Goal: Task Accomplishment & Management: Manage account settings

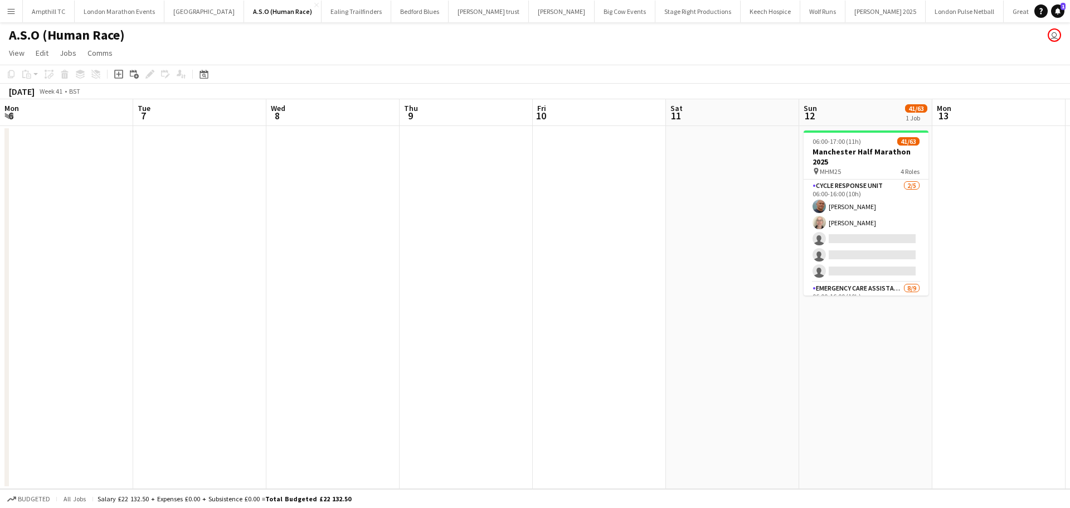
scroll to position [0, 383]
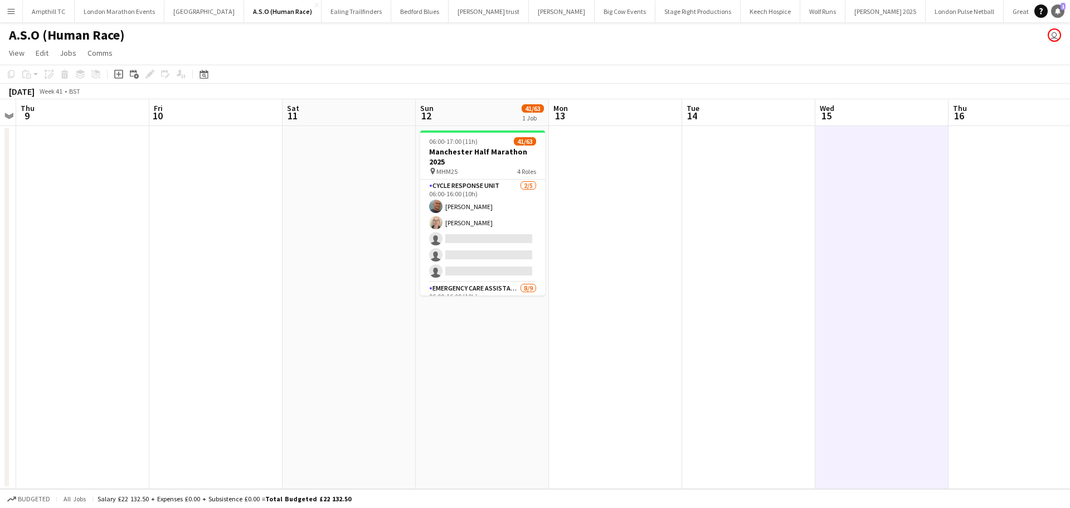
click at [1054, 8] on icon "Notifications" at bounding box center [1057, 11] width 7 height 7
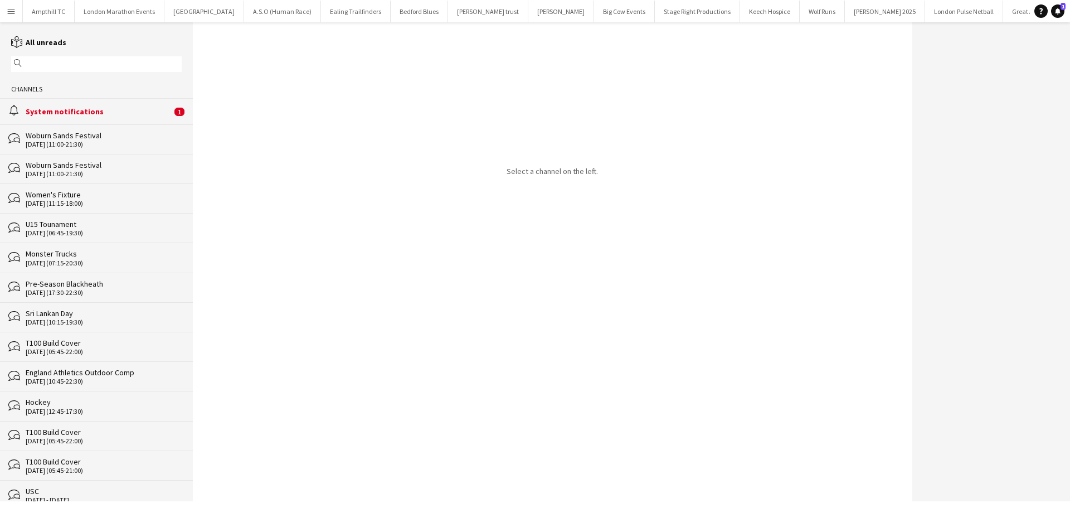
click at [123, 108] on div "System notifications" at bounding box center [99, 111] width 146 height 10
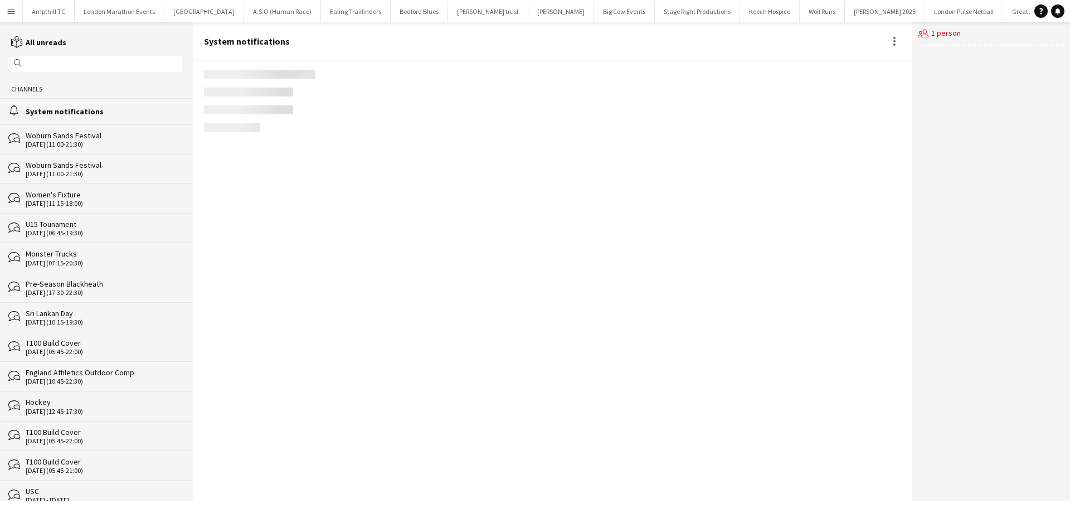
scroll to position [1332, 0]
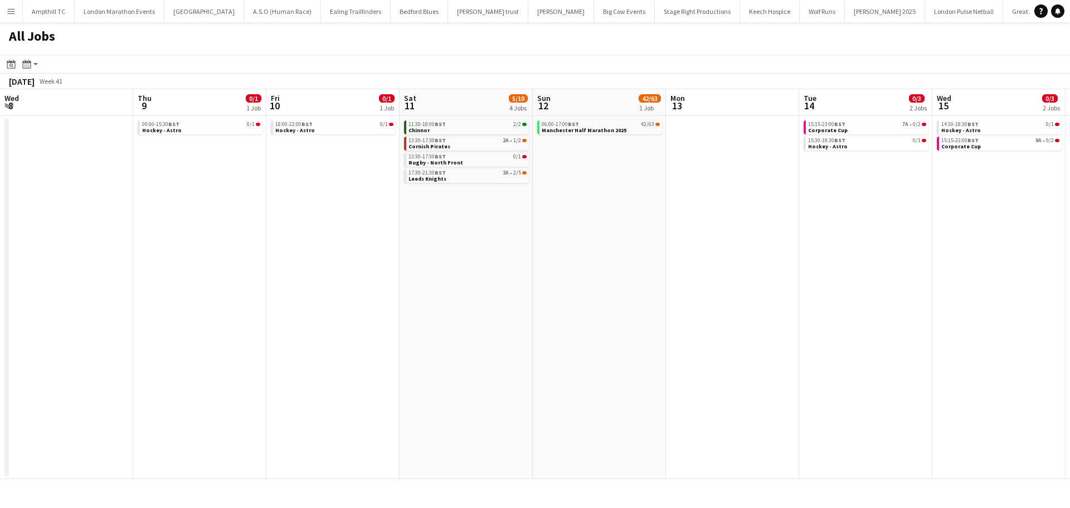
scroll to position [0, 300]
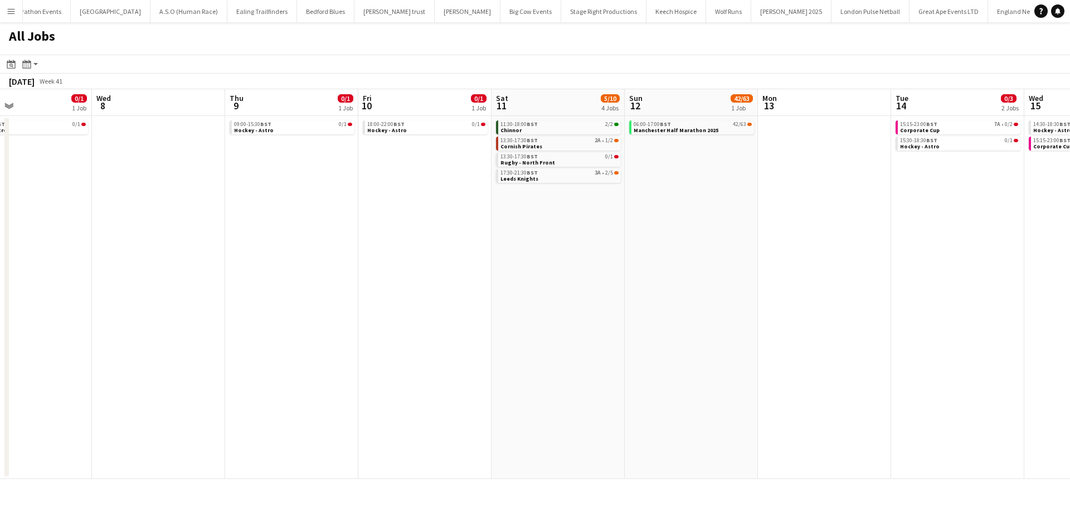
drag, startPoint x: 216, startPoint y: 232, endPoint x: 654, endPoint y: 232, distance: 438.5
click at [654, 232] on app-calendar-viewport "Sun 5 Mon 6 Tue 7 0/1 1 Job Wed 8 Thu 9 0/1 1 Job Fri 10 0/1 1 Job Sat 11 5/10 …" at bounding box center [535, 283] width 1070 height 389
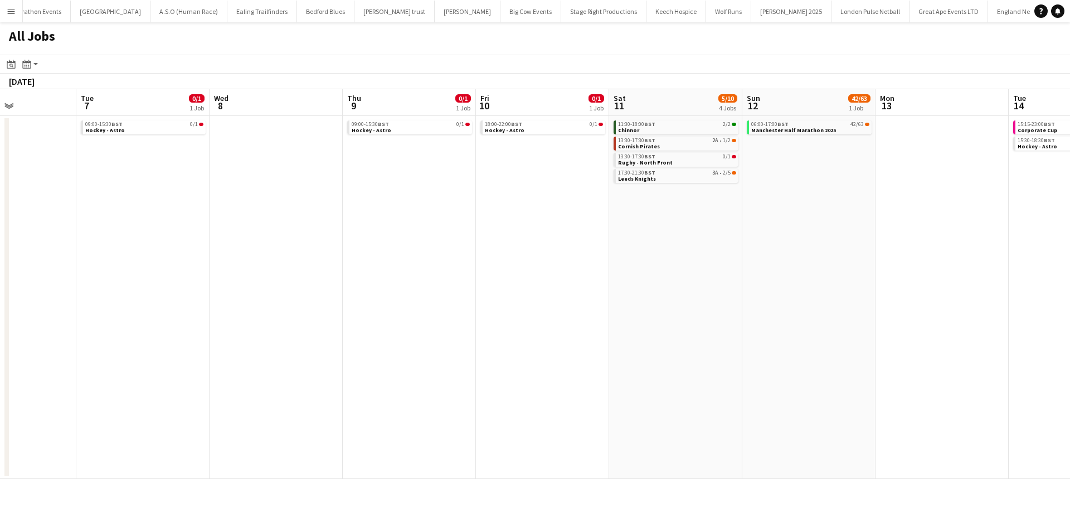
drag, startPoint x: 459, startPoint y: 255, endPoint x: 646, endPoint y: 259, distance: 186.7
click at [714, 251] on app-calendar-viewport "Sat 4 9/10 4 Jobs Sun 5 Mon 6 Tue 7 0/1 1 Job Wed 8 Thu 9 0/1 1 Job Fri 10 0/1 …" at bounding box center [535, 283] width 1070 height 389
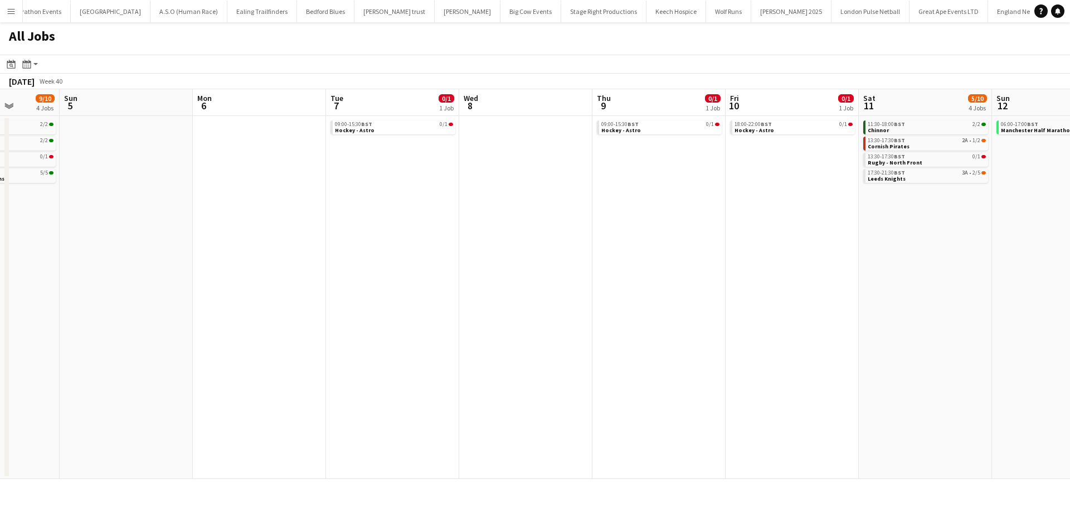
drag, startPoint x: 413, startPoint y: 256, endPoint x: 832, endPoint y: 252, distance: 419.0
click at [837, 252] on app-calendar-viewport "Thu 2 Fri 3 Sat 4 9/10 4 Jobs Sun 5 Mon 6 Tue 7 0/1 1 Job Wed 8 Thu 9 0/1 1 Job…" at bounding box center [535, 283] width 1070 height 389
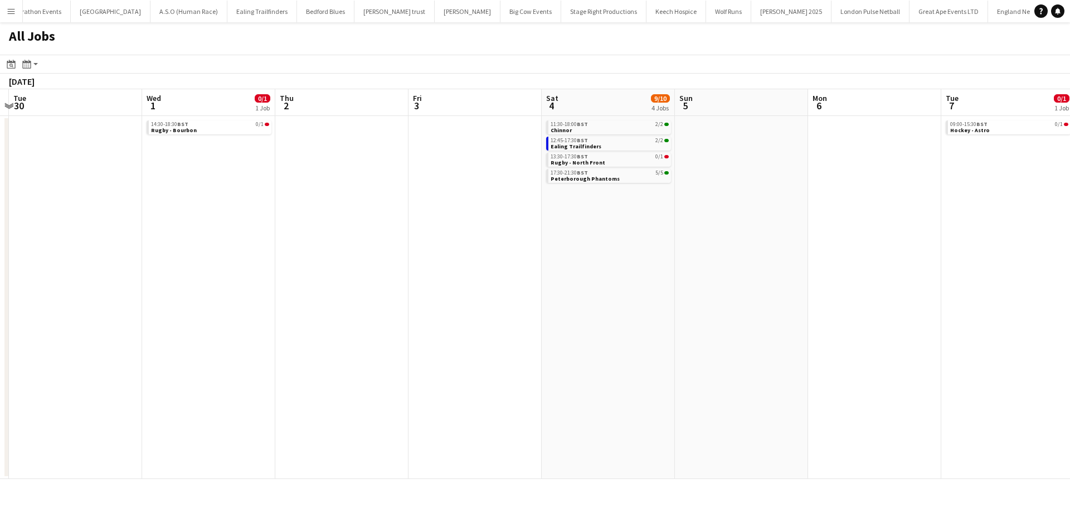
drag, startPoint x: 412, startPoint y: 239, endPoint x: 958, endPoint y: 236, distance: 545.5
click at [958, 236] on app-calendar-viewport "Sat 27 5/5 1 Job Sun 28 Mon 29 Tue 30 Wed 1 0/1 1 Job Thu 2 Fri 3 Sat 4 9/10 4 …" at bounding box center [535, 283] width 1070 height 389
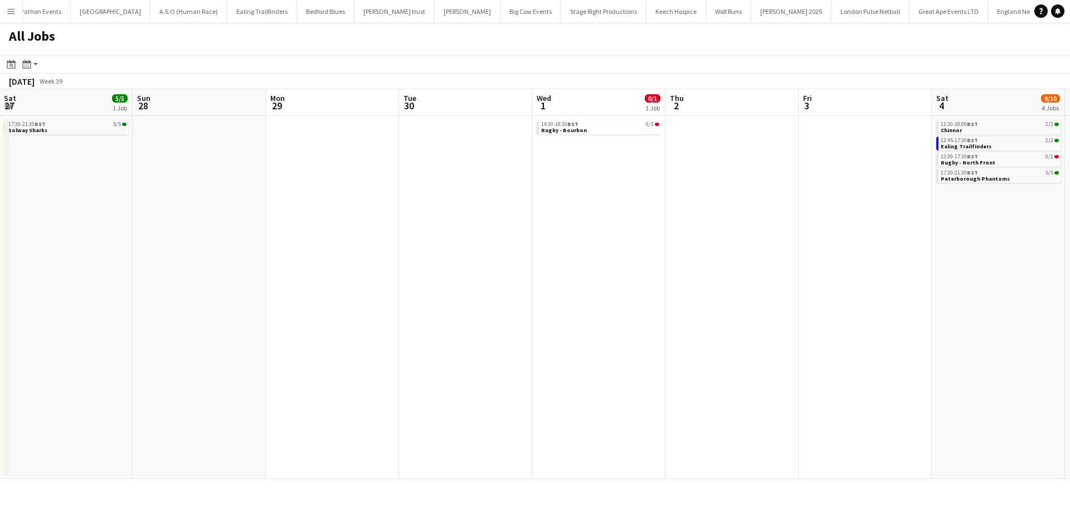
drag, startPoint x: 690, startPoint y: 245, endPoint x: 903, endPoint y: 243, distance: 213.4
click at [901, 243] on app-calendar-viewport "Thu 25 Fri 26 Sat 27 5/5 1 Job Sun 28 Mon 29 Tue 30 Wed 1 0/1 1 Job Thu 2 Fri 3…" at bounding box center [535, 283] width 1070 height 389
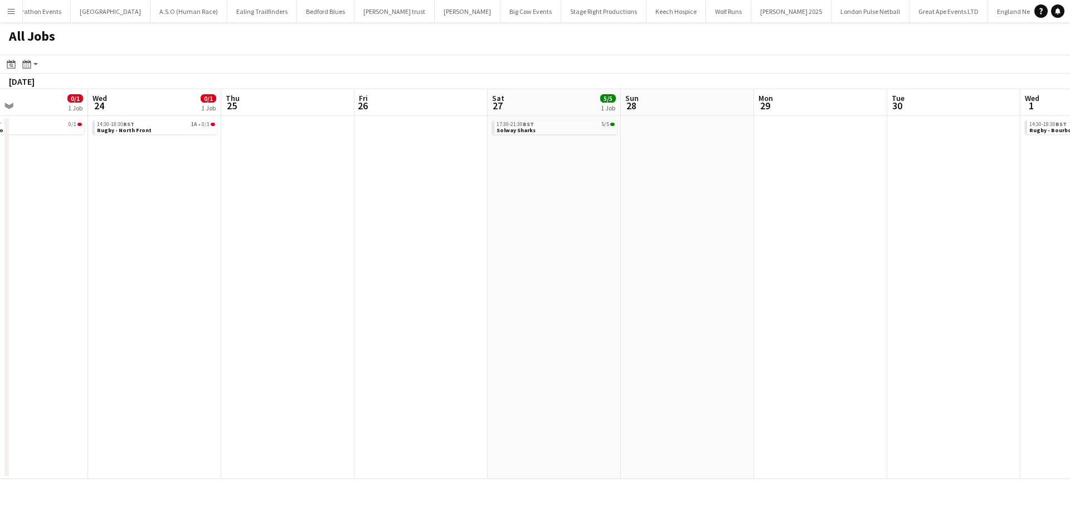
drag, startPoint x: 649, startPoint y: 235, endPoint x: 951, endPoint y: 231, distance: 302.0
click at [948, 231] on app-calendar-viewport "Sun 21 Mon 22 Tue 23 0/1 1 Job Wed 24 0/1 1 Job Thu 25 Fri 26 Sat 27 5/5 1 Job …" at bounding box center [535, 283] width 1070 height 389
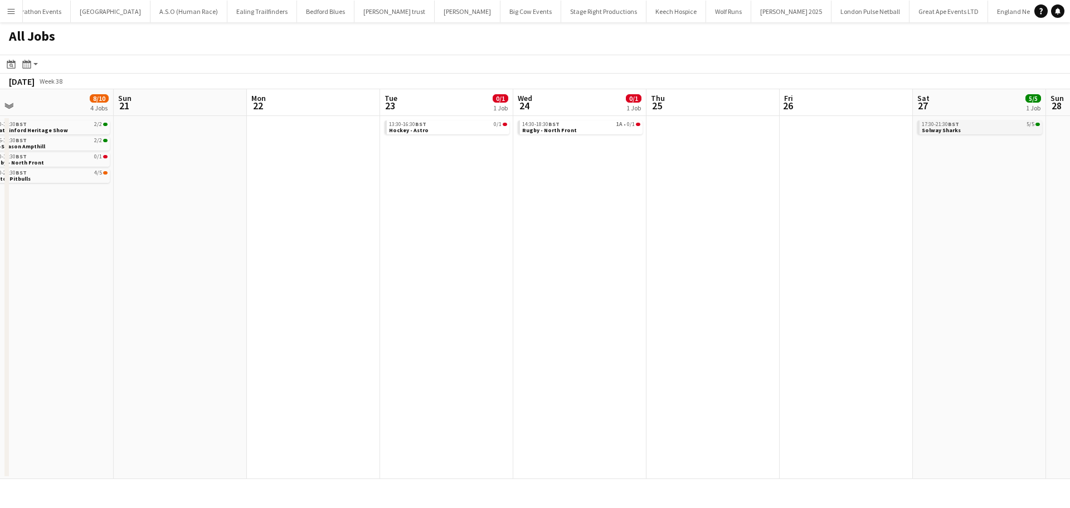
click at [995, 129] on link "17:30-21:30 BST 5/5 Solway Sharks" at bounding box center [981, 126] width 118 height 13
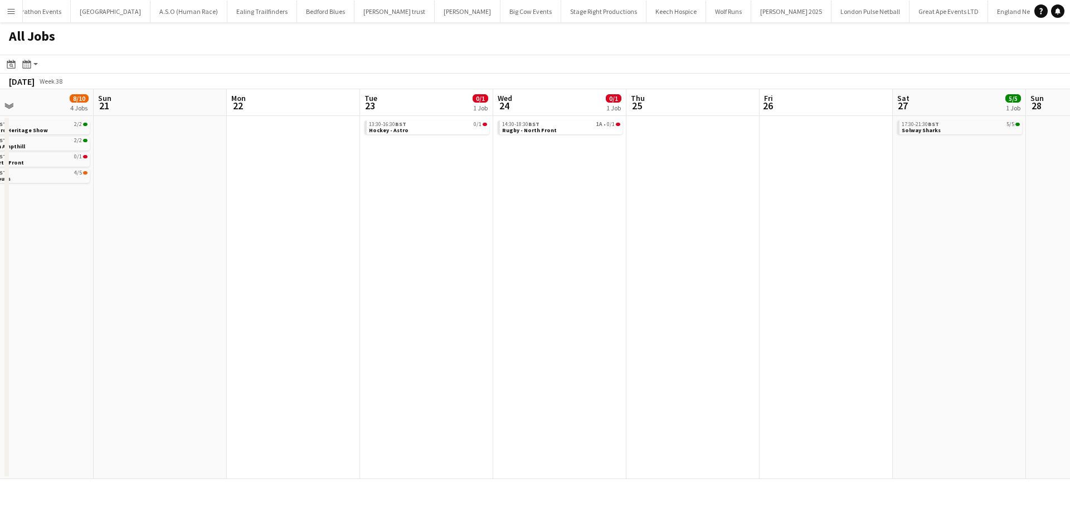
drag, startPoint x: 217, startPoint y: 282, endPoint x: 569, endPoint y: 269, distance: 352.4
click at [580, 269] on app-calendar-viewport "Thu 18 0/1 1 Job Fri 19 Sat 20 8/10 4 Jobs Sun 21 Mon 22 Tue 23 0/1 1 Job Wed 2…" at bounding box center [535, 283] width 1070 height 389
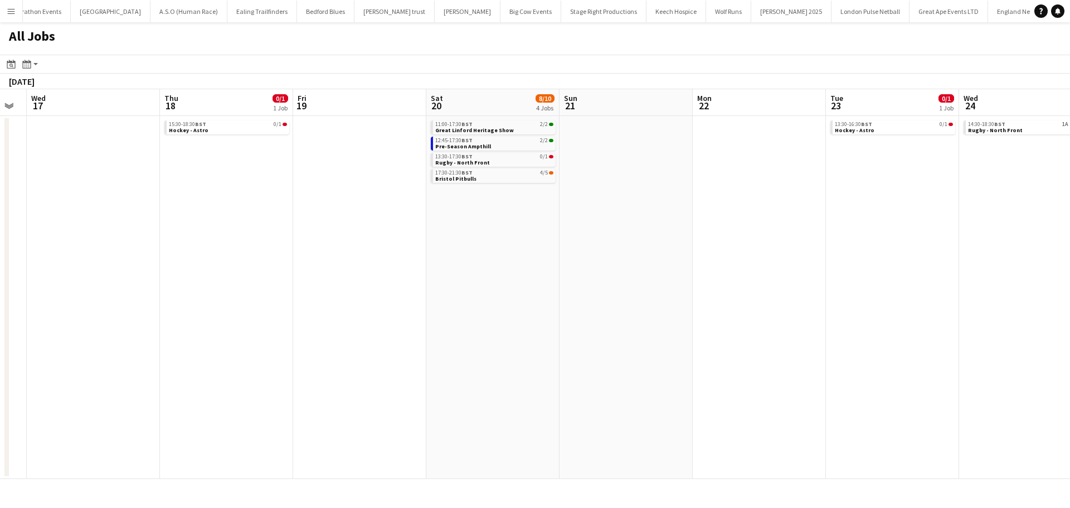
drag, startPoint x: 344, startPoint y: 259, endPoint x: 612, endPoint y: 264, distance: 267.5
click at [854, 260] on app-calendar-viewport "Mon 15 Tue 16 Wed 17 Thu 18 0/1 1 Job Fri 19 Sat 20 8/10 4 Jobs Sun 21 Mon 22 T…" at bounding box center [535, 283] width 1070 height 389
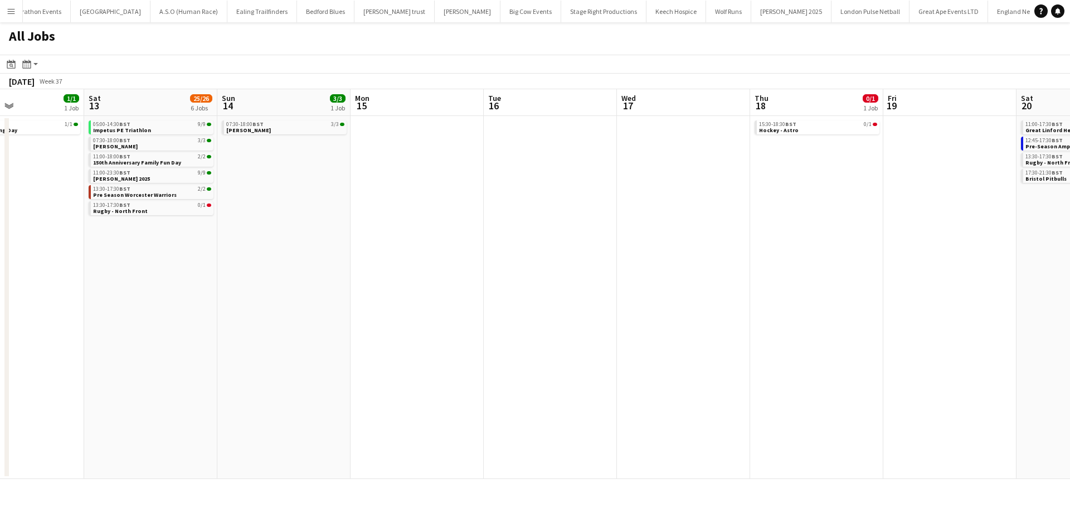
drag, startPoint x: 426, startPoint y: 266, endPoint x: 485, endPoint y: 261, distance: 59.3
click at [744, 266] on app-calendar-viewport "Wed 10 Thu 11 Fri 12 1/1 1 Job Sat 13 25/26 6 Jobs Sun 14 3/3 1 Job Mon 15 Tue …" at bounding box center [535, 283] width 1070 height 389
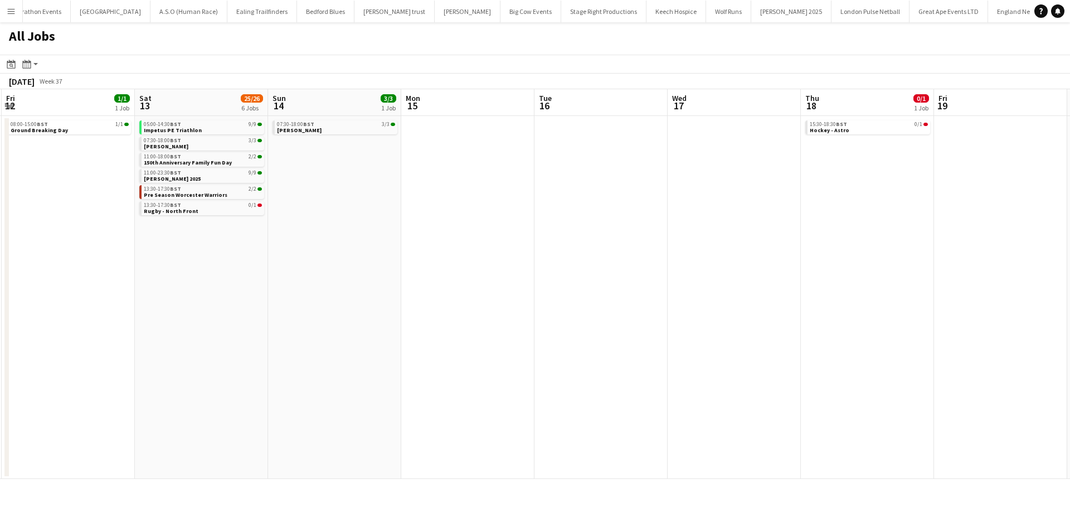
drag, startPoint x: 593, startPoint y: 262, endPoint x: 242, endPoint y: 282, distance: 351.6
click at [232, 286] on app-calendar-viewport "Tue 9 0/1 1 Job Wed 10 Thu 11 Fri 12 1/1 1 Job Sat 13 25/26 6 Jobs Sun 14 3/3 1…" at bounding box center [535, 283] width 1070 height 389
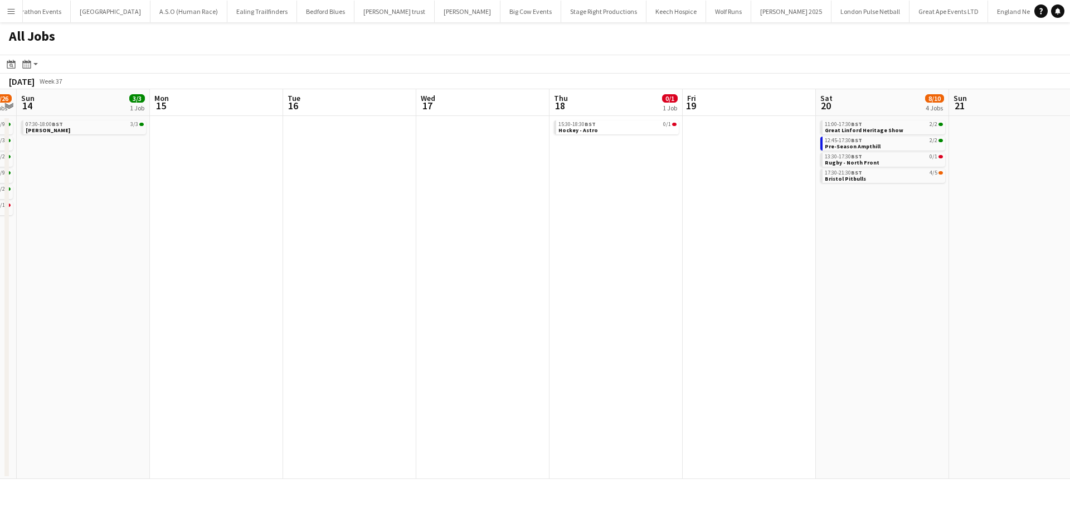
scroll to position [0, 400]
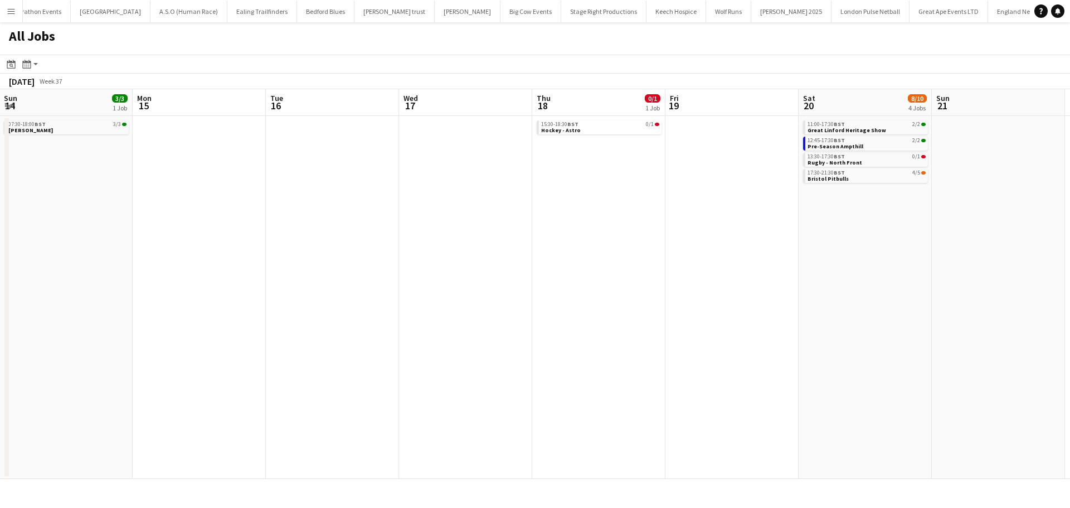
click at [556, 232] on app-calendar-viewport "Thu 11 Fri 12 1/1 1 Job Sat 13 25/26 6 Jobs Sun 14 3/3 1 Job Mon 15 Tue 16 Wed …" at bounding box center [535, 283] width 1070 height 389
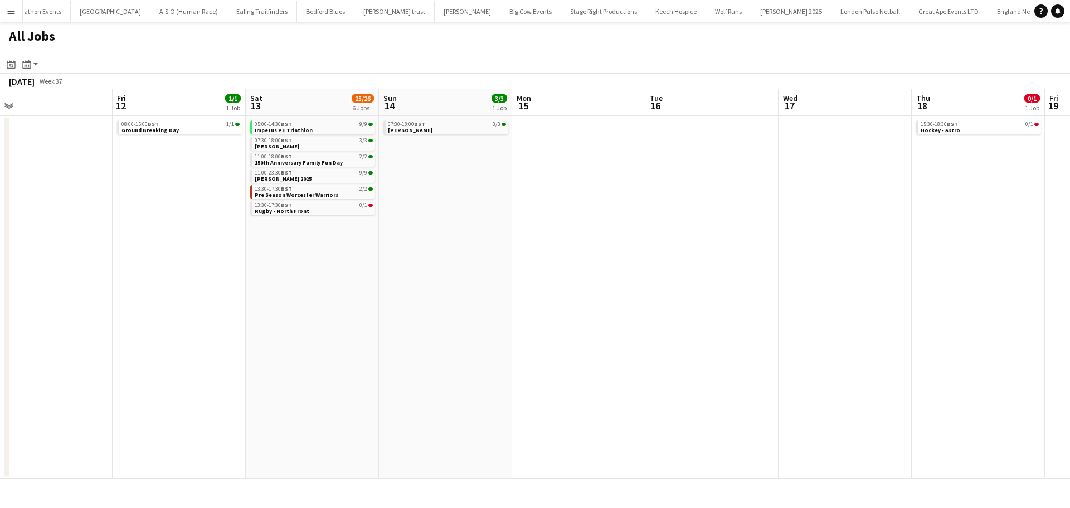
drag, startPoint x: 537, startPoint y: 232, endPoint x: 860, endPoint y: 232, distance: 323.2
click at [917, 232] on app-calendar-viewport "Tue 9 0/1 1 Job Wed 10 Thu 11 Fri 12 1/1 1 Job Sat 13 25/26 6 Jobs Sun 14 3/3 1…" at bounding box center [535, 283] width 1070 height 389
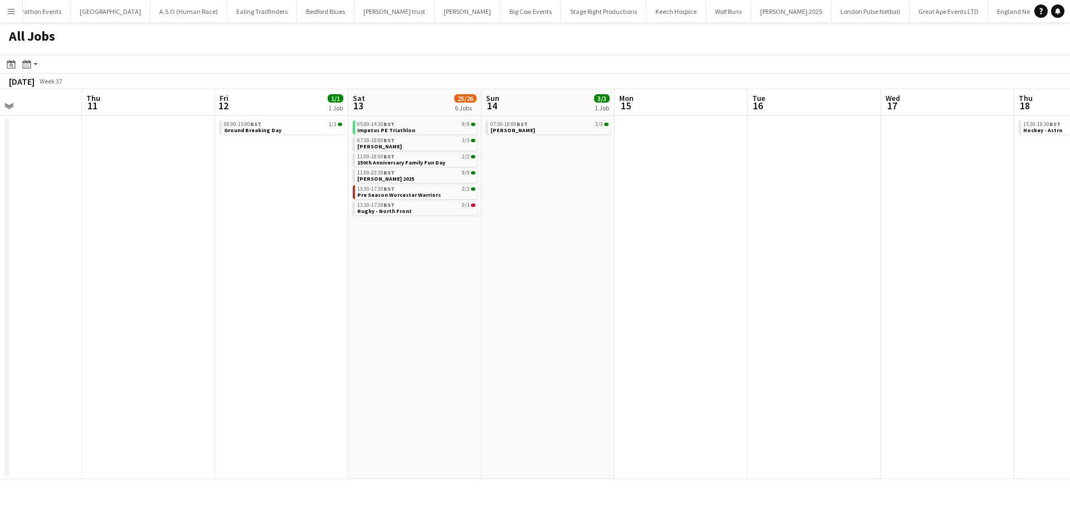
drag, startPoint x: 663, startPoint y: 235, endPoint x: 690, endPoint y: 235, distance: 27.3
click at [690, 235] on app-calendar-viewport "Mon 8 Tue 9 0/1 1 Job Wed 10 Thu 11 Fri 12 1/1 1 Job Sat 13 25/26 6 Jobs Sun 14…" at bounding box center [535, 283] width 1070 height 389
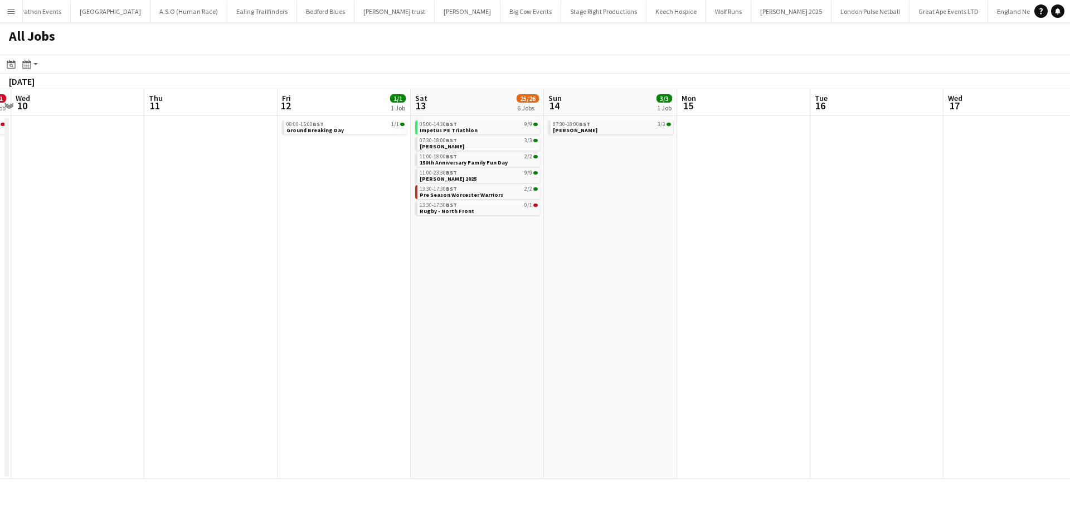
drag, startPoint x: 372, startPoint y: 261, endPoint x: 750, endPoint y: 259, distance: 378.3
click at [750, 259] on app-calendar-viewport "Mon 8 Tue 9 0/1 1 Job Wed 10 Thu 11 Fri 12 1/1 1 Job Sat 13 25/26 6 Jobs Sun 14…" at bounding box center [535, 283] width 1070 height 389
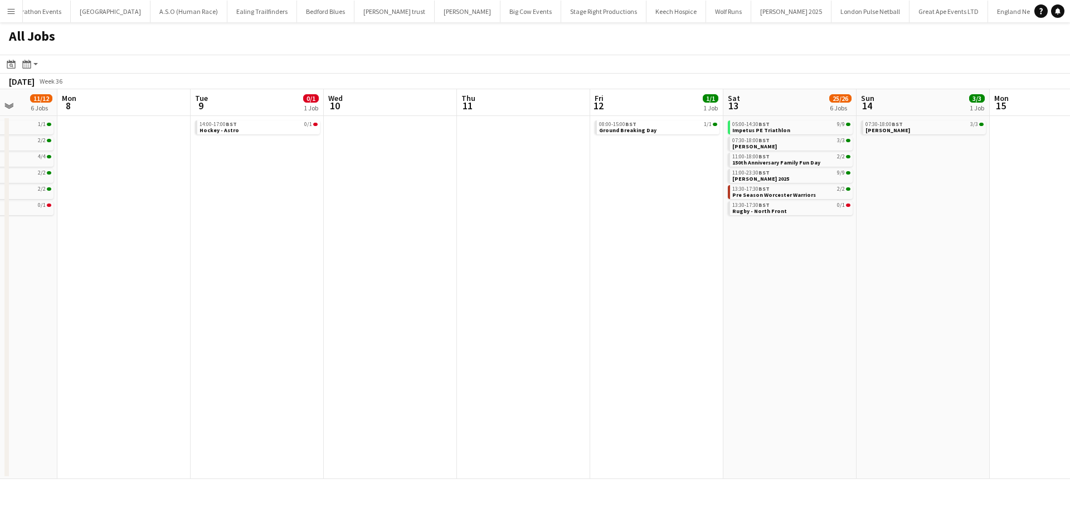
drag, startPoint x: 491, startPoint y: 264, endPoint x: 664, endPoint y: 267, distance: 173.3
click at [679, 264] on app-calendar-viewport "Fri 5 5/5 3 Jobs Sat 6 8/10 4 Jobs Sun 7 11/12 6 Jobs Mon 8 Tue 9 0/1 1 Job Wed…" at bounding box center [535, 283] width 1070 height 389
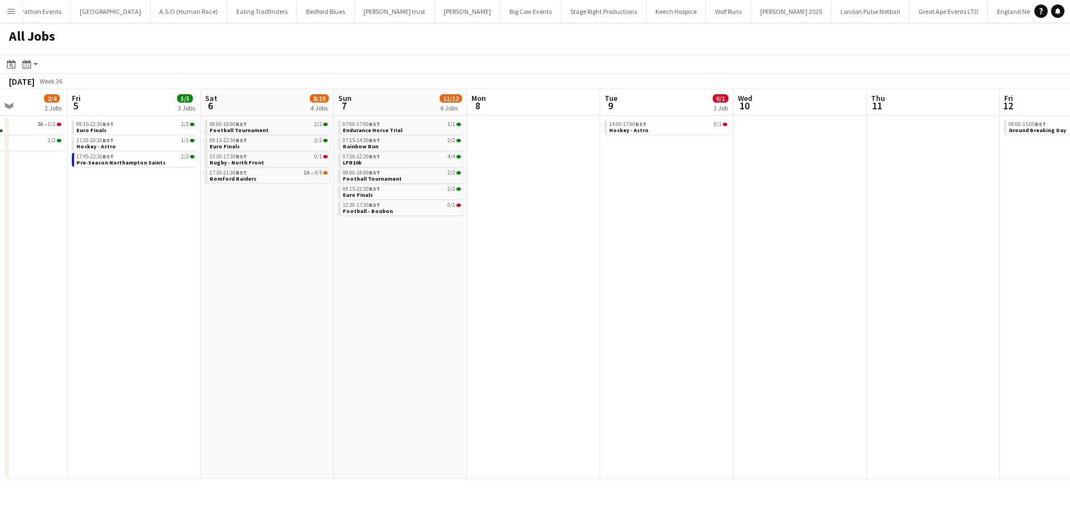
scroll to position [0, 290]
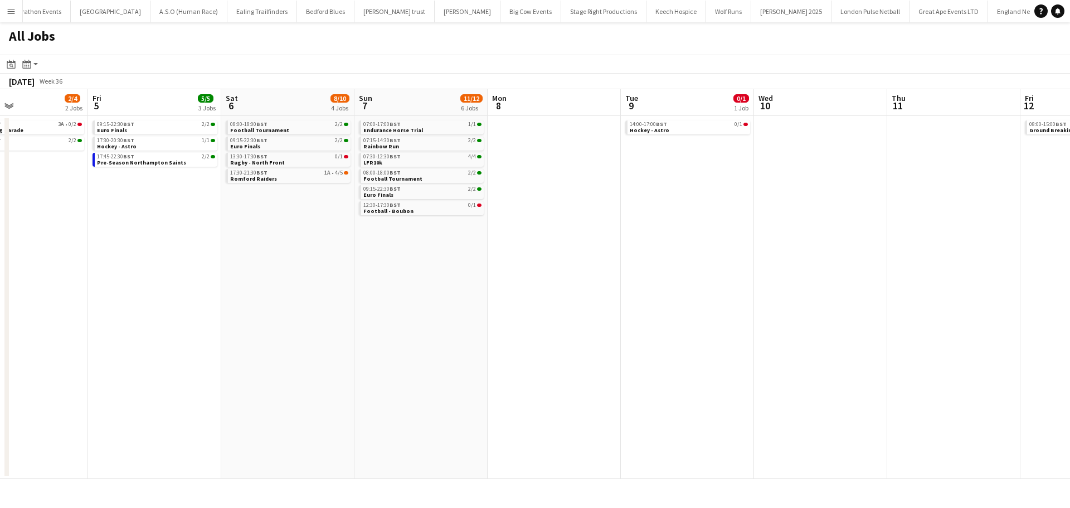
drag, startPoint x: 573, startPoint y: 260, endPoint x: 729, endPoint y: 261, distance: 156.0
click at [741, 260] on app-calendar-viewport "Tue 2 Wed 3 Thu 4 2/4 2 Jobs Fri 5 5/5 3 Jobs Sat 6 8/10 4 Jobs Sun 7 11/12 6 J…" at bounding box center [535, 283] width 1070 height 389
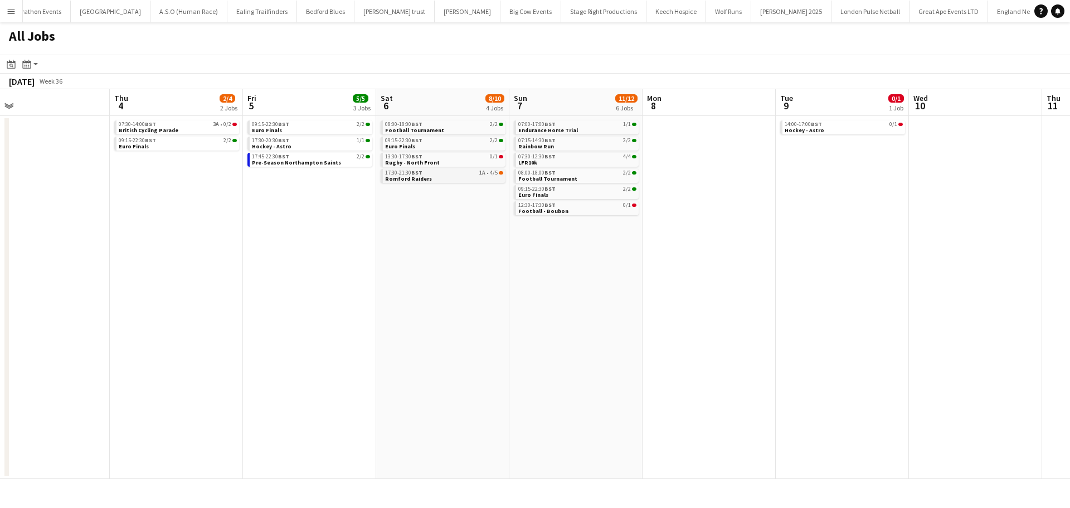
click at [473, 176] on link "17:30-21:30 BST 1A • 4/5 Romford Raiders" at bounding box center [444, 175] width 118 height 13
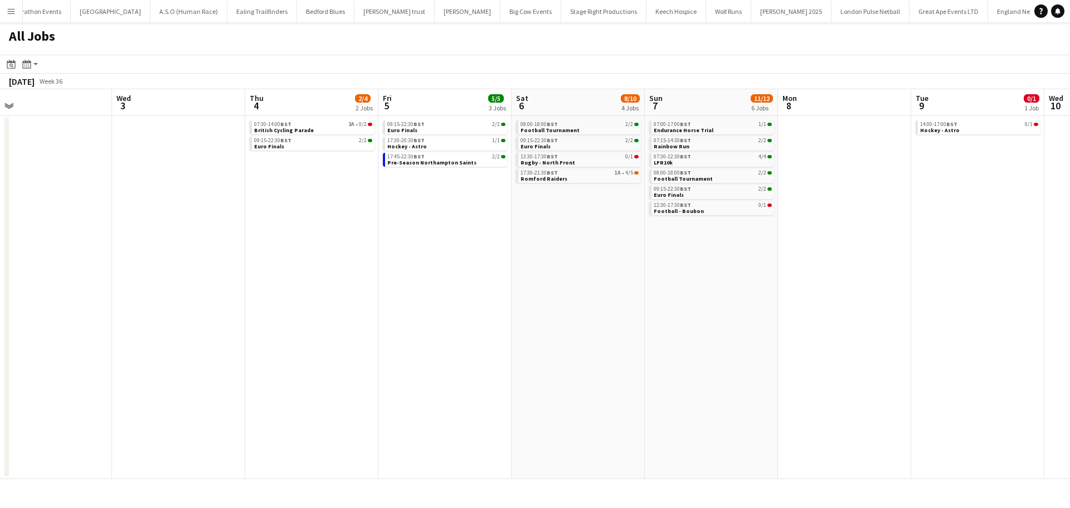
drag, startPoint x: 169, startPoint y: 220, endPoint x: 412, endPoint y: 228, distance: 243.6
click at [303, 228] on app-calendar-viewport "Fri 29 Sat 30 14/14 3 Jobs Sun 31 Mon 1 Tue 2 Wed 3 Thu 4 2/4 2 Jobs Fri 5 5/5 …" at bounding box center [535, 283] width 1070 height 389
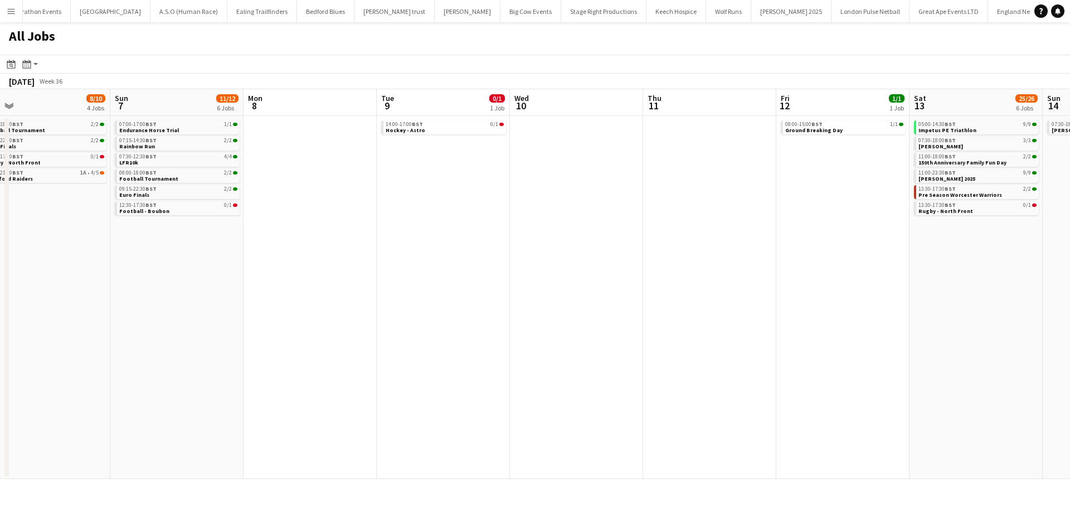
scroll to position [0, 540]
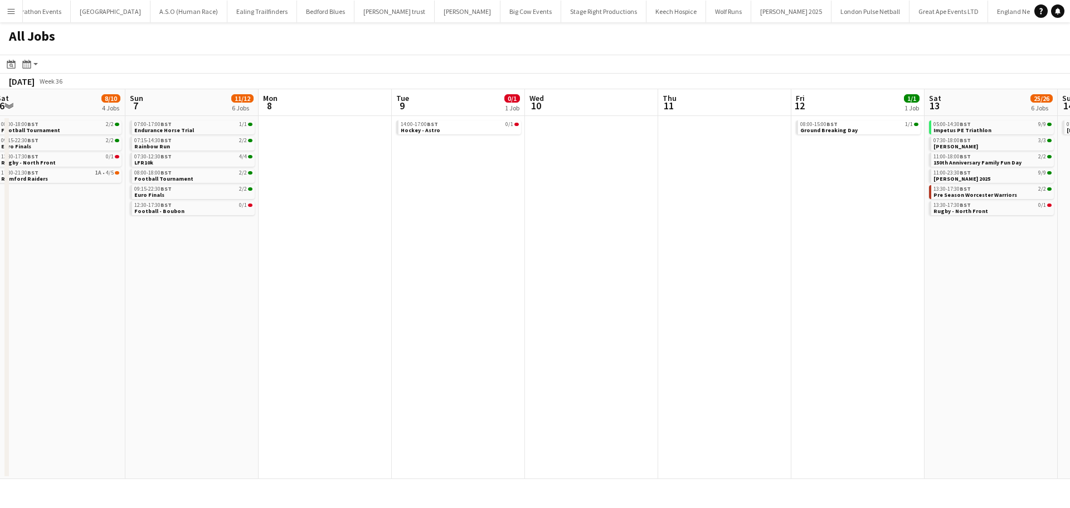
drag, startPoint x: 879, startPoint y: 222, endPoint x: 361, endPoint y: 245, distance: 518.7
click at [361, 245] on app-calendar-viewport "Tue 2 Wed 3 Thu 4 2/4 2 Jobs Fri 5 5/5 3 Jobs Sat 6 8/10 4 Jobs Sun 7 11/12 6 J…" at bounding box center [535, 283] width 1070 height 389
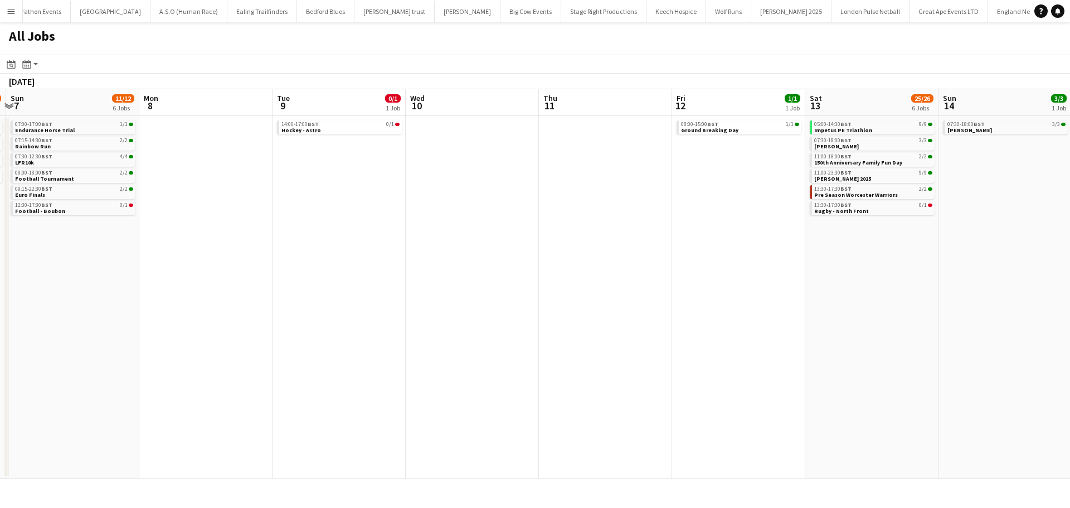
drag, startPoint x: 620, startPoint y: 249, endPoint x: 232, endPoint y: 260, distance: 388.5
click at [232, 260] on app-calendar-viewport "Thu 4 2/4 2 Jobs Fri 5 5/5 3 Jobs Sat 6 8/10 4 Jobs Sun 7 11/12 6 Jobs Mon 8 Tu…" at bounding box center [535, 283] width 1070 height 389
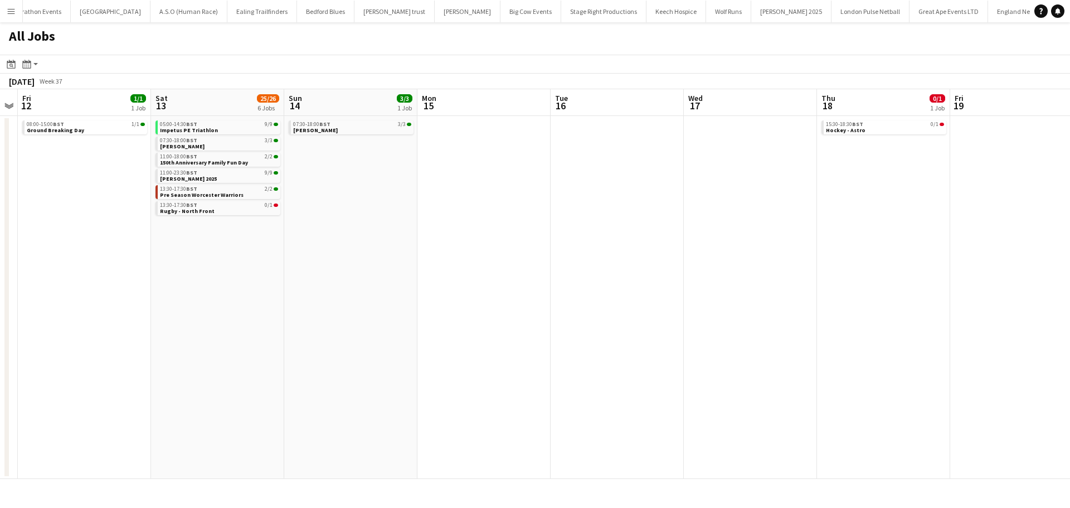
drag, startPoint x: 426, startPoint y: 251, endPoint x: 590, endPoint y: 251, distance: 163.8
click at [260, 256] on app-calendar-viewport "Mon 8 Tue 9 0/1 1 Job Wed 10 Thu 11 Fri 12 1/1 1 Job Sat 13 25/26 6 Jobs Sun 14…" at bounding box center [535, 283] width 1070 height 389
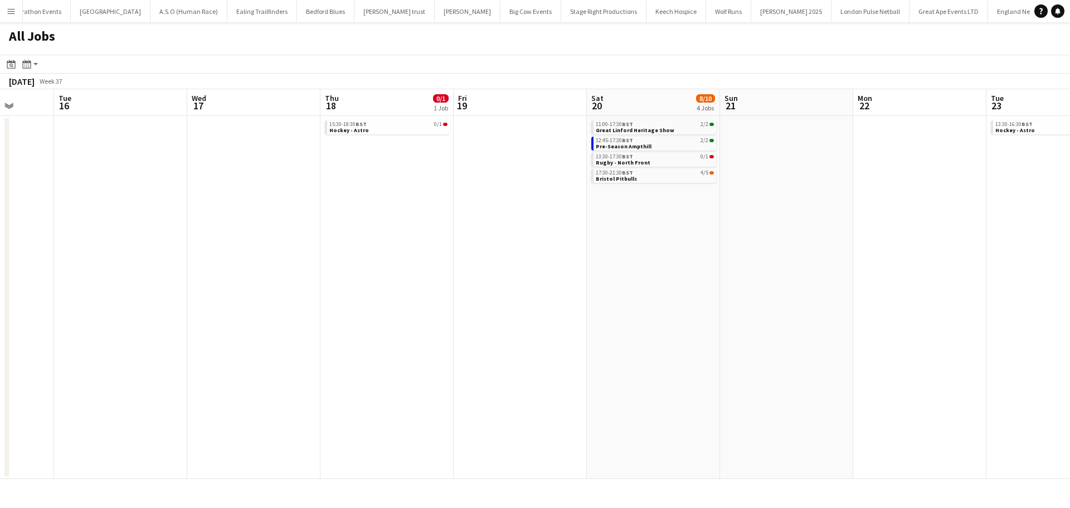
drag, startPoint x: 773, startPoint y: 246, endPoint x: 428, endPoint y: 269, distance: 345.7
click at [428, 269] on app-calendar-viewport "Fri 12 1/1 1 Job Sat 13 25/26 6 Jobs Sun 14 3/3 1 Job Mon 15 Tue 16 Wed 17 Thu …" at bounding box center [535, 283] width 1070 height 389
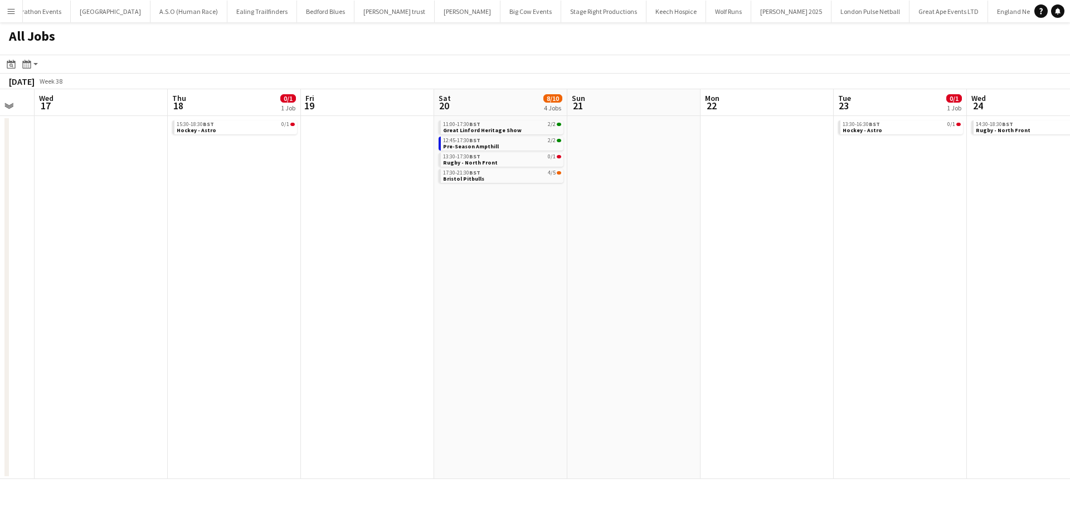
drag, startPoint x: 598, startPoint y: 252, endPoint x: 315, endPoint y: 271, distance: 283.7
click at [303, 272] on app-calendar-viewport "Sun 14 3/3 1 Job Mon 15 Tue 16 Wed 17 Thu 18 0/1 1 Job Fri 19 Sat 20 8/10 4 Job…" at bounding box center [535, 283] width 1070 height 389
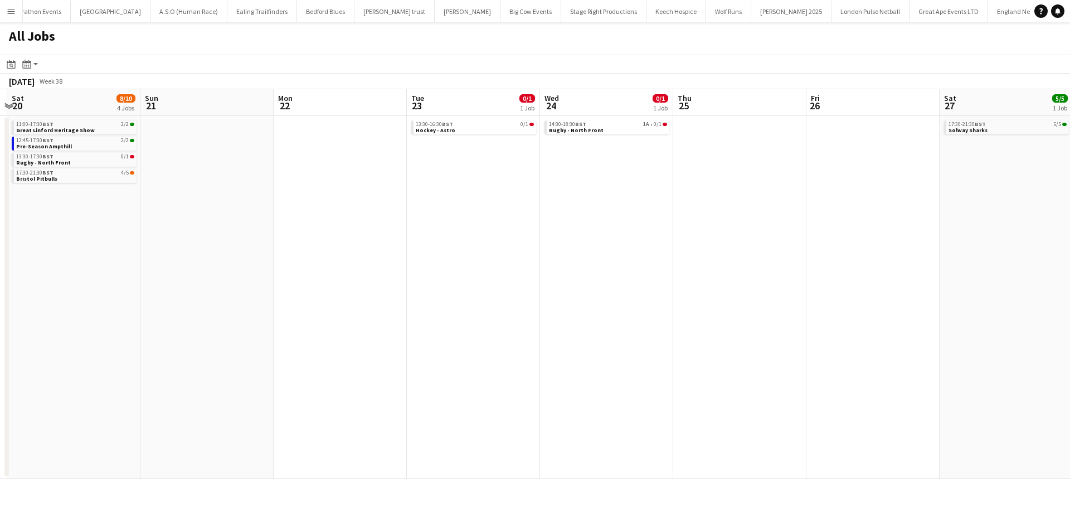
drag, startPoint x: 727, startPoint y: 260, endPoint x: 390, endPoint y: 270, distance: 337.3
click at [378, 271] on app-calendar-viewport "Tue 16 Wed 17 Thu 18 0/1 1 Job Fri 19 Sat 20 8/10 4 Jobs Sun 21 Mon 22 Tue 23 0…" at bounding box center [535, 283] width 1070 height 389
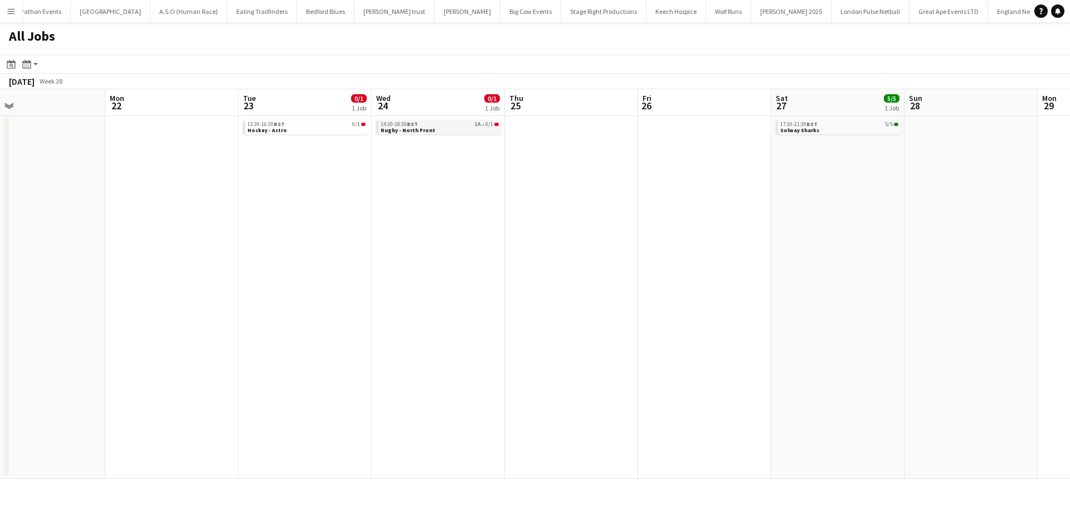
click at [465, 129] on link "14:30-18:30 BST 1A • 0/1 Rugby - North Front" at bounding box center [440, 126] width 118 height 13
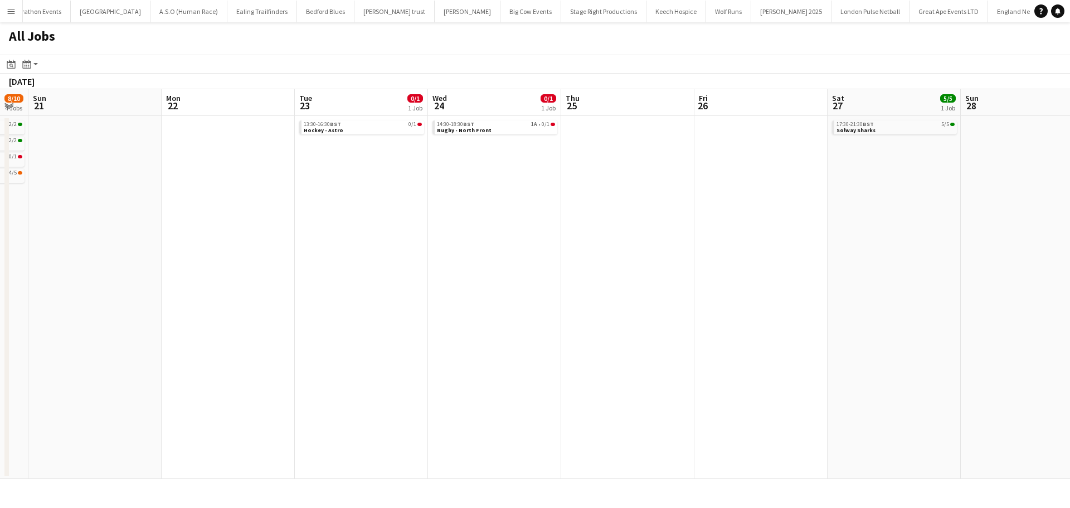
drag, startPoint x: 735, startPoint y: 241, endPoint x: 303, endPoint y: 273, distance: 433.6
click at [313, 273] on app-calendar-viewport "Thu 18 0/1 1 Job Fri 19 Sat 20 8/10 4 Jobs Sun 21 Mon 22 Tue 23 0/1 1 Job Wed 2…" at bounding box center [535, 283] width 1070 height 389
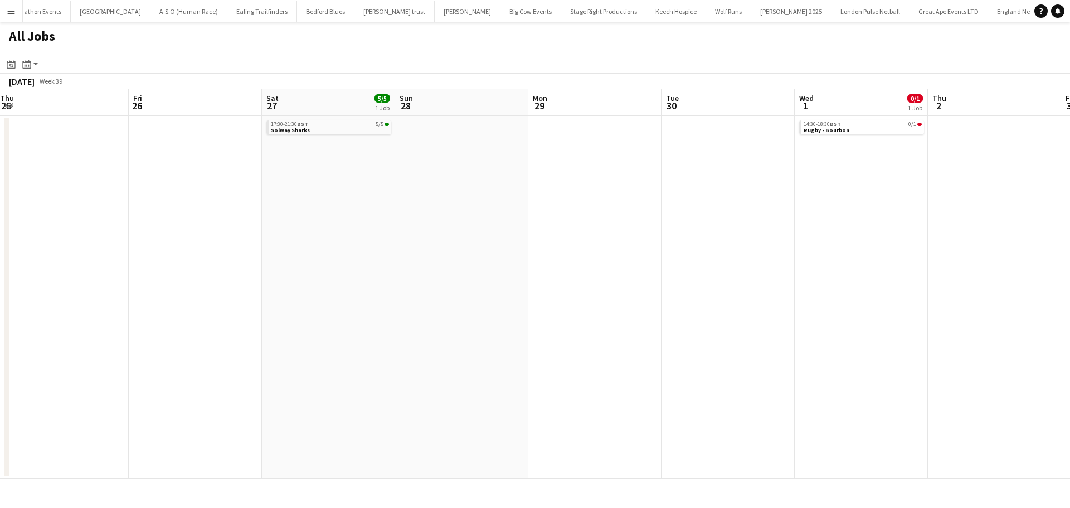
drag, startPoint x: 730, startPoint y: 259, endPoint x: 522, endPoint y: 260, distance: 208.4
click at [447, 261] on app-calendar-viewport "Sun 21 Mon 22 Tue 23 0/1 1 Job Wed 24 0/1 1 Job Thu 25 Fri 26 Sat 27 5/5 1 Job …" at bounding box center [535, 283] width 1070 height 389
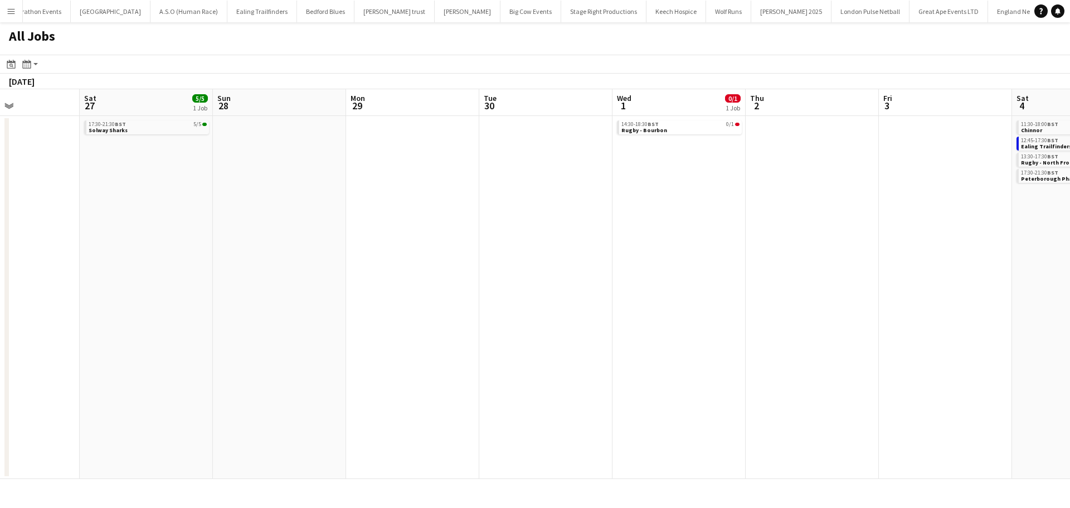
drag, startPoint x: 752, startPoint y: 255, endPoint x: 503, endPoint y: 260, distance: 249.7
click at [396, 260] on app-calendar-viewport "Tue 23 0/1 1 Job Wed 24 0/1 1 Job Thu 25 Fri 26 Sat 27 5/5 1 Job Sun 28 Mon 29 …" at bounding box center [535, 283] width 1070 height 389
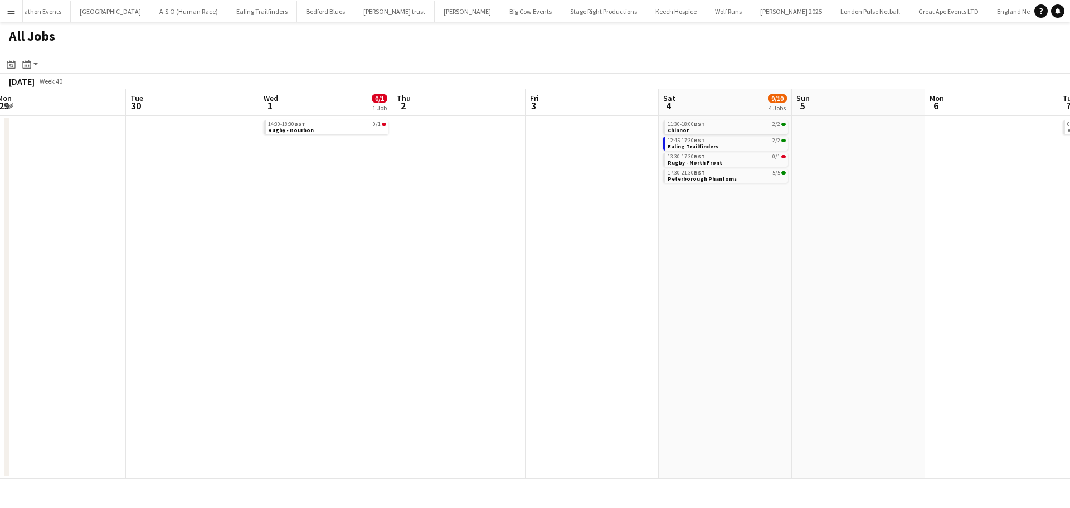
drag, startPoint x: 768, startPoint y: 254, endPoint x: 422, endPoint y: 289, distance: 348.3
click at [422, 289] on app-calendar-viewport "Thu 25 Fri 26 Sat 27 5/5 1 Job Sun 28 Mon 29 Tue 30 Wed 1 0/1 1 Job Thu 2 Fri 3…" at bounding box center [535, 283] width 1070 height 389
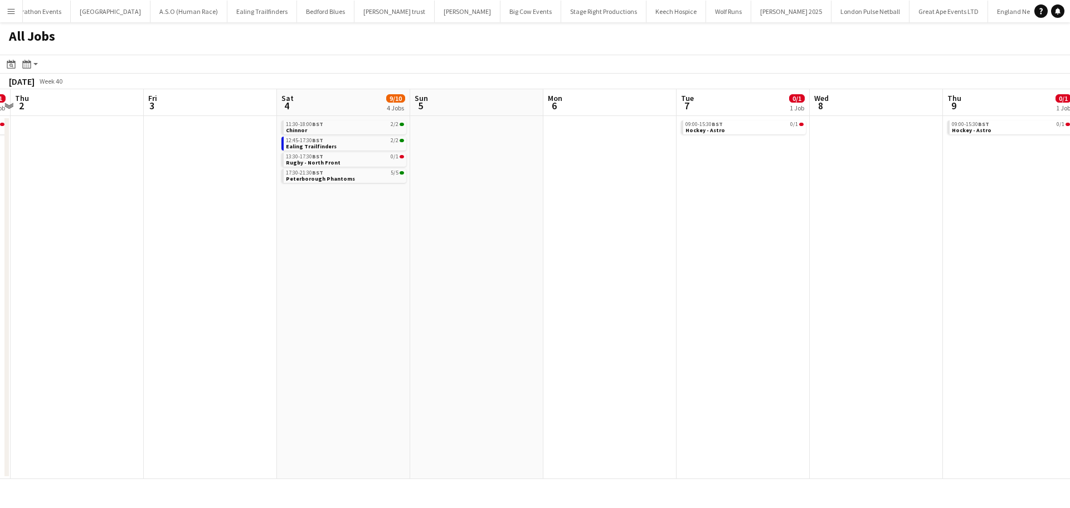
drag, startPoint x: 843, startPoint y: 260, endPoint x: 455, endPoint y: 270, distance: 388.5
click at [457, 270] on app-calendar-viewport "Mon 29 Tue 30 Wed 1 0/1 1 Job Thu 2 Fri 3 Sat 4 9/10 4 Jobs Sun 5 Mon 6 Tue 7 0…" at bounding box center [535, 283] width 1070 height 389
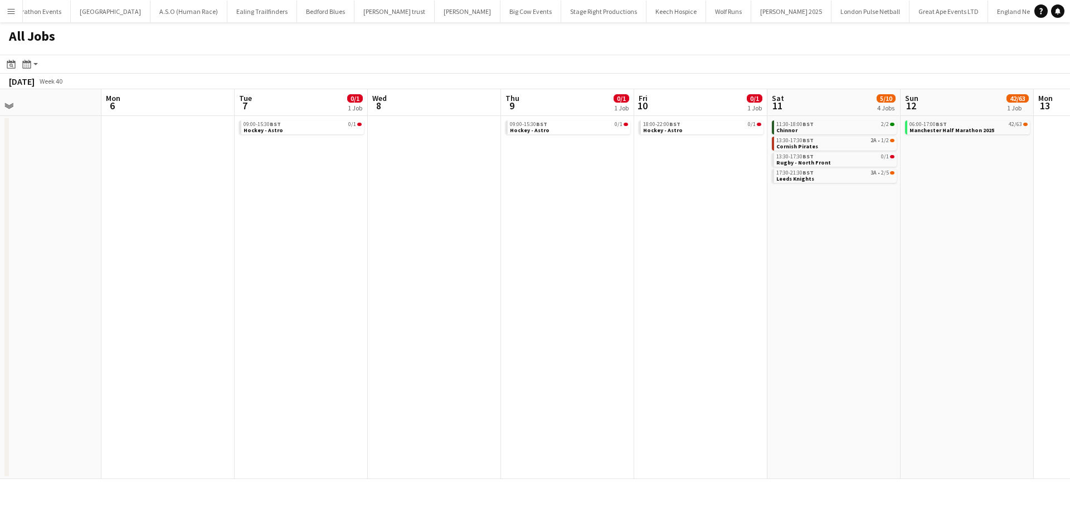
drag, startPoint x: 678, startPoint y: 260, endPoint x: 485, endPoint y: 260, distance: 193.4
click at [494, 260] on app-calendar-viewport "Wed 1 0/1 1 Job Thu 2 Fri 3 Sat 4 9/10 4 Jobs Sun 5 Mon 6 Tue 7 0/1 1 Job Wed 8…" at bounding box center [535, 283] width 1070 height 389
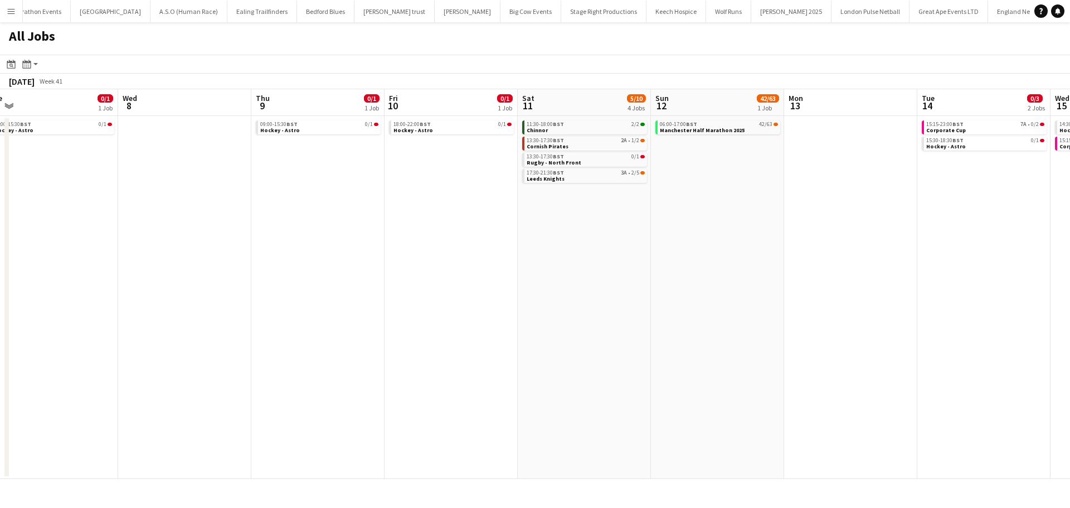
drag, startPoint x: 613, startPoint y: 237, endPoint x: 488, endPoint y: 237, distance: 125.9
click at [488, 237] on app-calendar-viewport "Fri 3 Sat 4 9/10 4 Jobs Sun 5 Mon 6 Tue 7 0/1 1 Job Wed 8 Thu 9 0/1 1 Job Fri 1…" at bounding box center [535, 283] width 1070 height 389
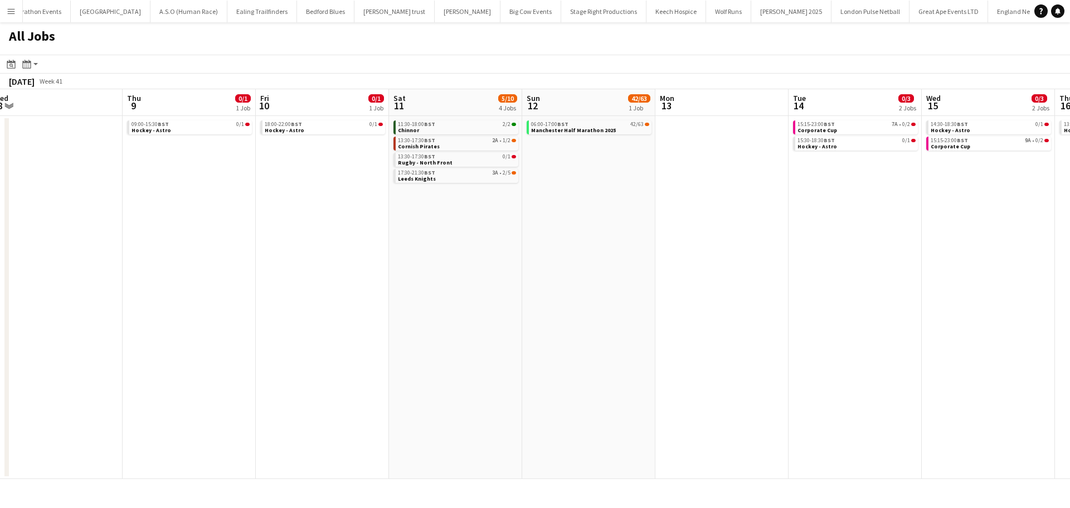
drag, startPoint x: 739, startPoint y: 187, endPoint x: 387, endPoint y: 200, distance: 352.9
click at [388, 200] on app-calendar-viewport "Sun 5 Mon 6 Tue 7 0/1 1 Job Wed 8 Thu 9 0/1 1 Job Fri 10 0/1 1 Job Sat 11 5/10 …" at bounding box center [535, 283] width 1070 height 389
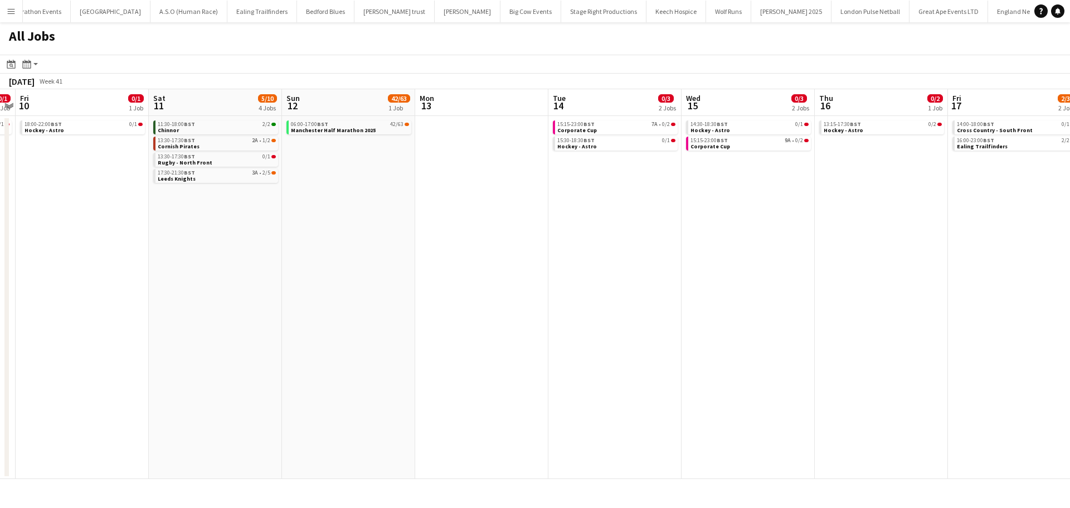
drag, startPoint x: 695, startPoint y: 198, endPoint x: 466, endPoint y: 203, distance: 228.5
click at [456, 203] on app-calendar-viewport "Tue 7 0/1 1 Job Wed 8 Thu 9 0/1 1 Job Fri 10 0/1 1 Job Sat 11 5/10 4 Jobs Sun 1…" at bounding box center [535, 283] width 1070 height 389
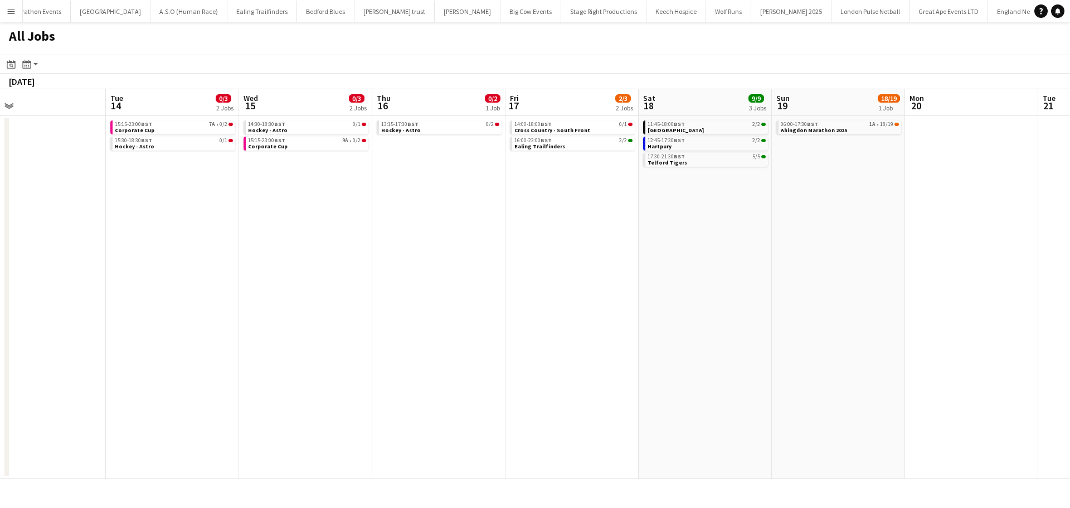
drag, startPoint x: 685, startPoint y: 203, endPoint x: 425, endPoint y: 211, distance: 260.3
click at [383, 211] on app-calendar-viewport "Thu 9 0/1 1 Job Fri 10 0/1 1 Job Sat 11 5/10 4 Jobs Sun 12 42/63 1 Job Mon 13 T…" at bounding box center [535, 283] width 1070 height 389
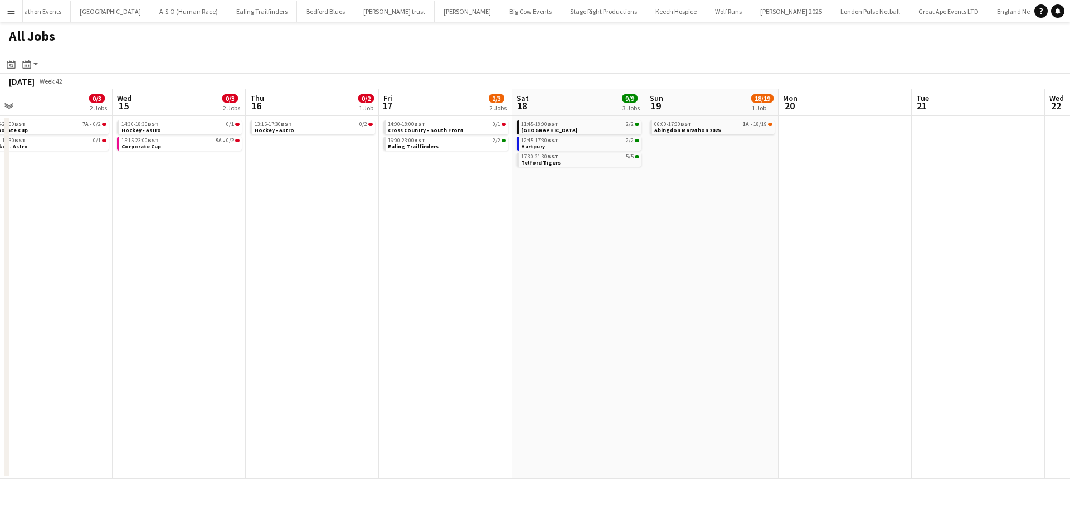
scroll to position [0, 365]
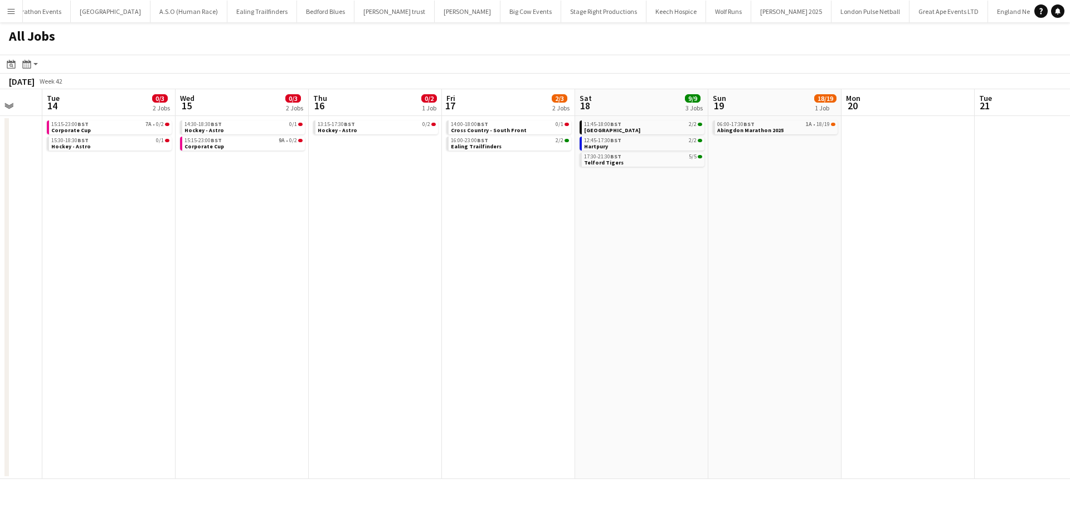
drag, startPoint x: 572, startPoint y: 211, endPoint x: 613, endPoint y: 209, distance: 41.8
click at [361, 211] on app-calendar-viewport "Sat 11 5/10 4 Jobs Sun 12 42/63 1 Job Mon 13 Tue 14 0/3 2 Jobs Wed 15 0/3 2 Job…" at bounding box center [535, 283] width 1070 height 389
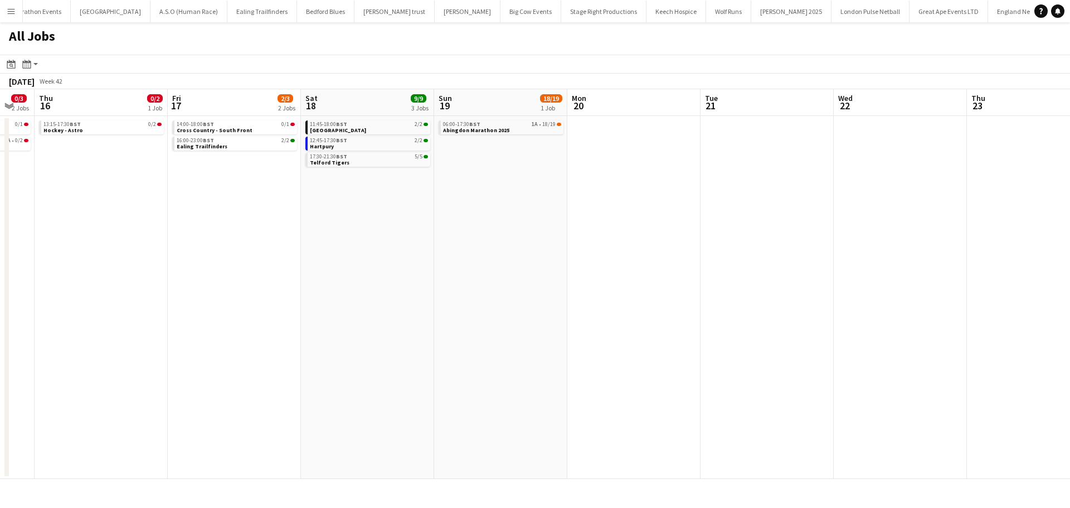
click at [696, 211] on app-date-cell at bounding box center [633, 297] width 133 height 363
click at [540, 131] on link "06:00-17:30 BST 1A • 18/19 Abingdon Marathon 2025" at bounding box center [502, 126] width 118 height 13
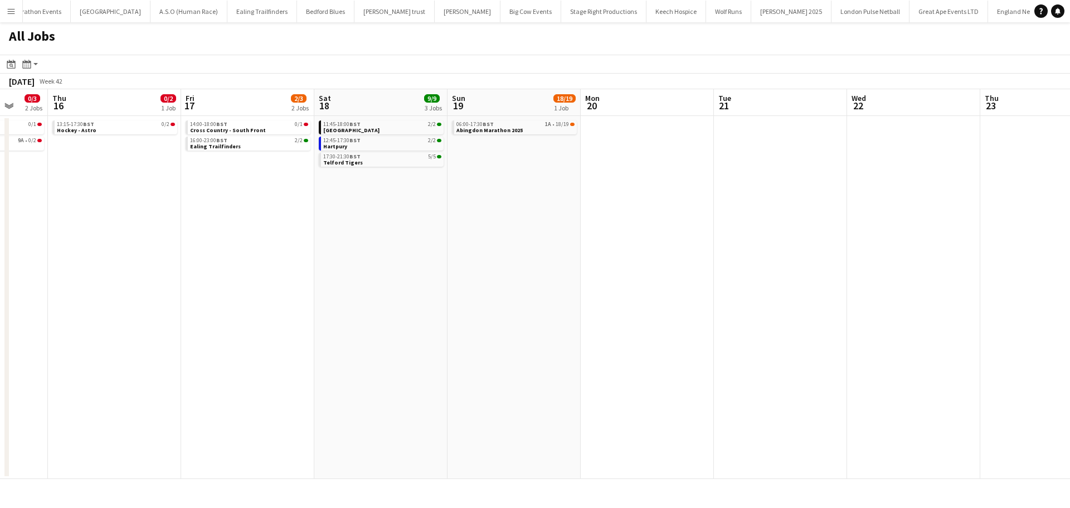
click at [208, 227] on app-all-jobs "All Jobs Date picker AUG 2025 AUG 2025 Monday M Tuesday T Wednesday W Thursday …" at bounding box center [535, 250] width 1070 height 456
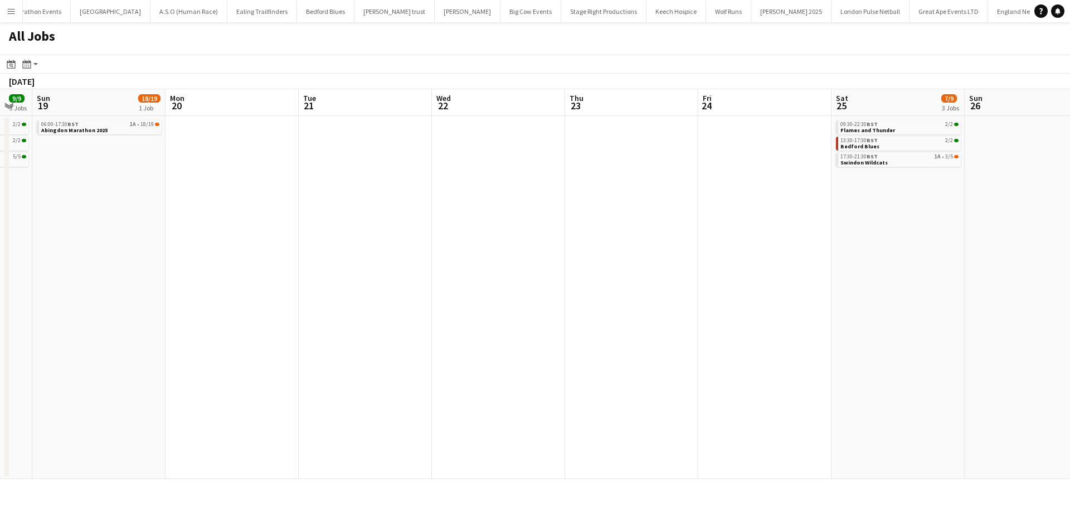
drag, startPoint x: 527, startPoint y: 226, endPoint x: 310, endPoint y: 296, distance: 228.4
click at [139, 306] on app-calendar-viewport "Wed 15 0/3 2 Jobs Thu 16 0/2 1 Job Fri 17 2/3 2 Jobs Sat 18 9/9 3 Jobs Sun 19 1…" at bounding box center [535, 283] width 1070 height 389
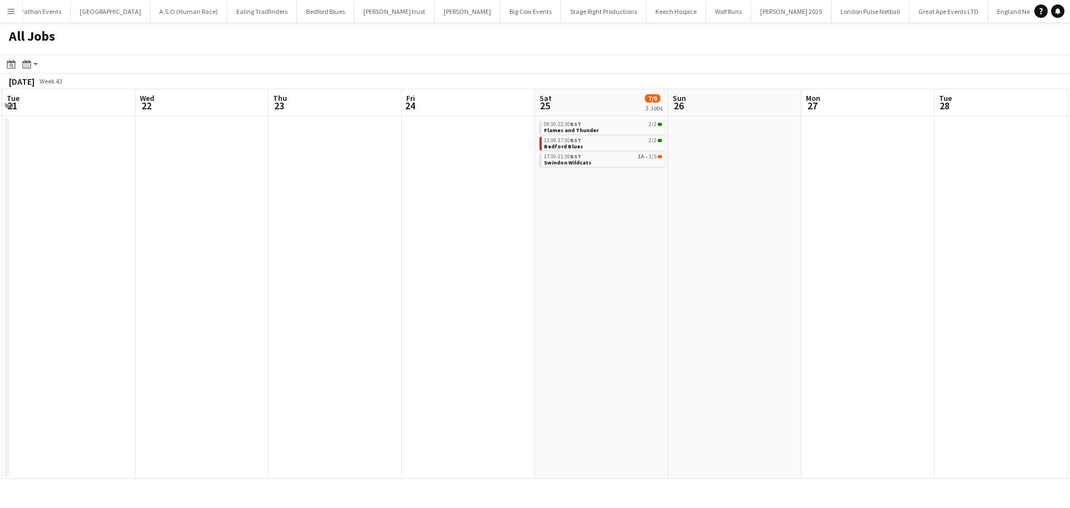
click at [251, 352] on app-all-jobs "All Jobs Date picker AUG 2025 AUG 2025 Monday M Tuesday T Wednesday W Thursday …" at bounding box center [535, 250] width 1070 height 456
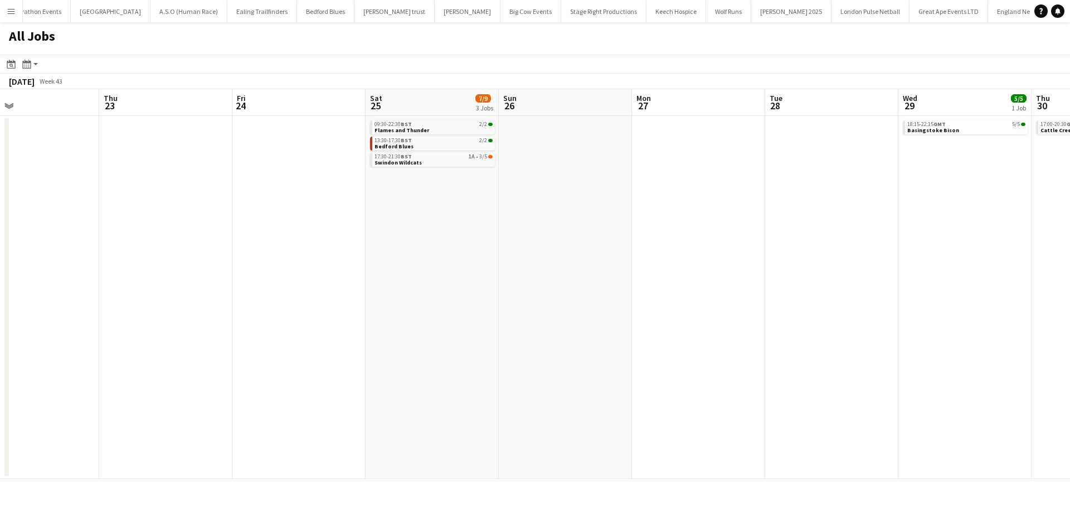
drag, startPoint x: 684, startPoint y: 304, endPoint x: 592, endPoint y: 356, distance: 105.1
click at [429, 353] on app-calendar-viewport "Mon 20 Tue 21 Wed 22 Thu 23 Fri 24 Sat 25 7/9 3 Jobs Sun 26 Mon 27 Tue 28 Wed 2…" at bounding box center [535, 283] width 1070 height 389
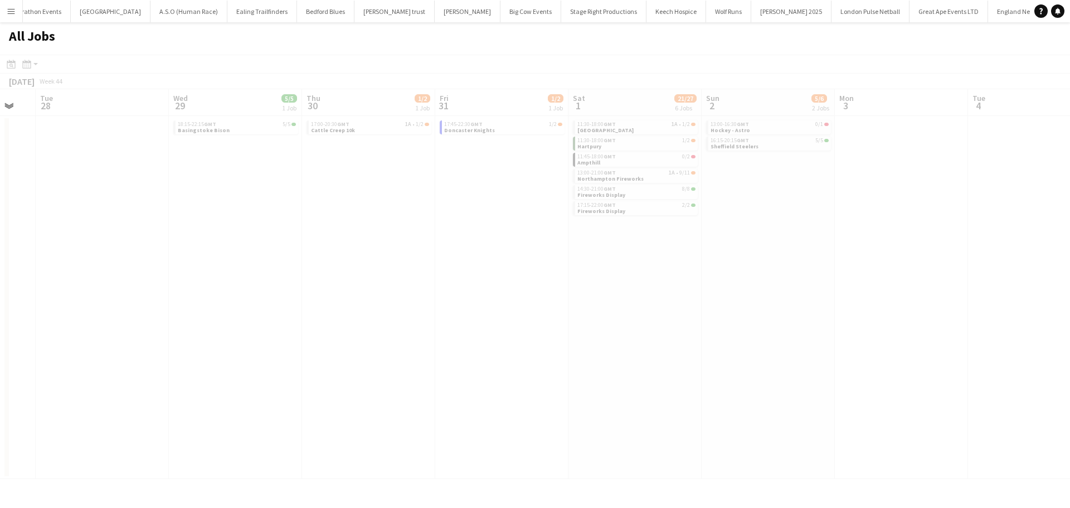
scroll to position [0, 333]
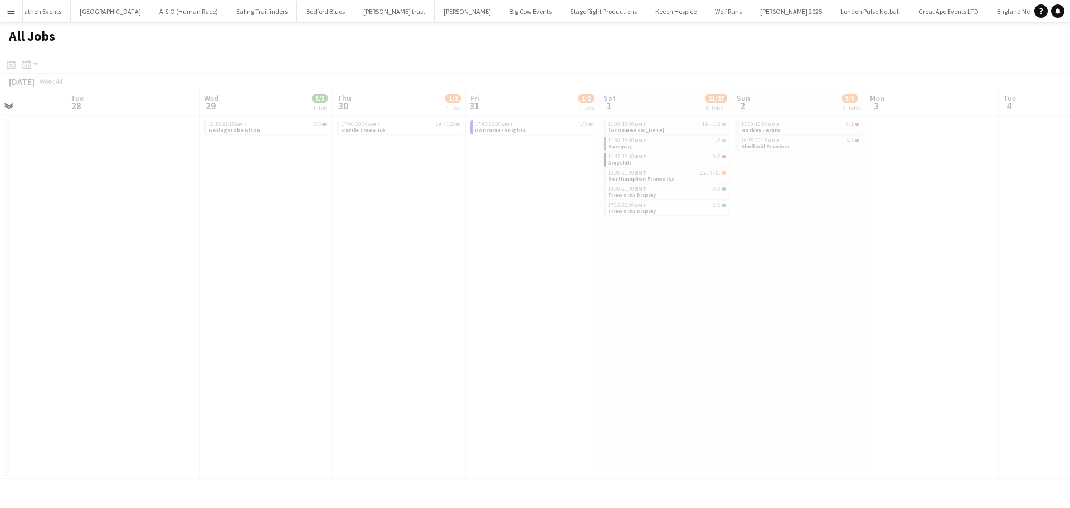
drag, startPoint x: 512, startPoint y: 361, endPoint x: 427, endPoint y: 363, distance: 84.7
click at [427, 363] on app-all-jobs "All Jobs Date picker AUG 2025 AUG 2025 Monday M Tuesday T Wednesday W Thursday …" at bounding box center [535, 250] width 1070 height 456
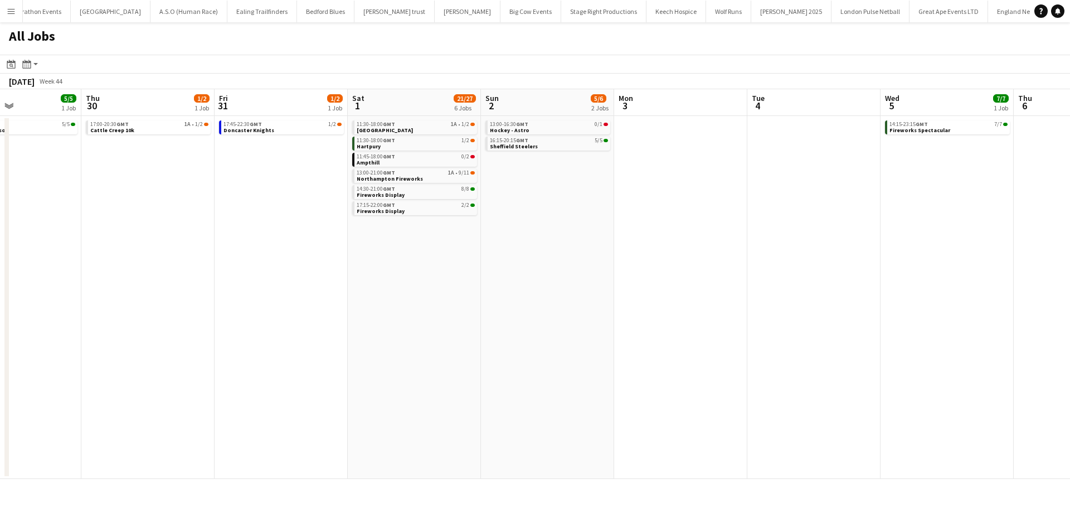
click at [342, 281] on app-all-jobs "All Jobs Date picker AUG 2025 AUG 2025 Monday M Tuesday T Wednesday W Thursday …" at bounding box center [535, 250] width 1070 height 456
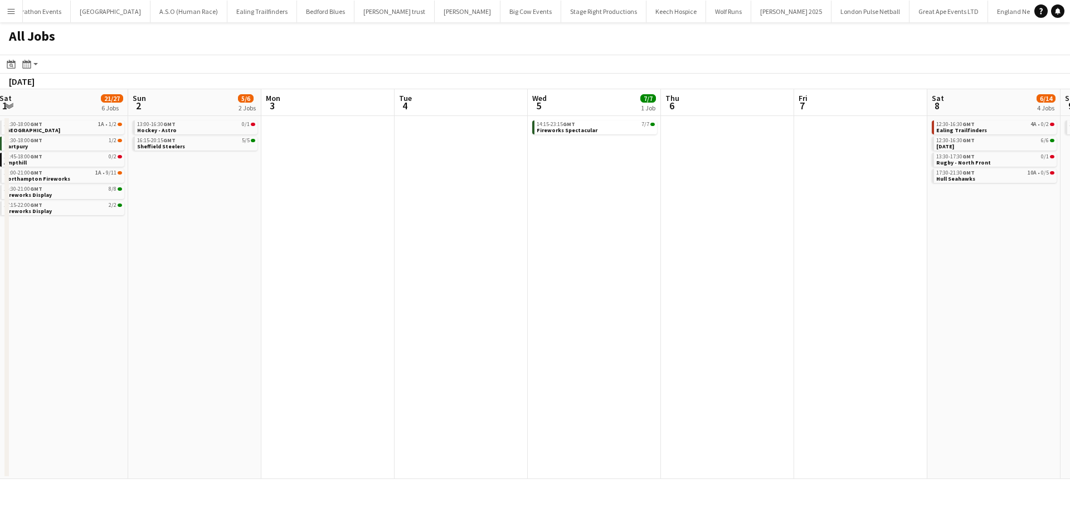
drag, startPoint x: 627, startPoint y: 238, endPoint x: 254, endPoint y: 312, distance: 381.2
click at [220, 314] on app-calendar-viewport "Wed 29 5/5 1 Job Thu 30 1/2 1 Job Fri 31 1/2 1 Job Sat 1 21/27 6 Jobs Sun 2 5/6…" at bounding box center [535, 283] width 1070 height 389
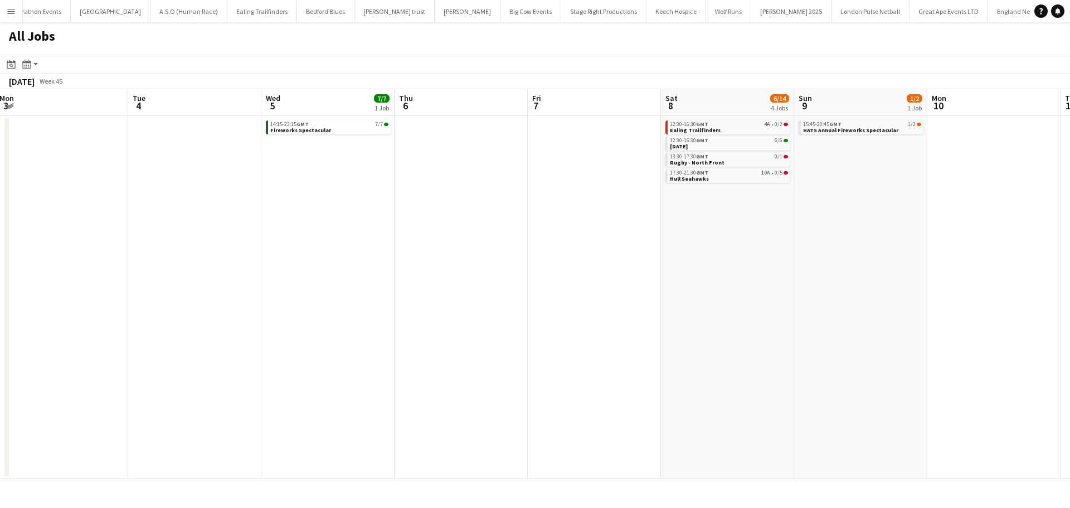
scroll to position [0, 459]
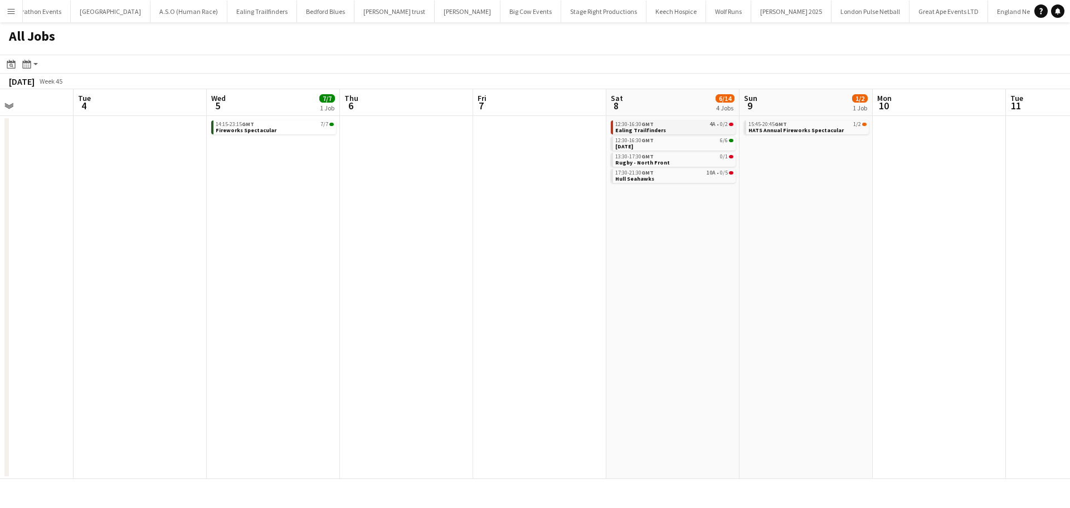
click at [702, 125] on div "12:30-16:30 GMT 4A • 0/2" at bounding box center [674, 124] width 118 height 6
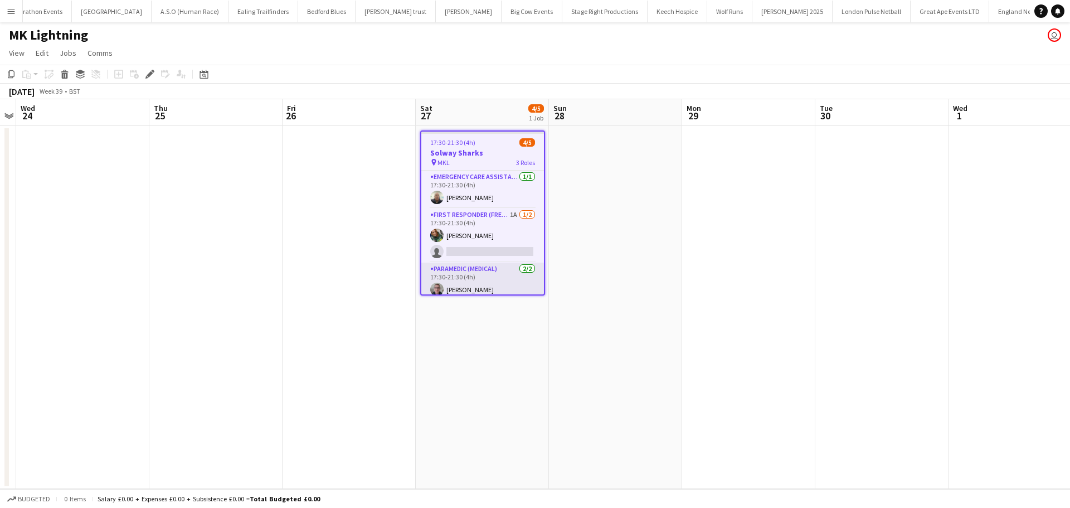
scroll to position [0, 94]
click at [496, 217] on app-card-role "First Responder (FREC 3) 1A 1/2 17:30-21:30 (4h) Regan Beecham single-neutral-a…" at bounding box center [482, 235] width 123 height 54
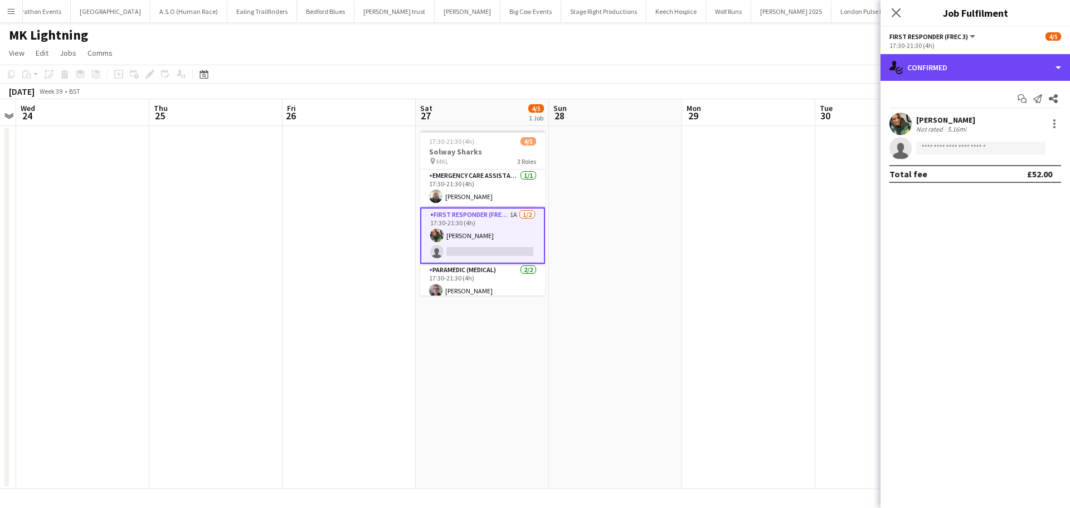
drag, startPoint x: 994, startPoint y: 65, endPoint x: 1001, endPoint y: 89, distance: 25.0
click at [995, 65] on div "single-neutral-actions-check-2 Confirmed" at bounding box center [974, 67] width 189 height 27
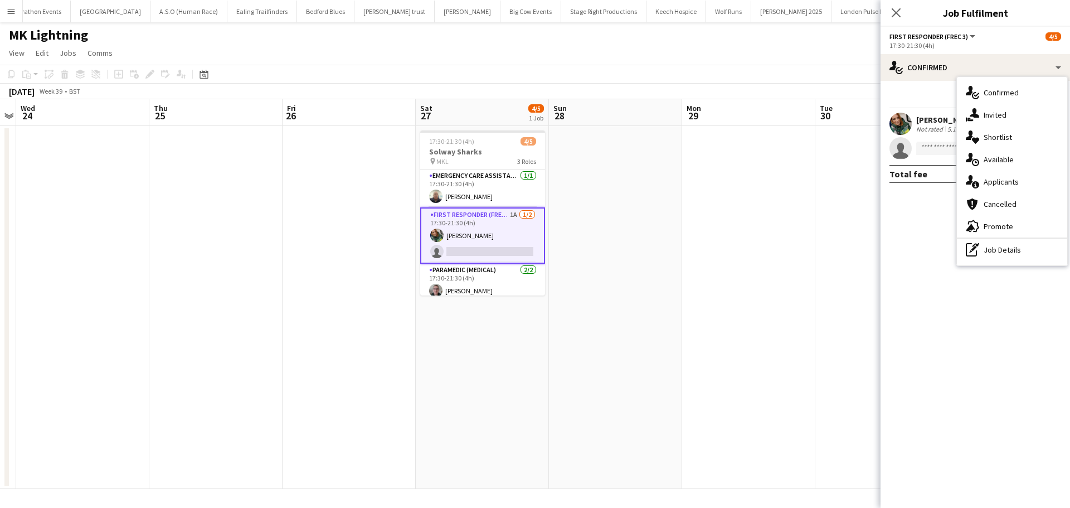
click at [1017, 181] on div "single-neutral-actions-information Applicants" at bounding box center [1012, 182] width 110 height 22
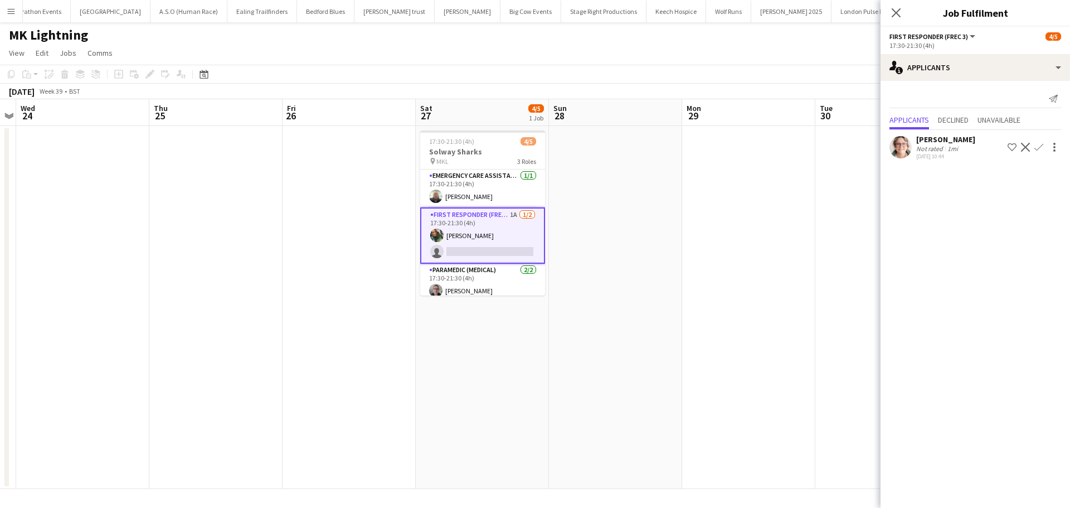
click at [1038, 145] on app-icon "Confirm" at bounding box center [1038, 147] width 9 height 9
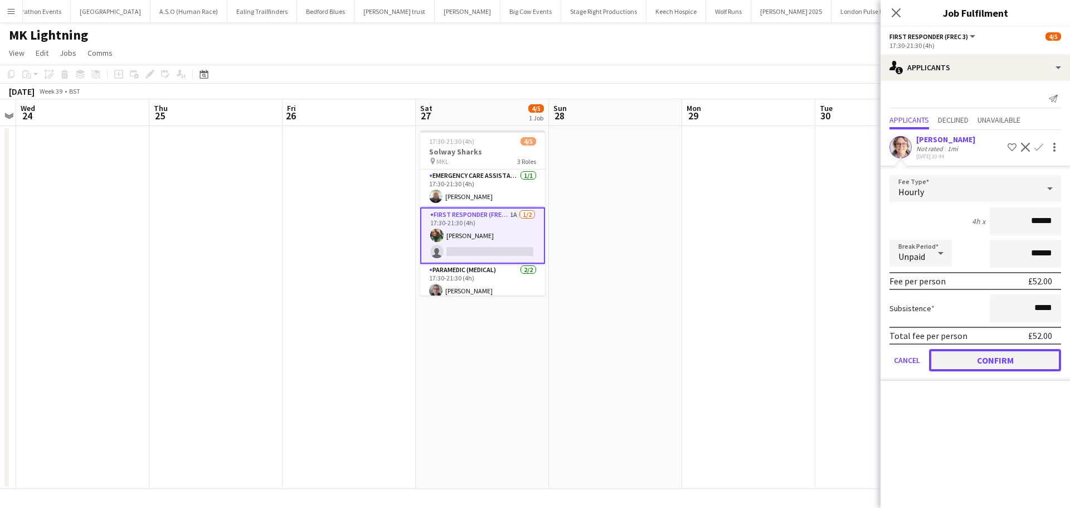
click at [975, 358] on button "Confirm" at bounding box center [995, 360] width 132 height 22
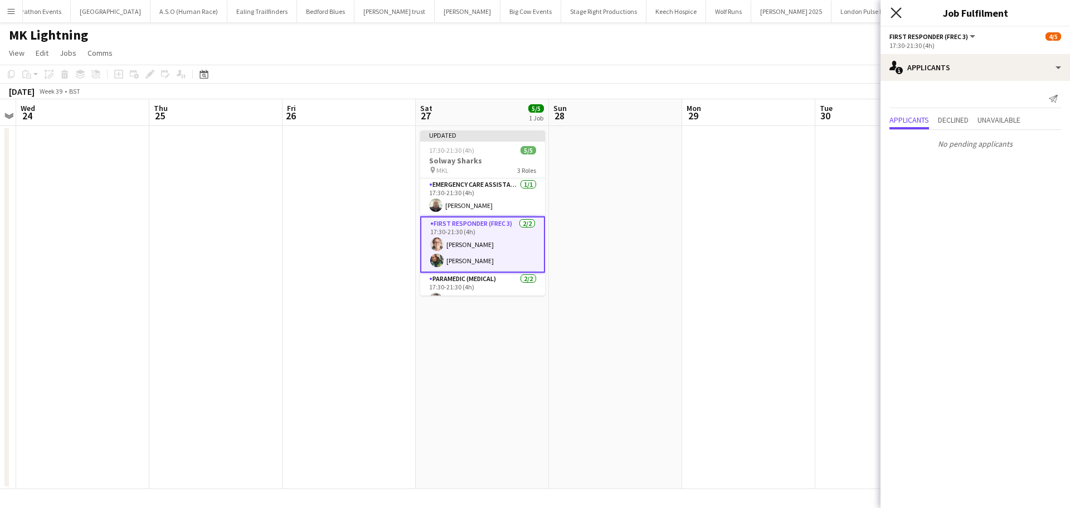
click at [900, 12] on icon "Close pop-in" at bounding box center [895, 12] width 11 height 11
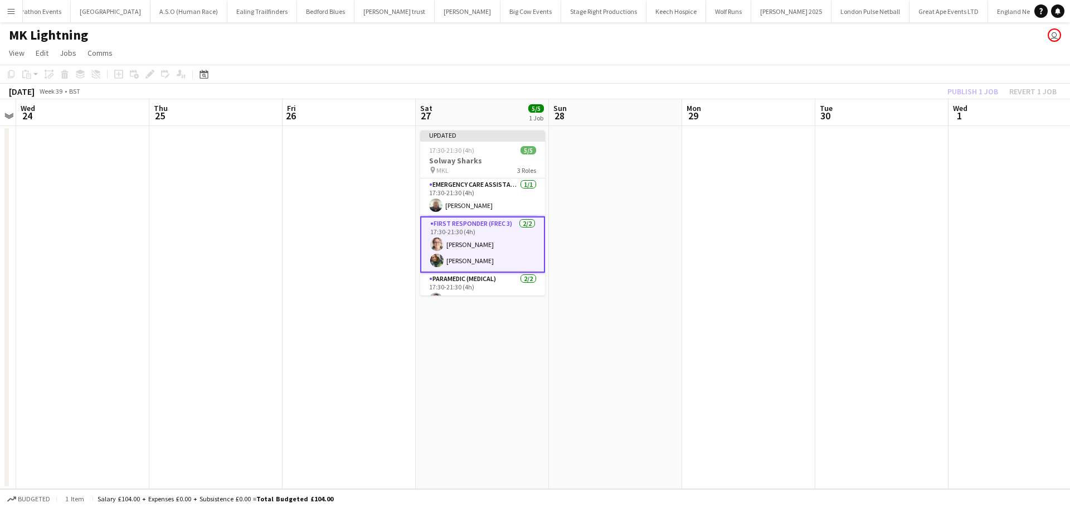
drag, startPoint x: 510, startPoint y: 235, endPoint x: 530, endPoint y: 233, distance: 20.1
click at [511, 234] on app-card-role "First Responder (FREC 3) 2/2 17:30-21:30 (4h) Sarah Rose Regan Beecham" at bounding box center [482, 244] width 125 height 56
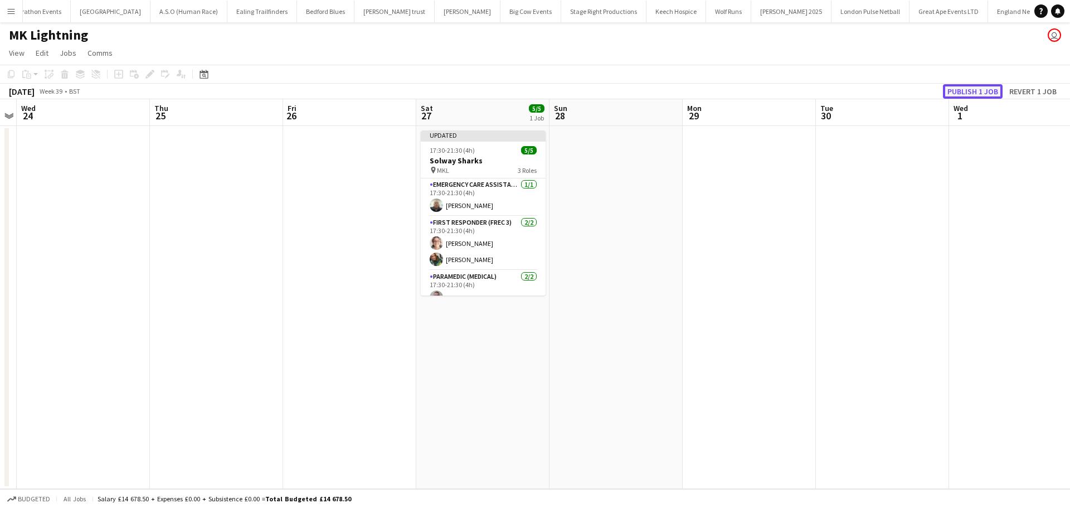
click at [993, 90] on button "Publish 1 job" at bounding box center [973, 91] width 60 height 14
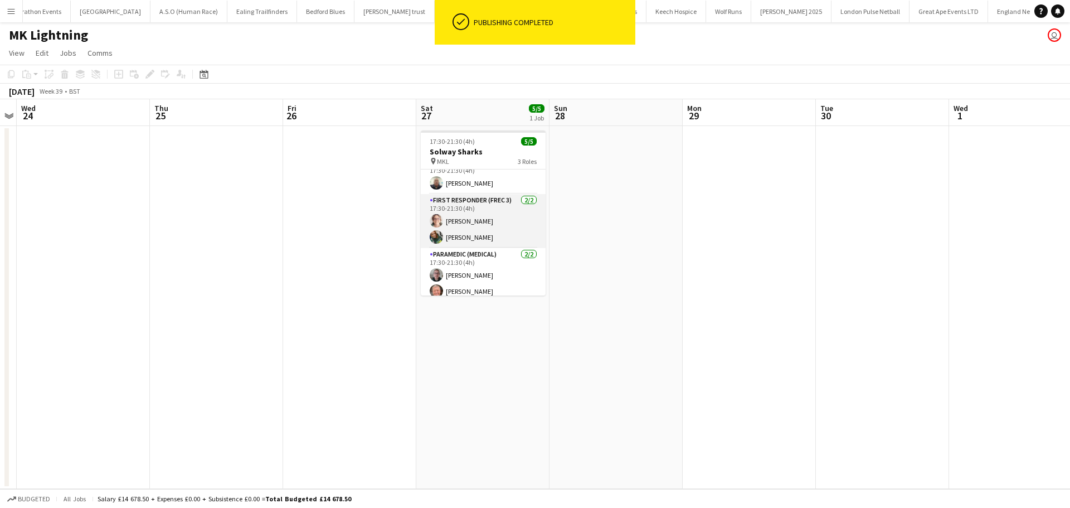
scroll to position [20, 0]
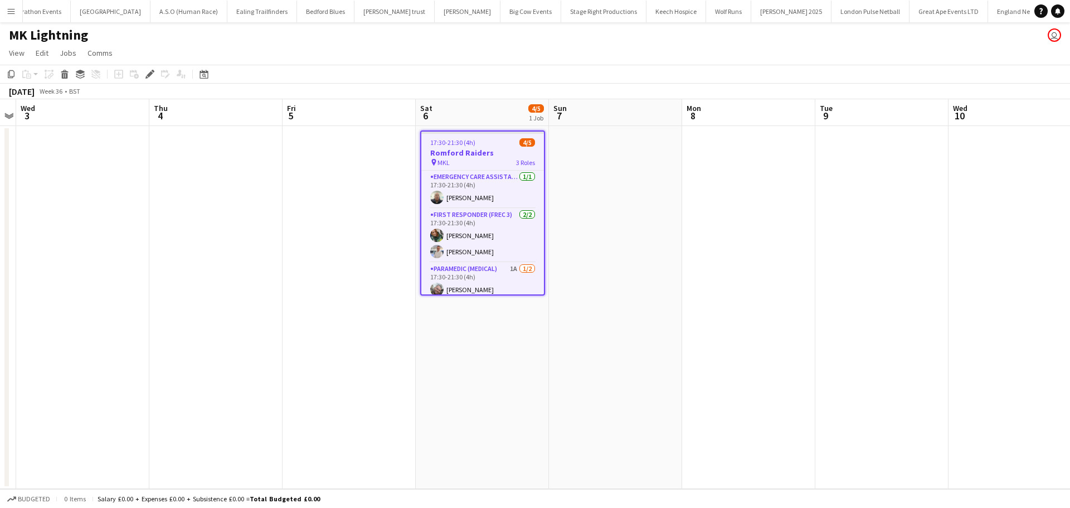
drag, startPoint x: 496, startPoint y: 273, endPoint x: 563, endPoint y: 258, distance: 68.0
click at [497, 273] on app-card-role "Paramedic (Medical) 1A 1/2 17:30-21:30 (4h) Ryan Russell single-neutral-actions" at bounding box center [482, 289] width 123 height 54
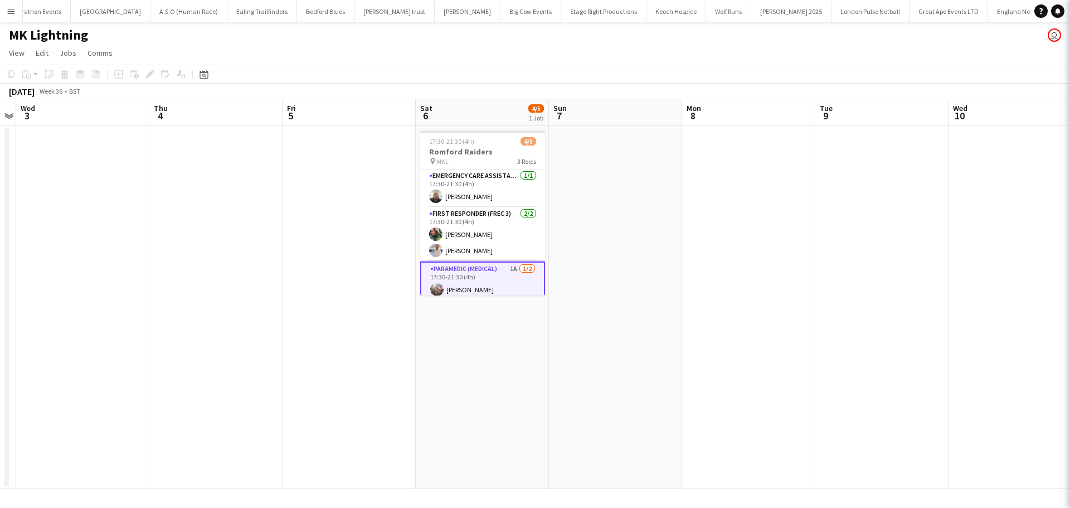
scroll to position [0, 383]
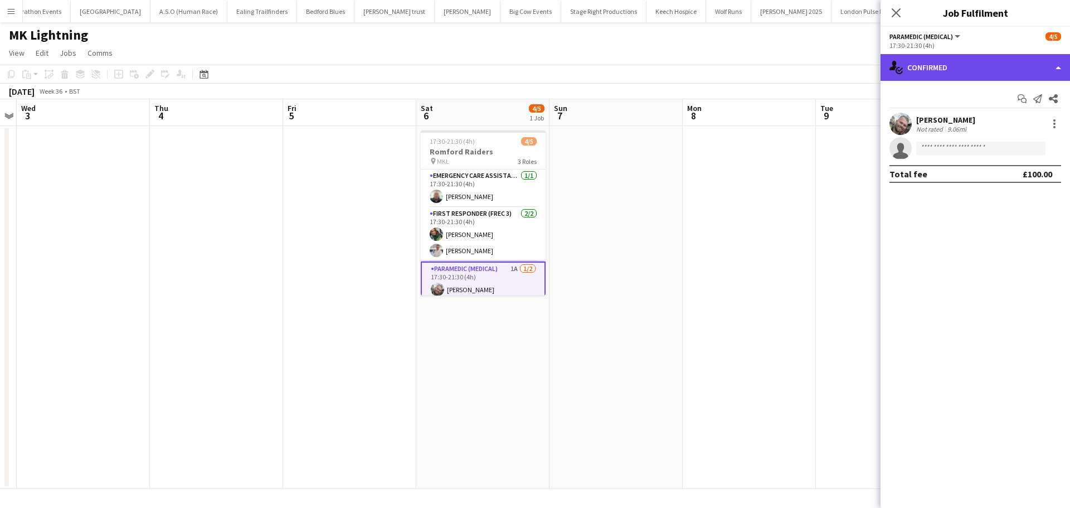
click at [971, 61] on div "single-neutral-actions-check-2 Confirmed" at bounding box center [974, 67] width 189 height 27
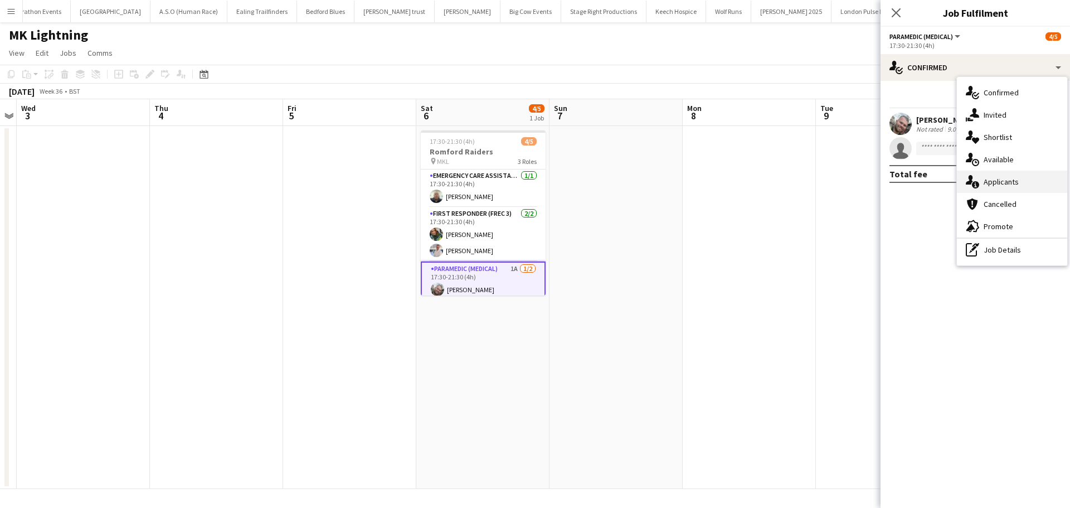
click at [1015, 179] on div "single-neutral-actions-information Applicants" at bounding box center [1012, 182] width 110 height 22
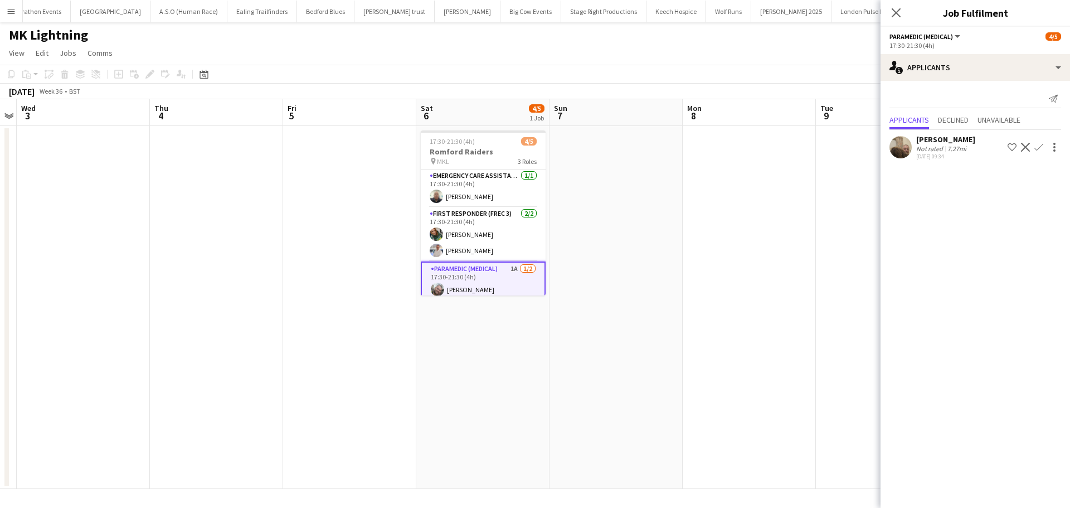
click at [1041, 149] on app-icon "Confirm" at bounding box center [1038, 147] width 9 height 9
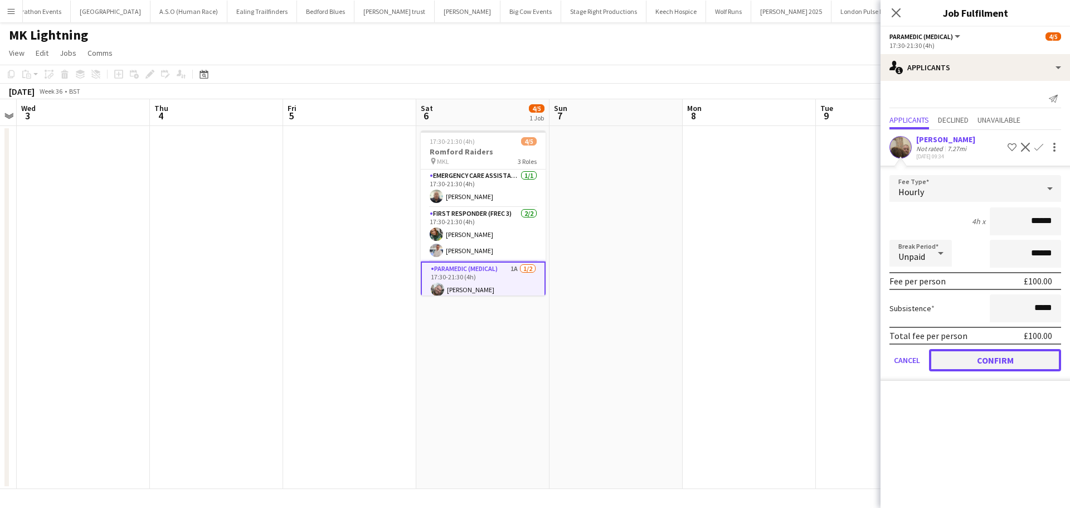
click at [984, 355] on button "Confirm" at bounding box center [995, 360] width 132 height 22
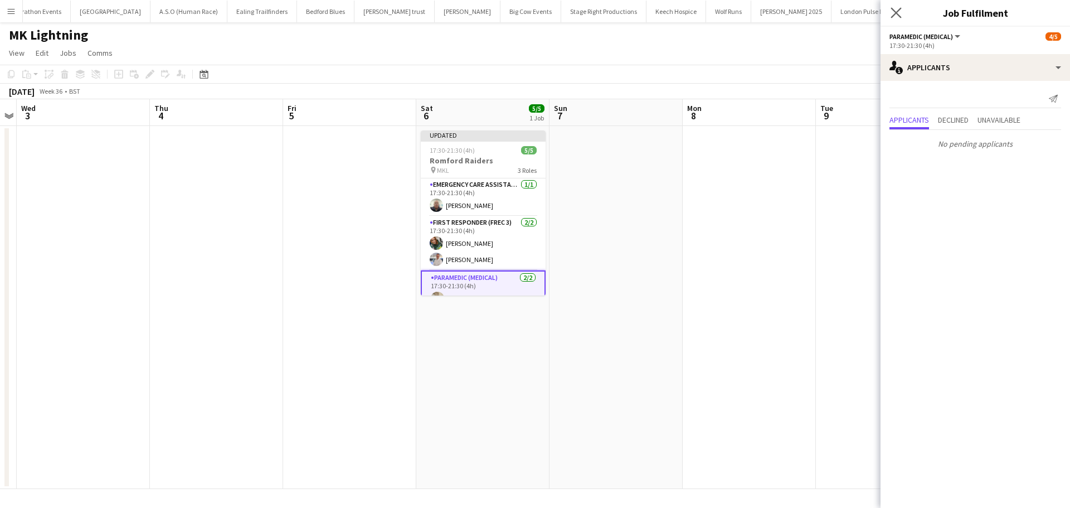
click at [894, 6] on app-icon "Close pop-in" at bounding box center [896, 13] width 16 height 16
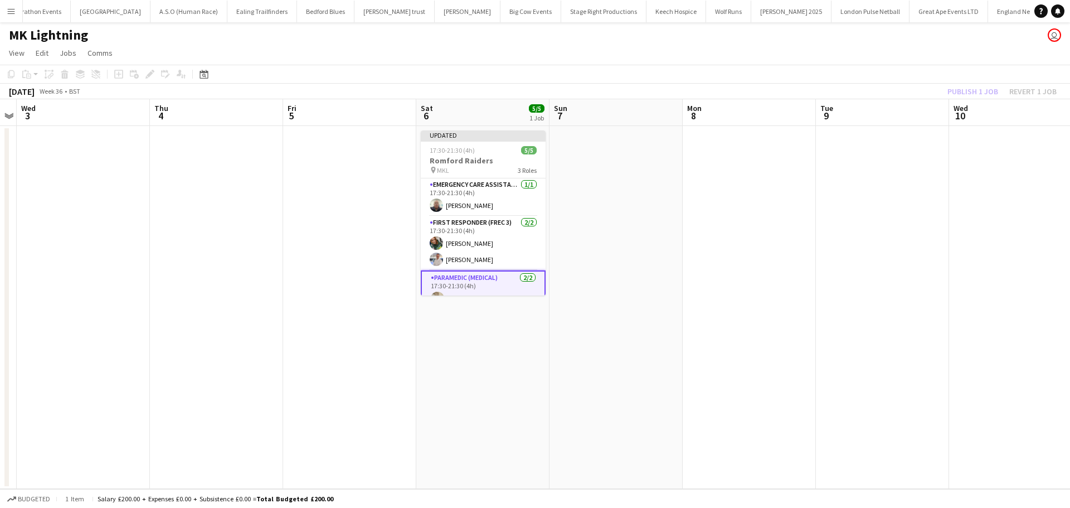
click at [979, 94] on div "Publish 1 job Revert 1 job" at bounding box center [1002, 91] width 136 height 14
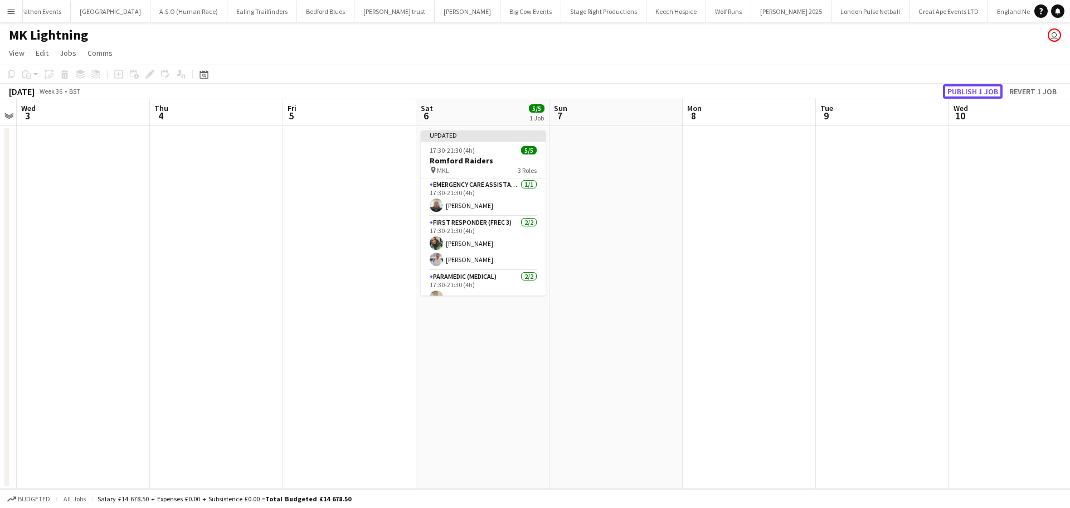
click at [979, 94] on button "Publish 1 job" at bounding box center [973, 91] width 60 height 14
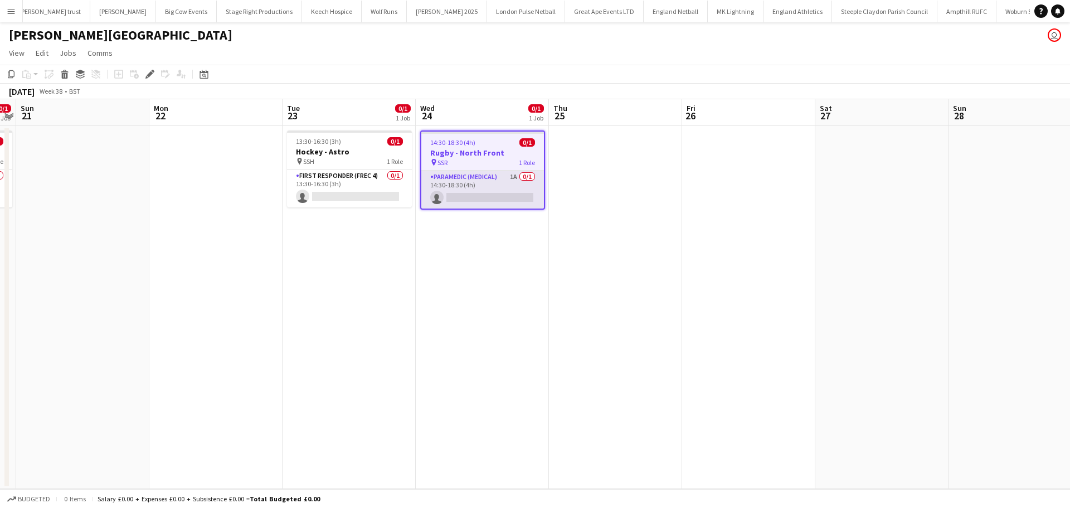
scroll to position [0, 439]
click at [491, 175] on app-card-role "Paramedic (Medical) 1A 0/1 14:30-18:30 (4h) single-neutral-actions" at bounding box center [482, 190] width 123 height 38
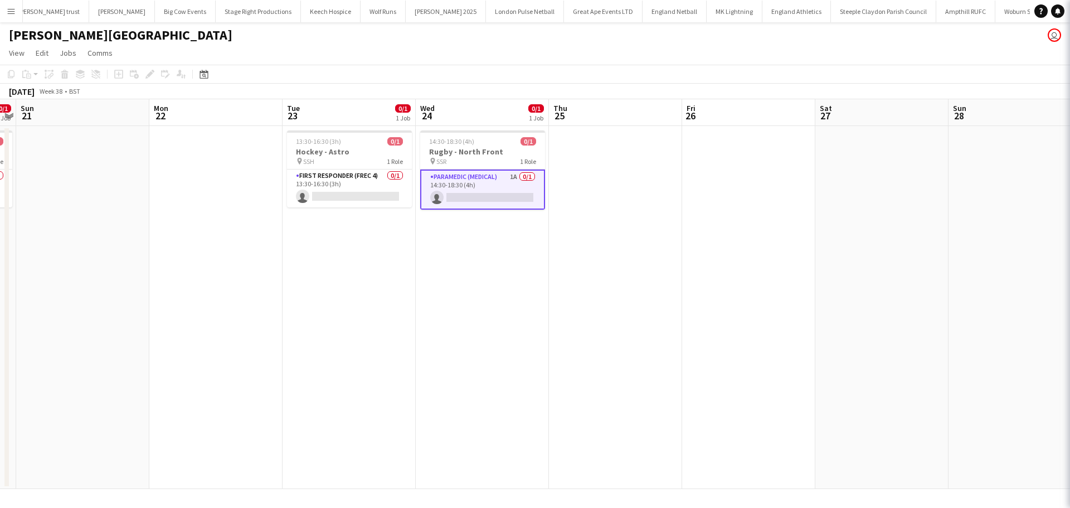
scroll to position [0, 384]
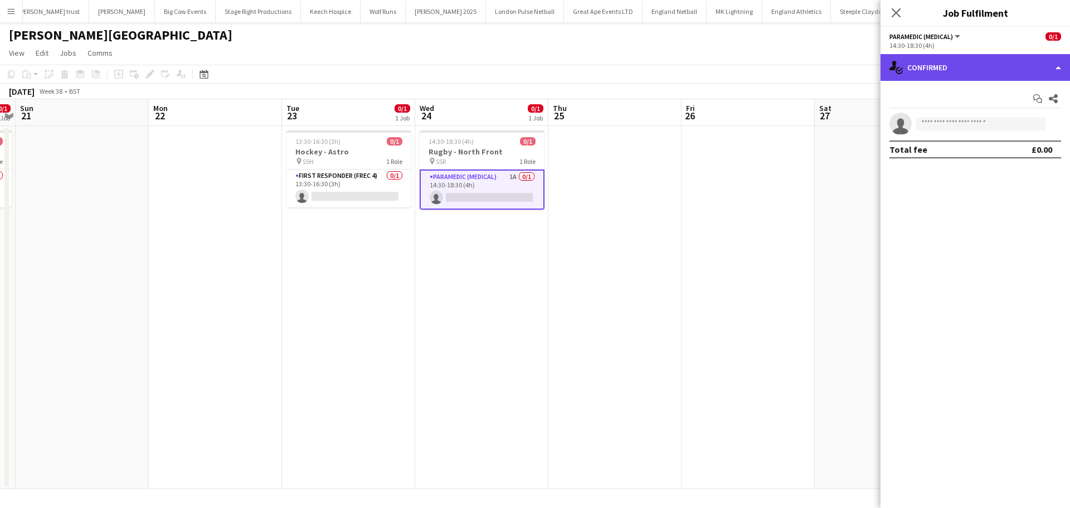
click at [961, 60] on div "single-neutral-actions-check-2 Confirmed" at bounding box center [974, 67] width 189 height 27
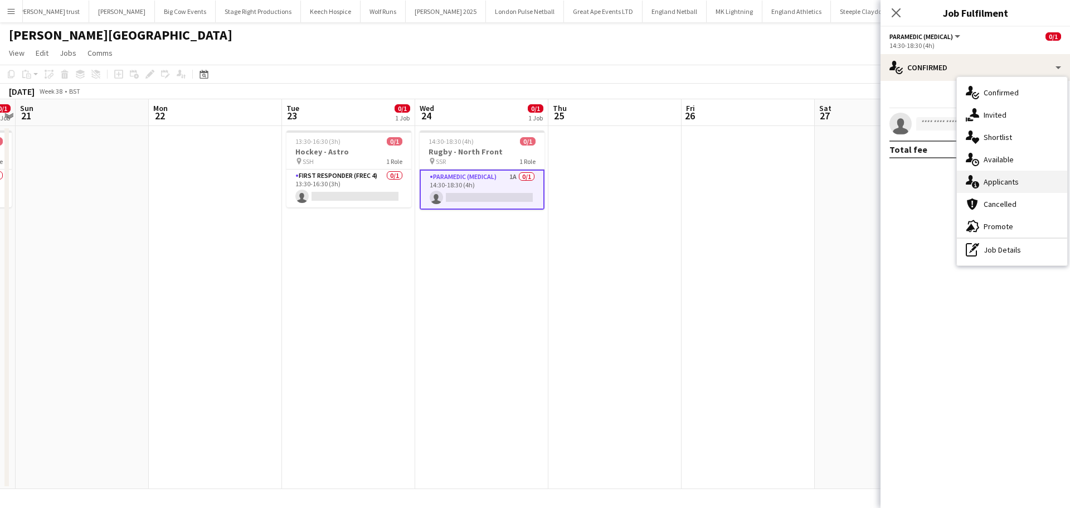
click at [1009, 177] on div "single-neutral-actions-information Applicants" at bounding box center [1012, 182] width 110 height 22
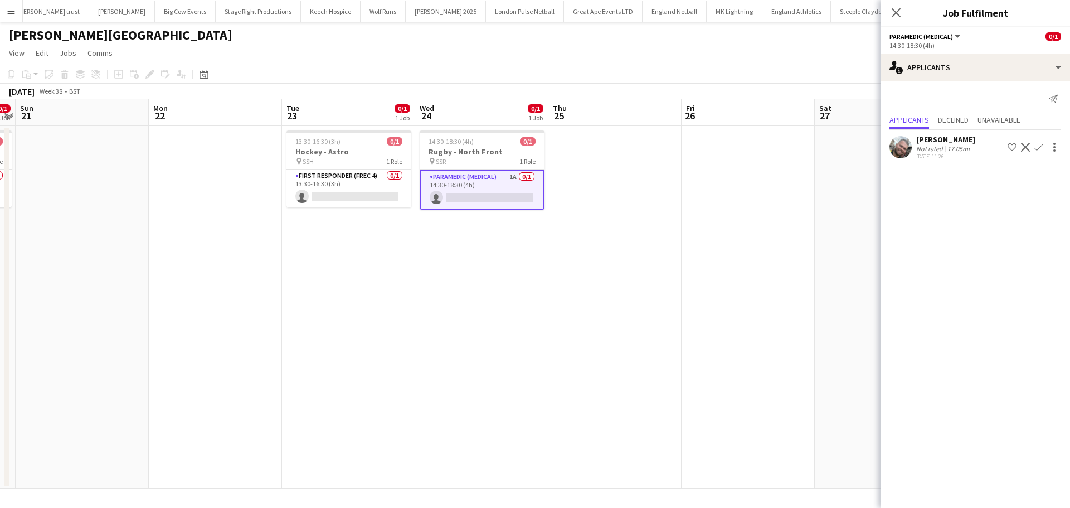
click at [1035, 151] on app-icon "Confirm" at bounding box center [1038, 147] width 9 height 9
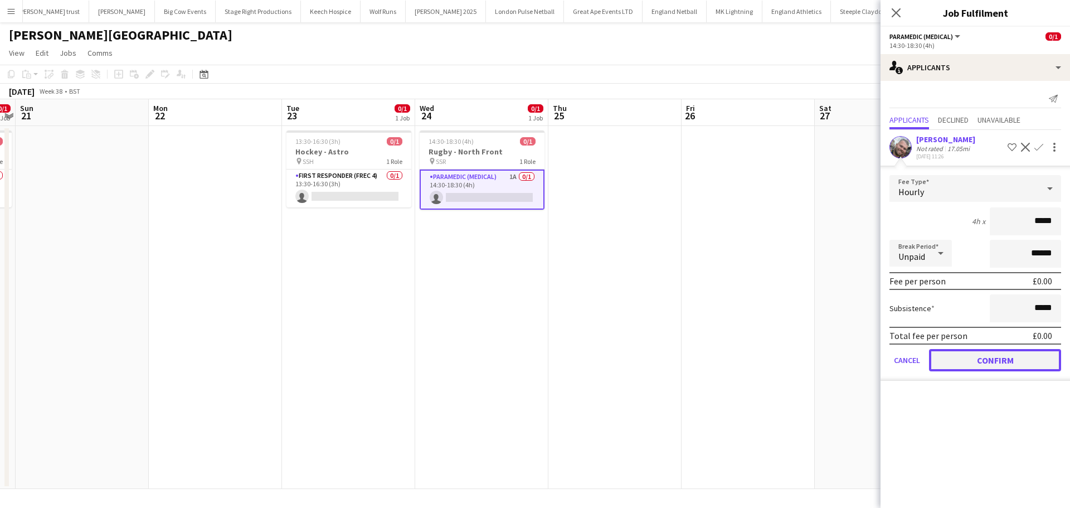
click at [976, 360] on button "Confirm" at bounding box center [995, 360] width 132 height 22
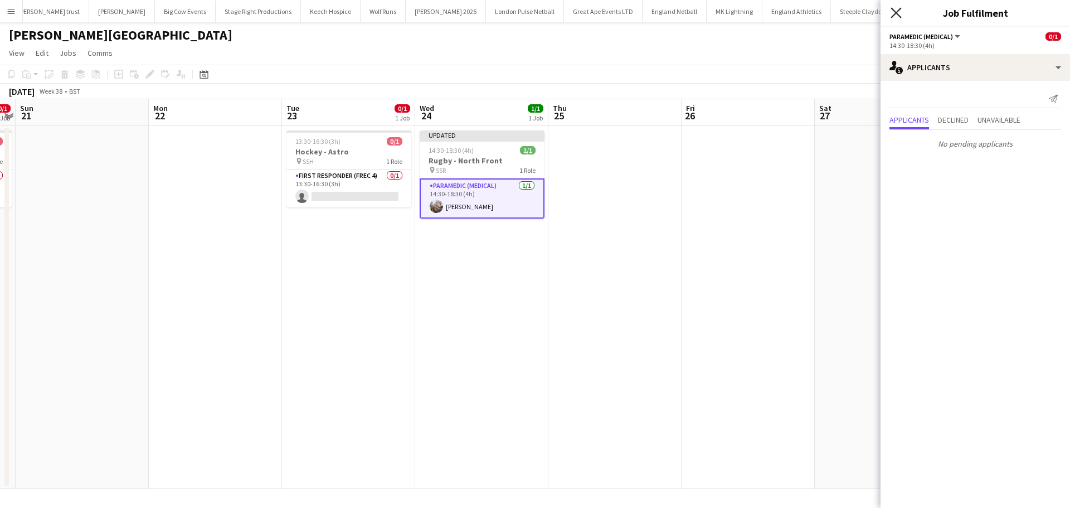
click at [892, 16] on icon at bounding box center [895, 12] width 11 height 11
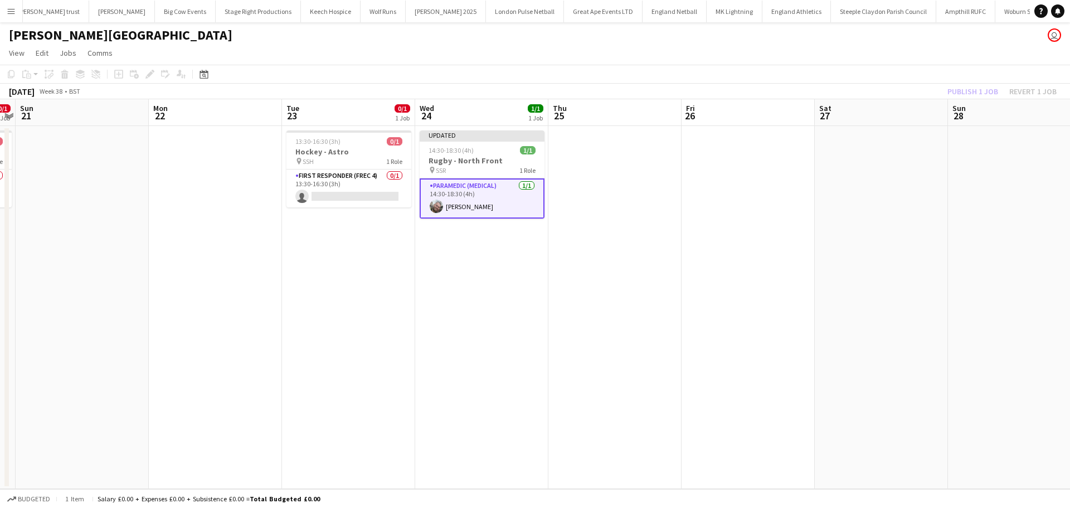
click at [754, 141] on app-date-cell at bounding box center [747, 307] width 133 height 363
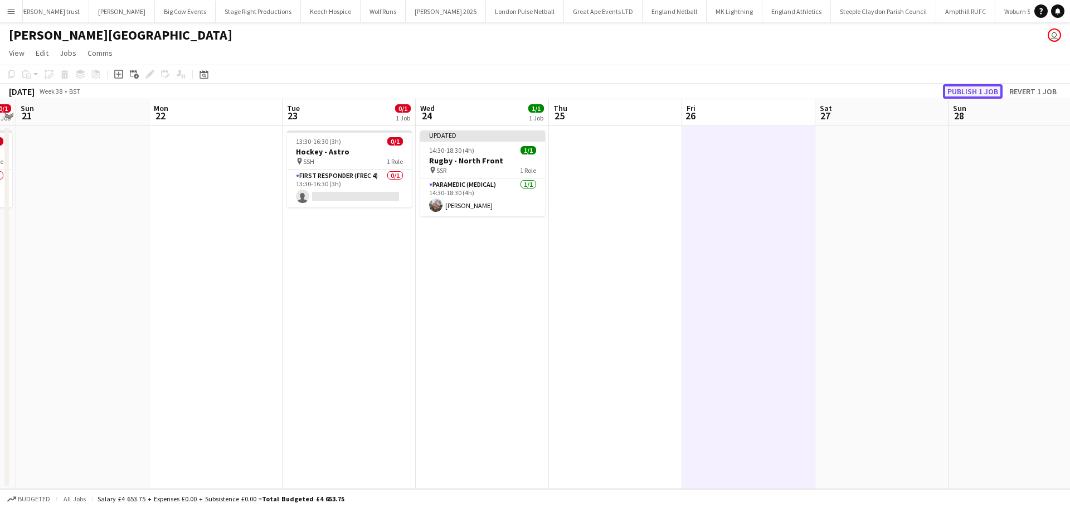
click at [966, 90] on button "Publish 1 job" at bounding box center [973, 91] width 60 height 14
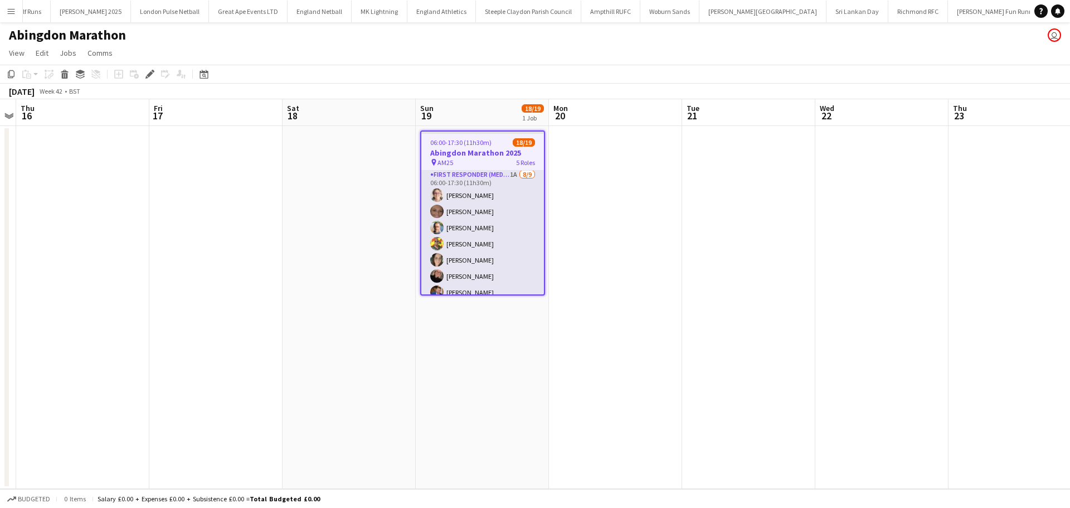
scroll to position [56, 0]
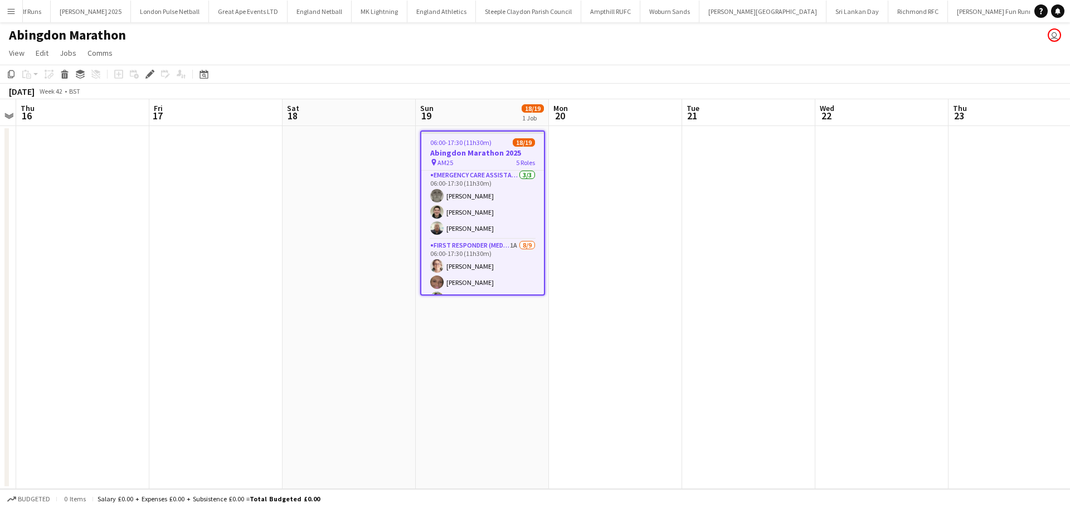
drag, startPoint x: 485, startPoint y: 243, endPoint x: 571, endPoint y: 226, distance: 87.0
click at [485, 243] on app-card-role "First Responder (Medical) 1A [DATE] 06:00-17:30 (11h30m) [PERSON_NAME] [PERSON_…" at bounding box center [482, 322] width 123 height 167
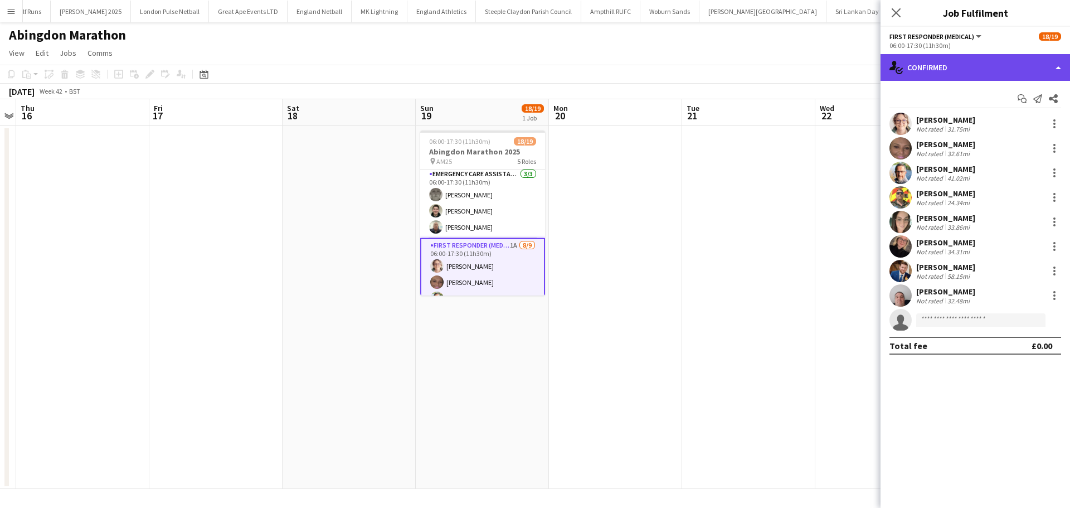
click at [927, 72] on div "single-neutral-actions-check-2 Confirmed" at bounding box center [974, 67] width 189 height 27
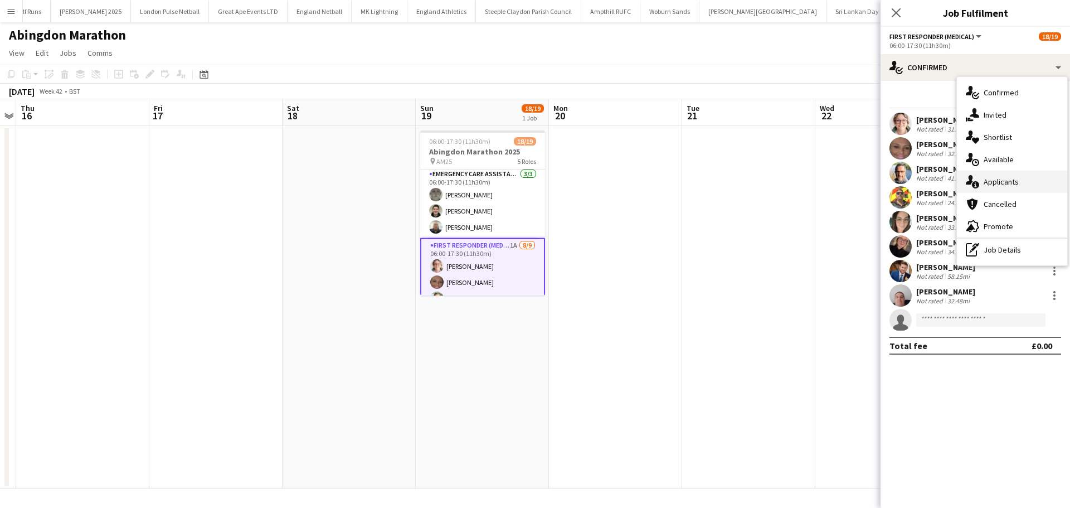
click at [1001, 183] on div "single-neutral-actions-information Applicants" at bounding box center [1012, 182] width 110 height 22
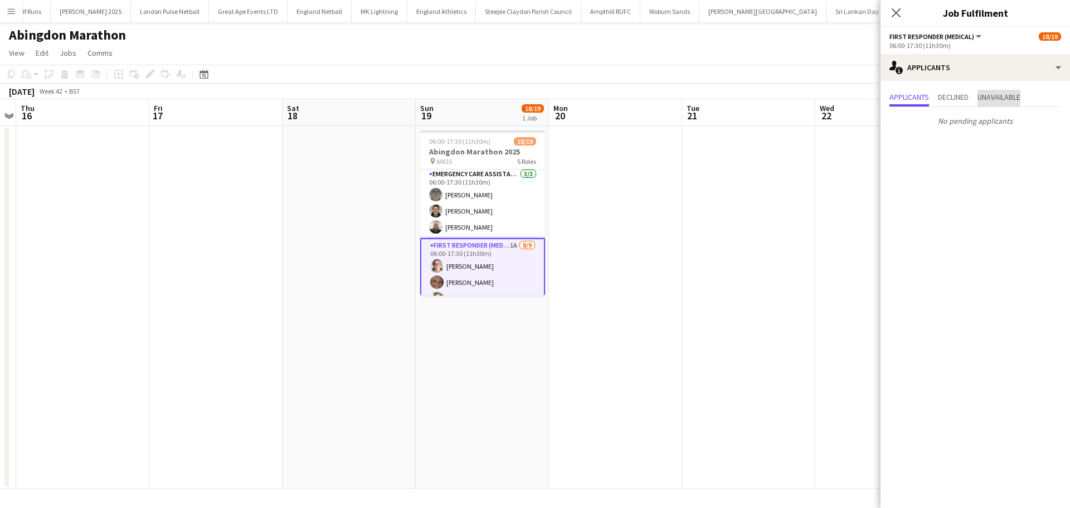
click at [1017, 101] on span "Unavailable" at bounding box center [998, 97] width 43 height 8
click at [894, 11] on icon at bounding box center [895, 12] width 11 height 11
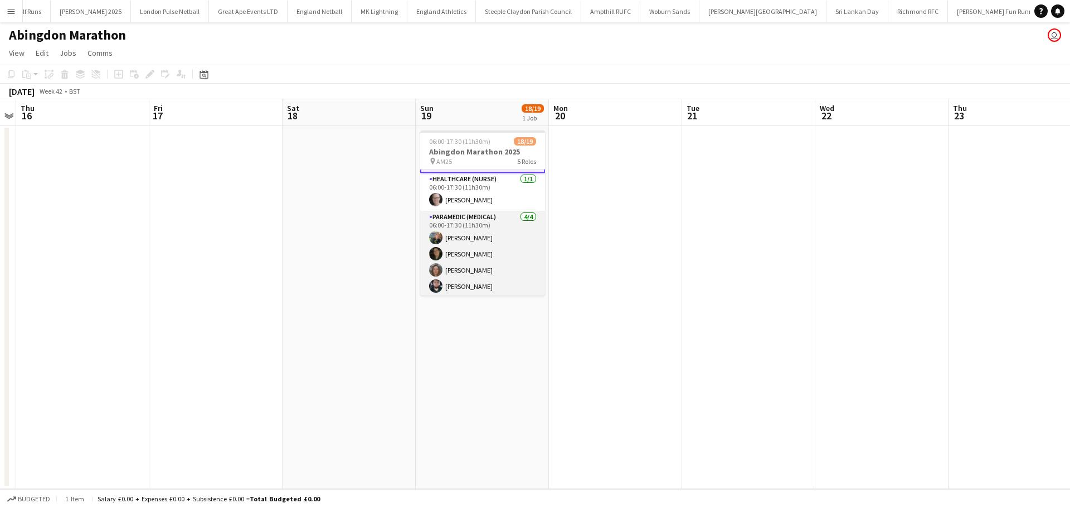
scroll to position [292, 0]
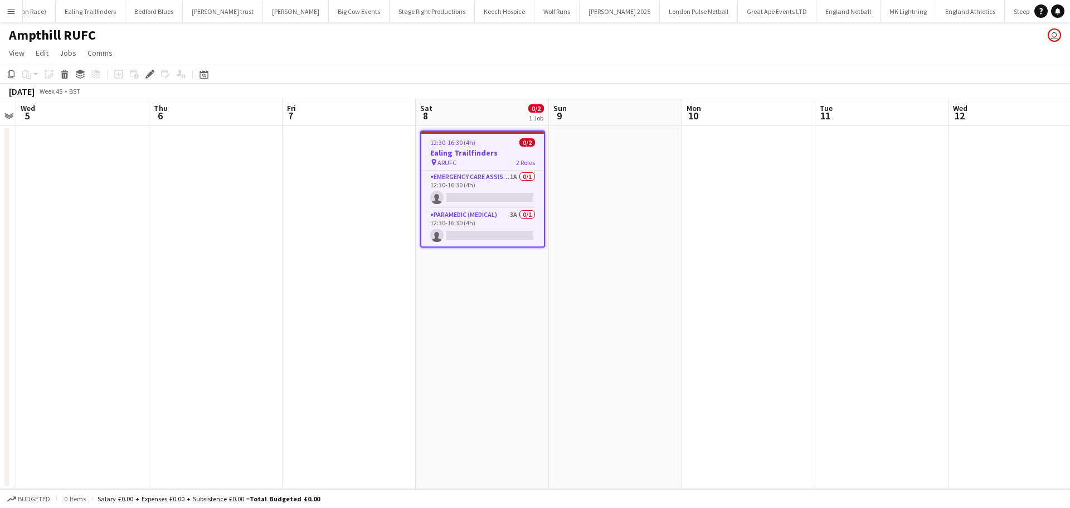
scroll to position [0, 324]
click at [469, 207] on app-card-role "Emergency Care Assistant (Medical) 1A 0/1 12:30-16:30 (4h) single-neutral-actio…" at bounding box center [482, 190] width 123 height 38
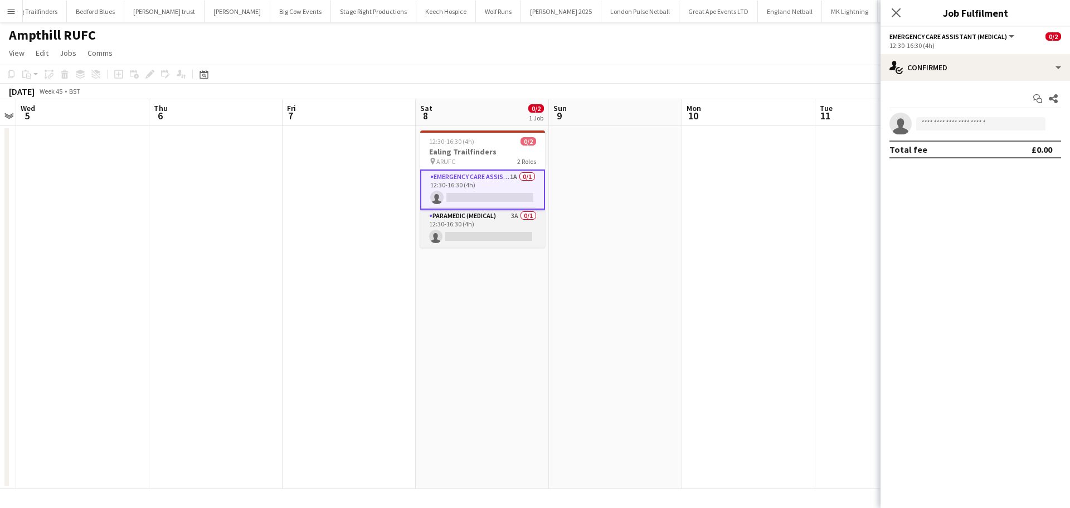
click at [500, 210] on app-card-role "Paramedic (Medical) 3A 0/1 12:30-16:30 (4h) single-neutral-actions" at bounding box center [482, 229] width 125 height 38
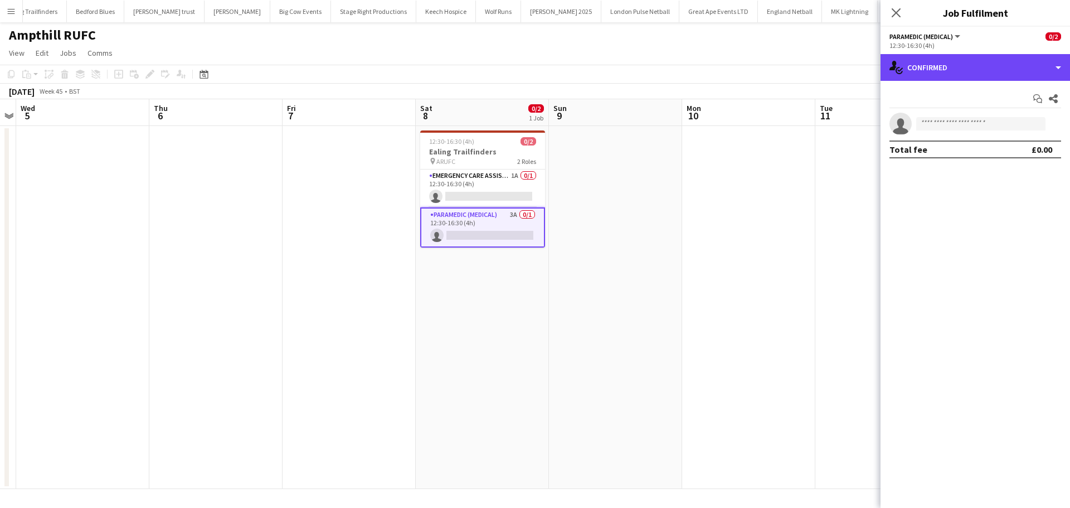
drag, startPoint x: 1007, startPoint y: 64, endPoint x: 1024, endPoint y: 101, distance: 41.6
click at [1009, 64] on div "single-neutral-actions-check-2 Confirmed" at bounding box center [974, 67] width 189 height 27
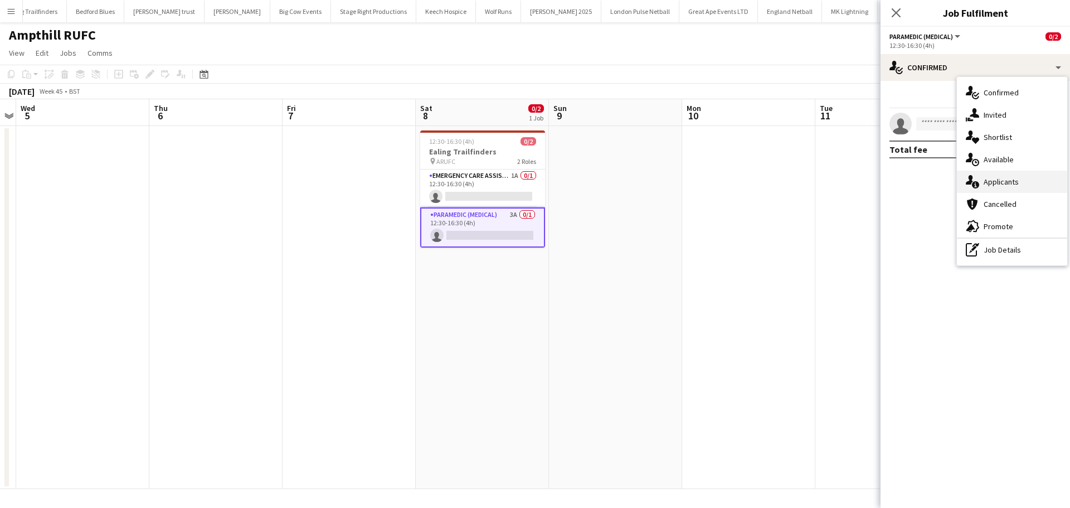
click at [1019, 173] on div "single-neutral-actions-information Applicants" at bounding box center [1012, 182] width 110 height 22
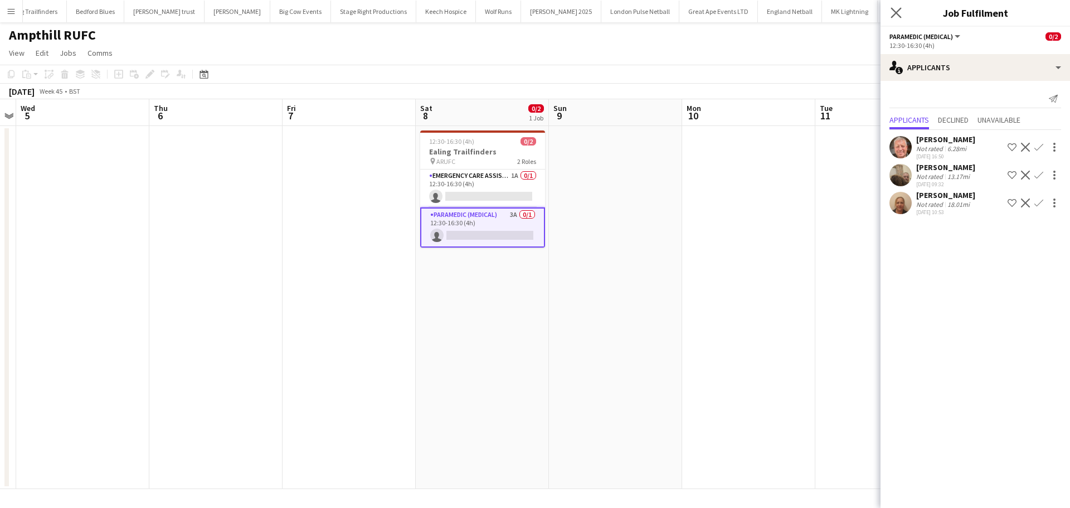
click at [889, 13] on app-icon "Close pop-in" at bounding box center [896, 13] width 16 height 16
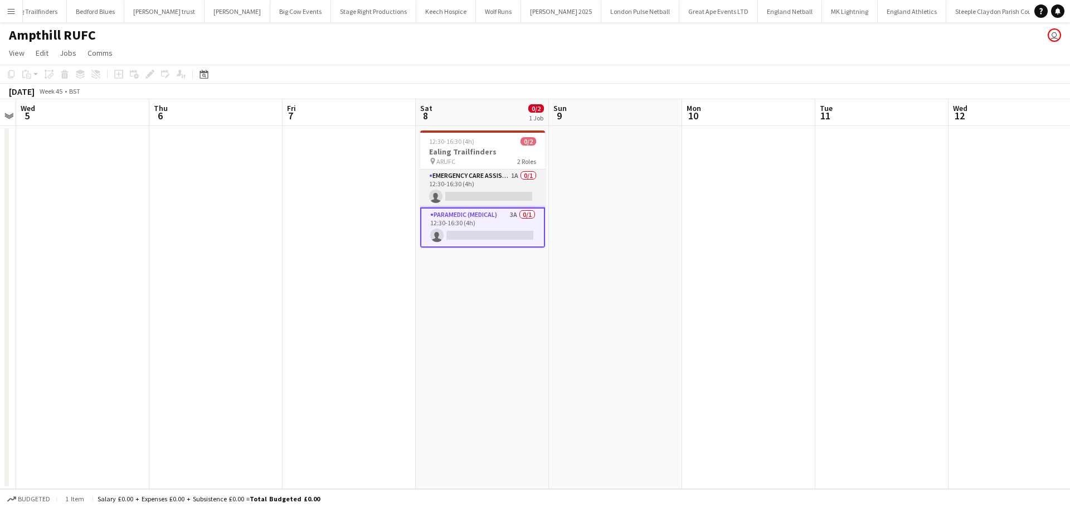
click at [458, 174] on app-card-role "Emergency Care Assistant (Medical) 1A 0/1 12:30-16:30 (4h) single-neutral-actio…" at bounding box center [482, 188] width 125 height 38
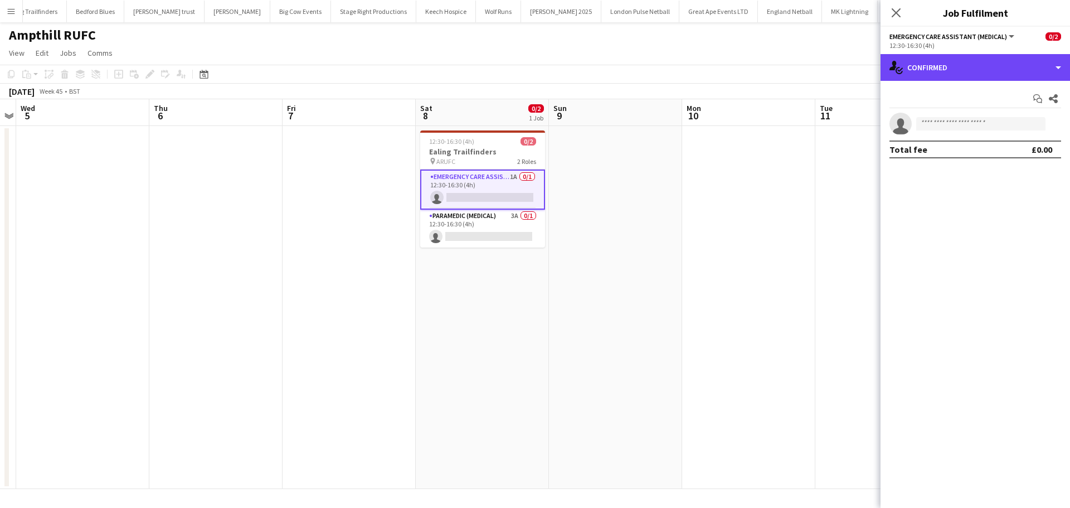
drag, startPoint x: 988, startPoint y: 67, endPoint x: 1016, endPoint y: 126, distance: 65.1
click at [989, 67] on div "single-neutral-actions-check-2 Confirmed" at bounding box center [974, 67] width 189 height 27
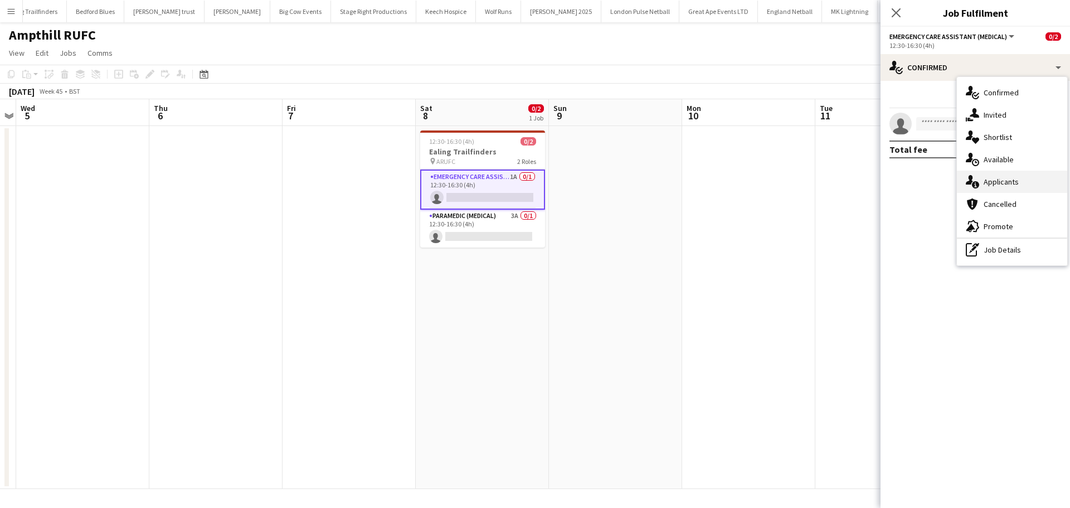
click at [1017, 175] on div "single-neutral-actions-information Applicants" at bounding box center [1012, 182] width 110 height 22
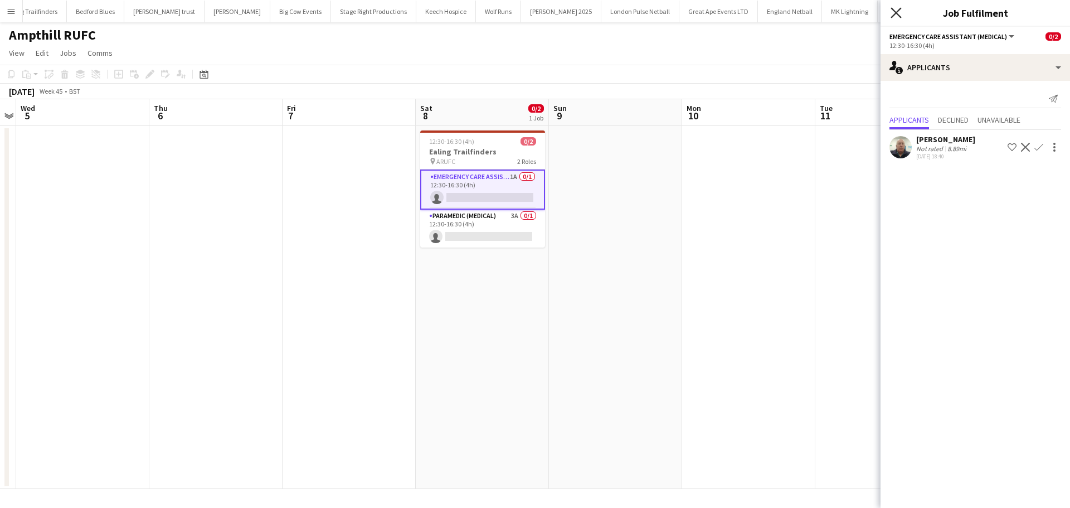
click at [893, 14] on icon "Close pop-in" at bounding box center [895, 12] width 11 height 11
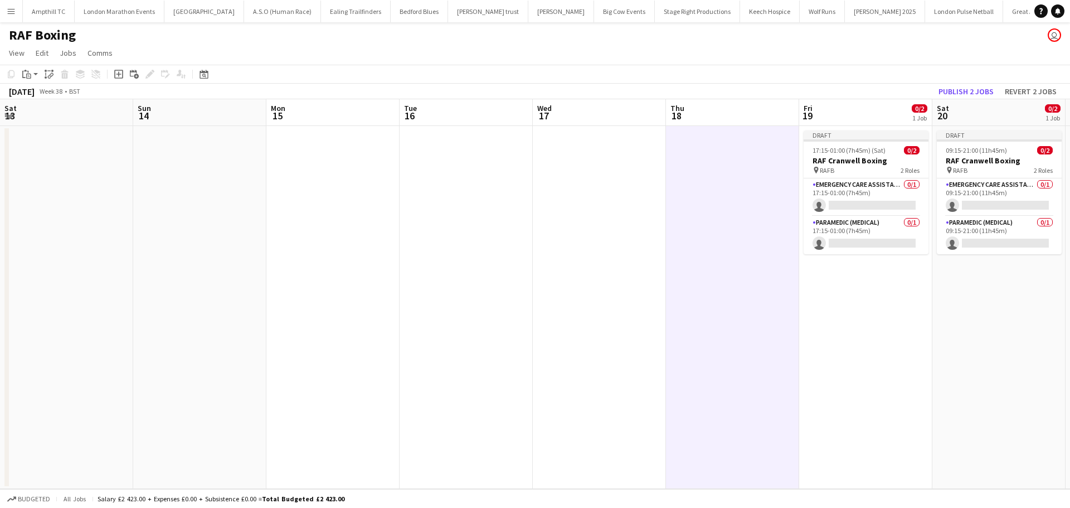
scroll to position [0, 423]
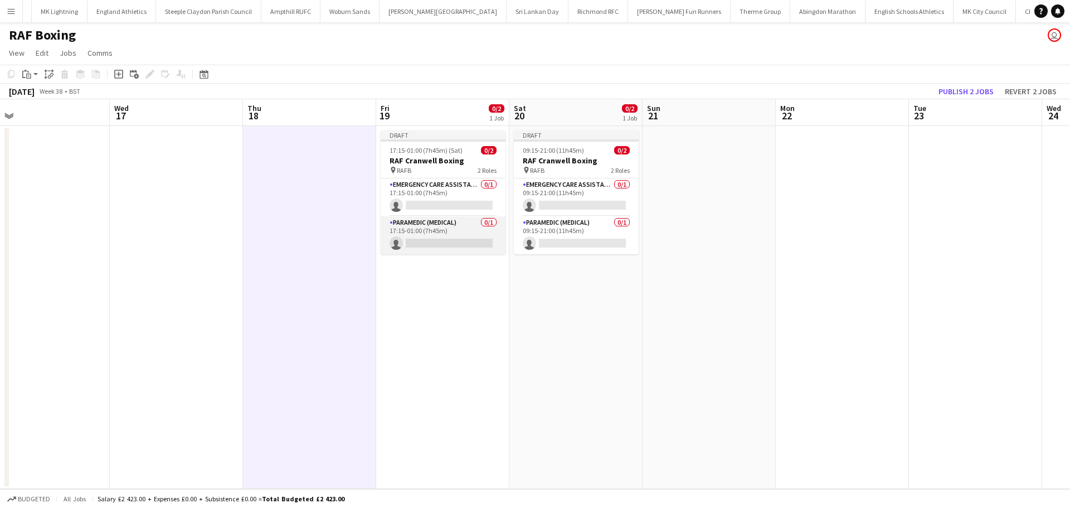
click at [439, 247] on app-card-role "Paramedic (Medical) 0/1 17:15-01:00 (7h45m) single-neutral-actions" at bounding box center [443, 235] width 125 height 38
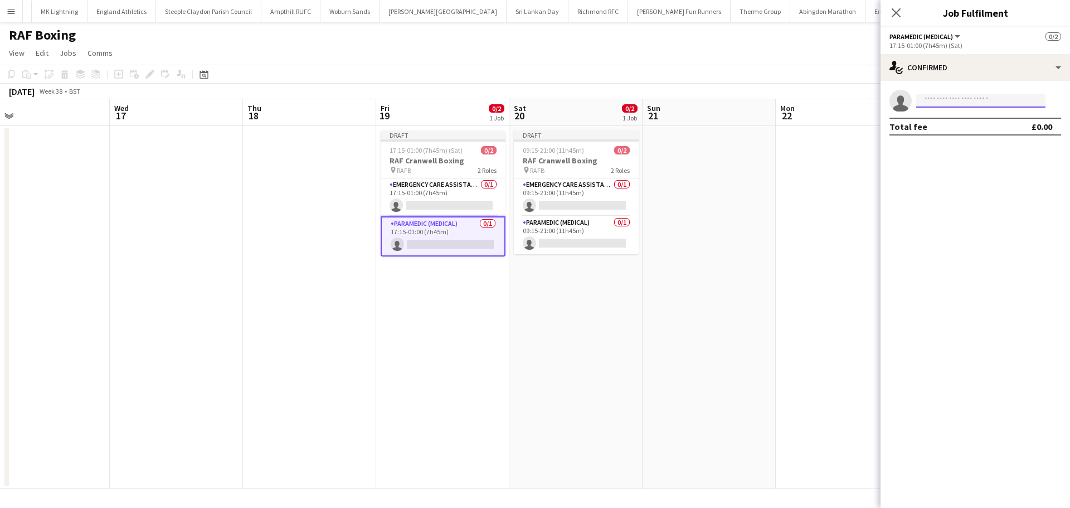
click at [1006, 98] on input at bounding box center [980, 100] width 129 height 13
type input "****"
click at [1006, 119] on span "Active" at bounding box center [1019, 117] width 35 height 8
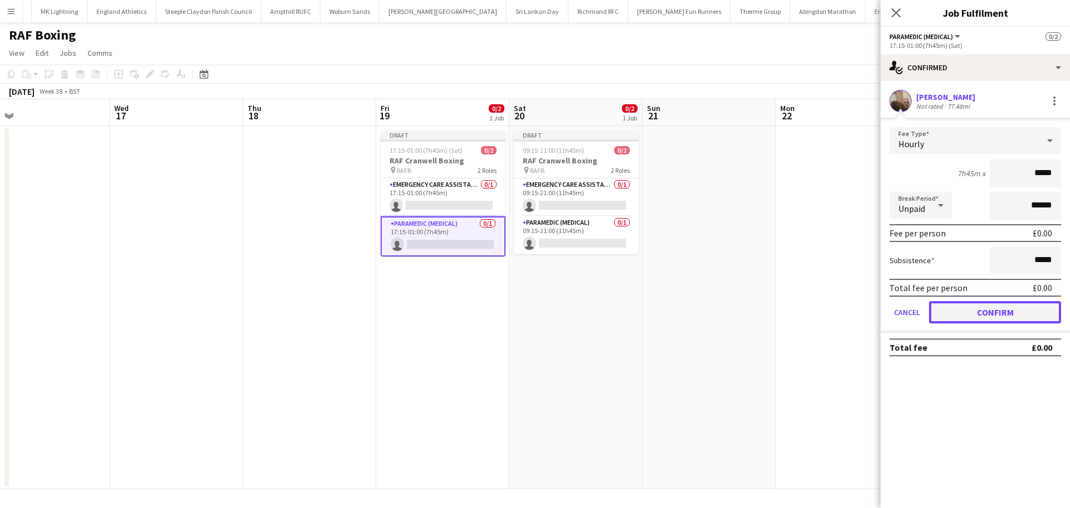
click at [994, 316] on button "Confirm" at bounding box center [995, 312] width 132 height 22
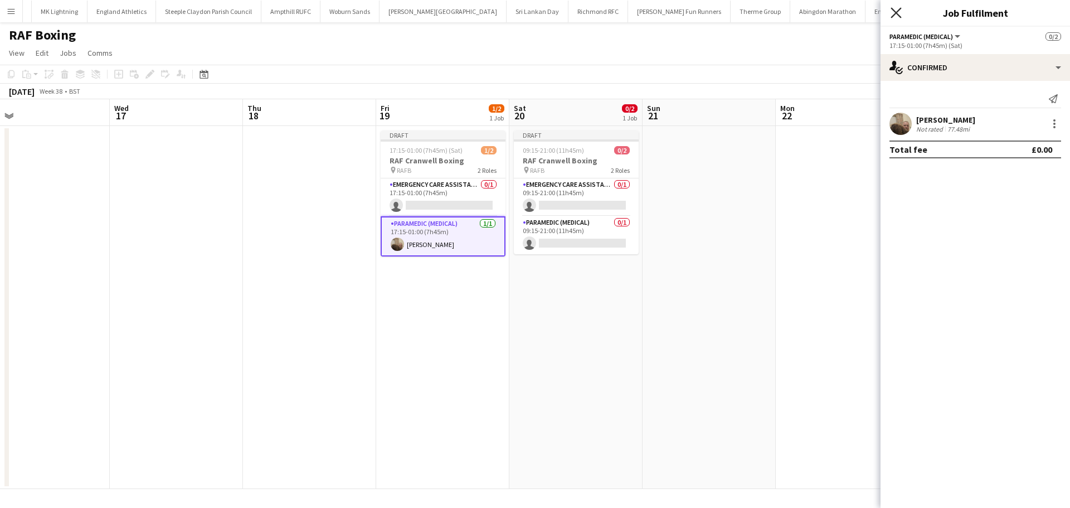
click at [893, 16] on icon at bounding box center [895, 12] width 11 height 11
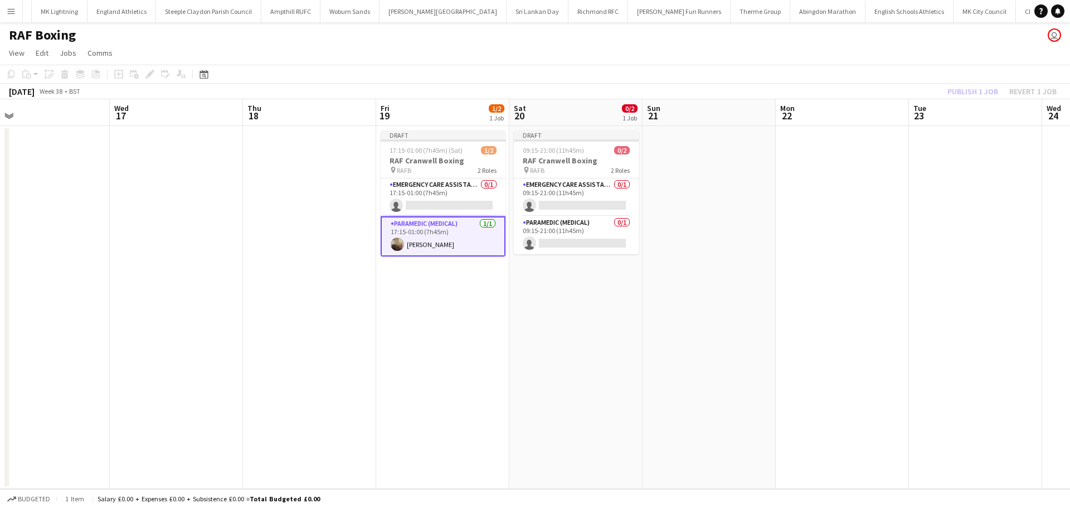
drag, startPoint x: 868, startPoint y: 81, endPoint x: 919, endPoint y: 86, distance: 51.5
click at [869, 82] on app-toolbar "Copy Paste Paste Ctrl+V Paste with crew Ctrl+Shift+V Paste linked Job Delete Gr…" at bounding box center [535, 74] width 1070 height 19
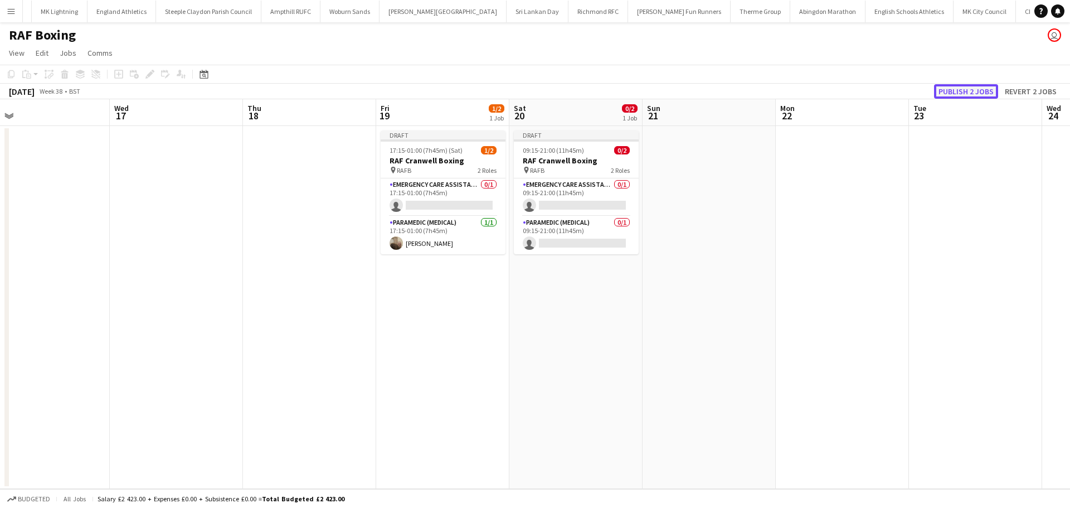
click at [943, 87] on button "Publish 2 jobs" at bounding box center [966, 91] width 64 height 14
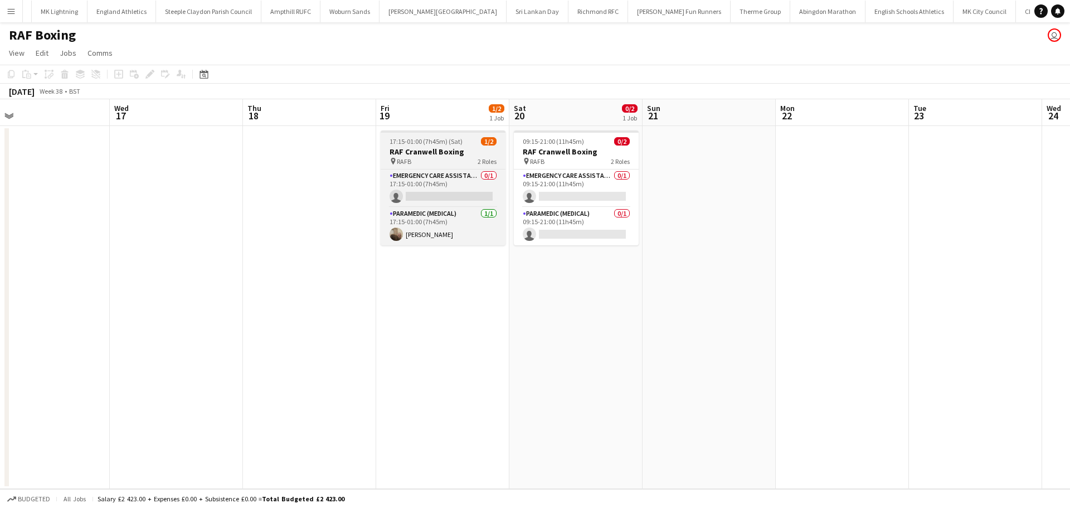
click at [435, 154] on h3 "RAF Cranwell Boxing" at bounding box center [443, 152] width 125 height 10
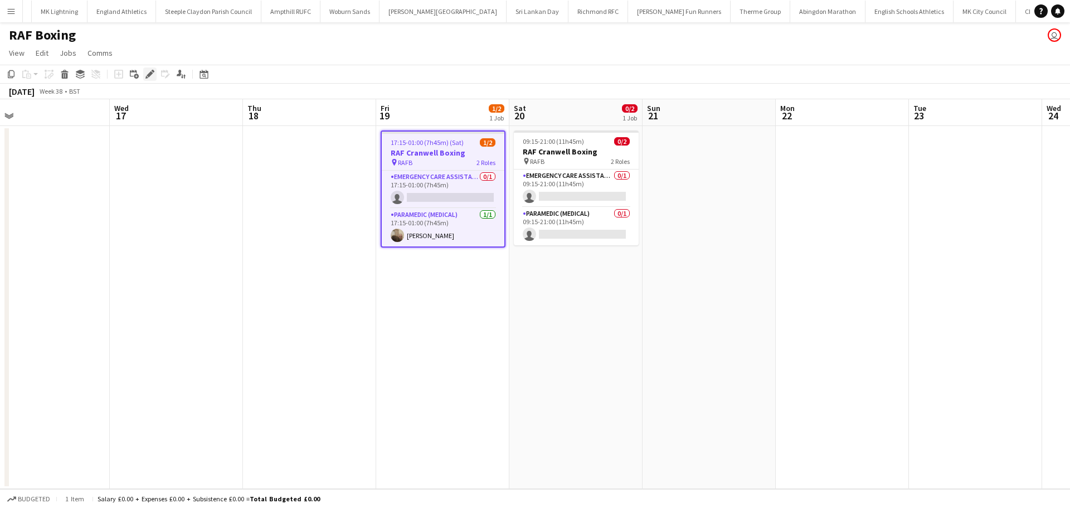
click at [147, 75] on icon "Edit" at bounding box center [149, 74] width 9 height 9
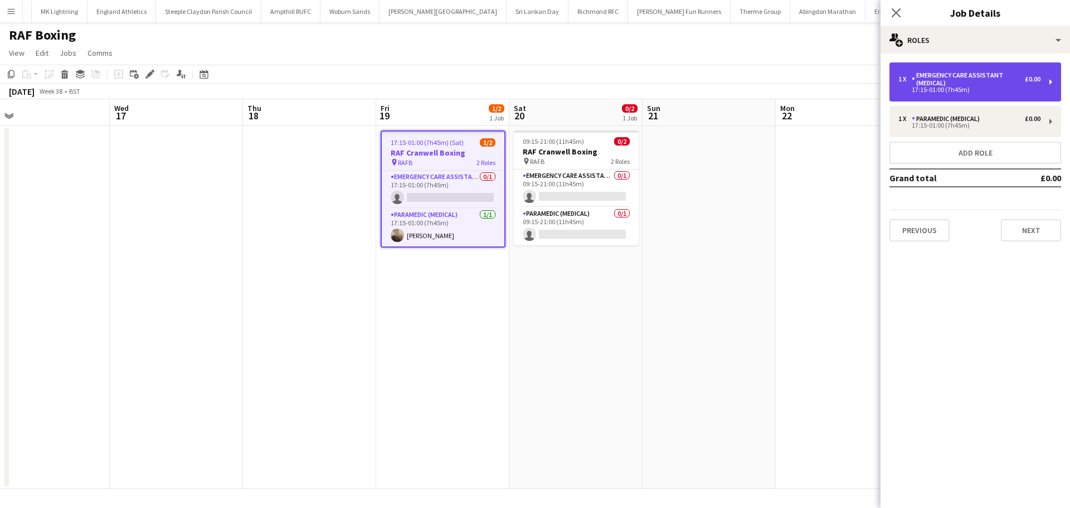
click at [927, 84] on div "Emergency Care Assistant (Medical)" at bounding box center [968, 79] width 113 height 16
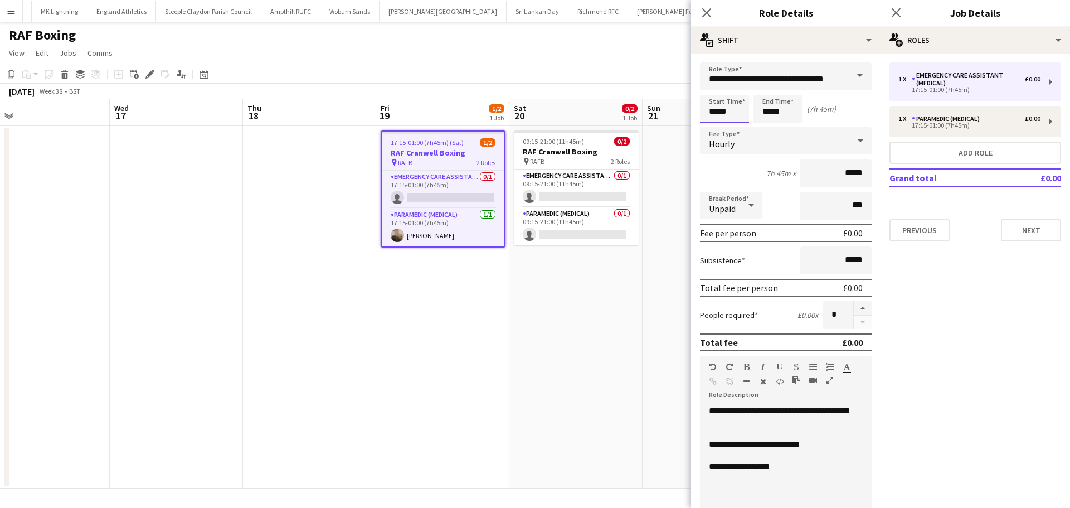
click at [734, 113] on input "*****" at bounding box center [724, 109] width 49 height 28
click at [713, 126] on div at bounding box center [713, 128] width 22 height 11
type input "*****"
click at [713, 126] on div at bounding box center [713, 128] width 22 height 11
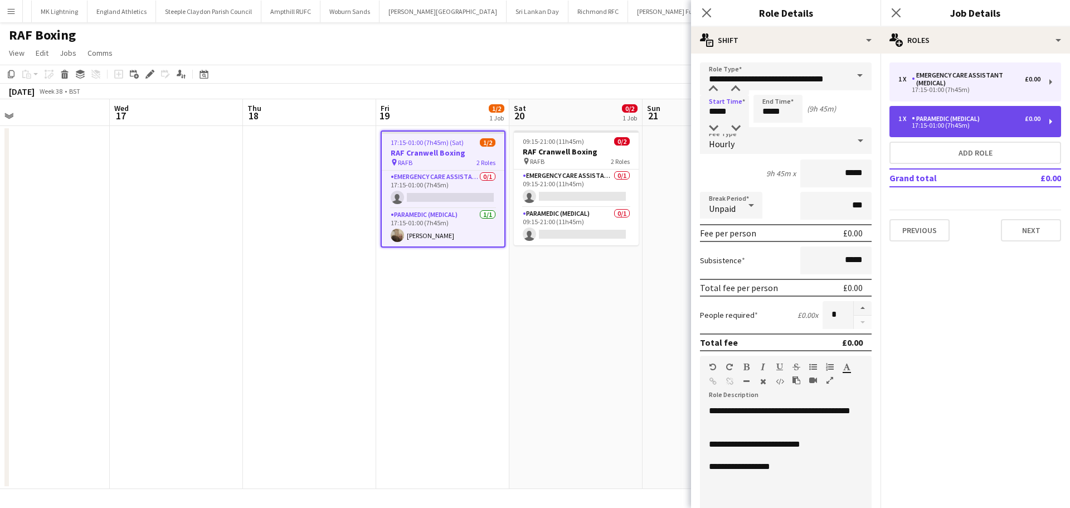
click at [915, 119] on div "Paramedic (Medical)" at bounding box center [948, 119] width 72 height 8
type input "**********"
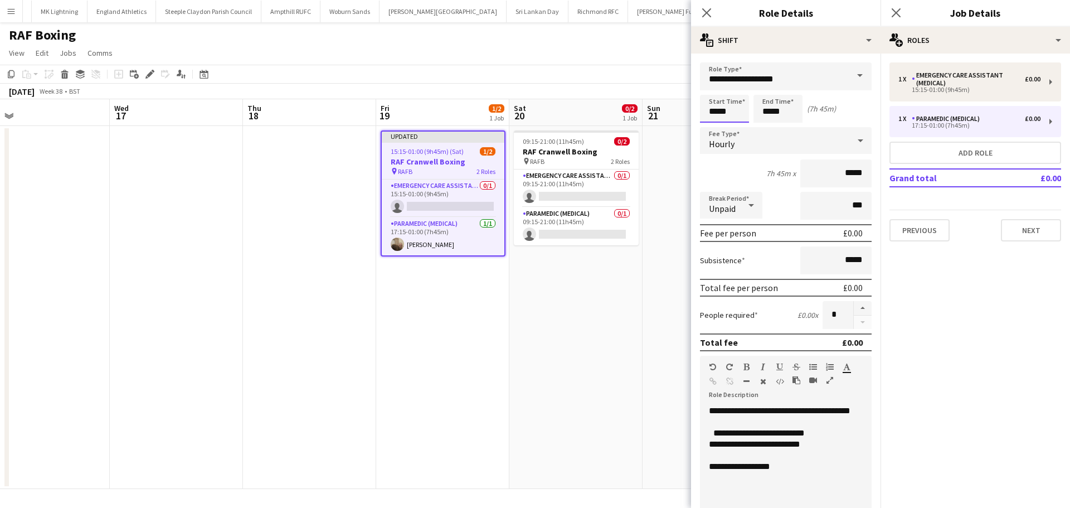
click at [746, 113] on input "*****" at bounding box center [724, 109] width 49 height 28
click at [710, 128] on div at bounding box center [713, 128] width 22 height 11
type input "*****"
click at [710, 128] on div at bounding box center [713, 128] width 22 height 11
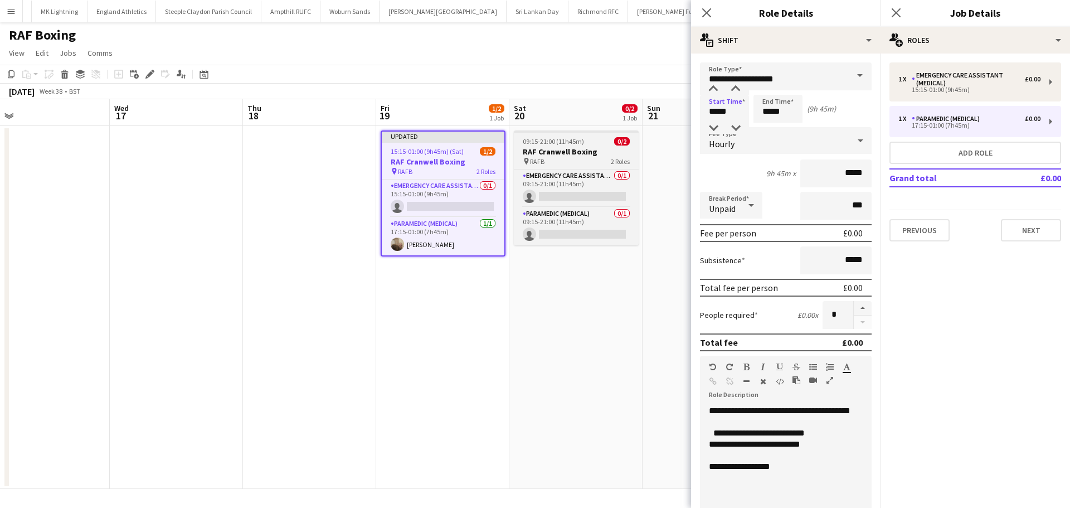
drag, startPoint x: 564, startPoint y: 151, endPoint x: 589, endPoint y: 149, distance: 24.6
click at [566, 150] on h3 "RAF Cranwell Boxing" at bounding box center [576, 152] width 125 height 10
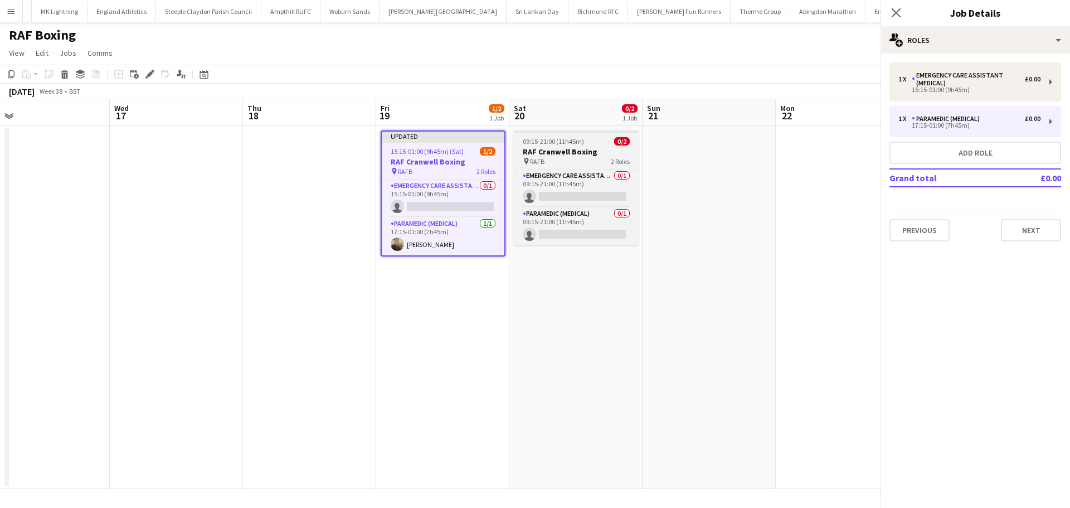
scroll to position [0, 422]
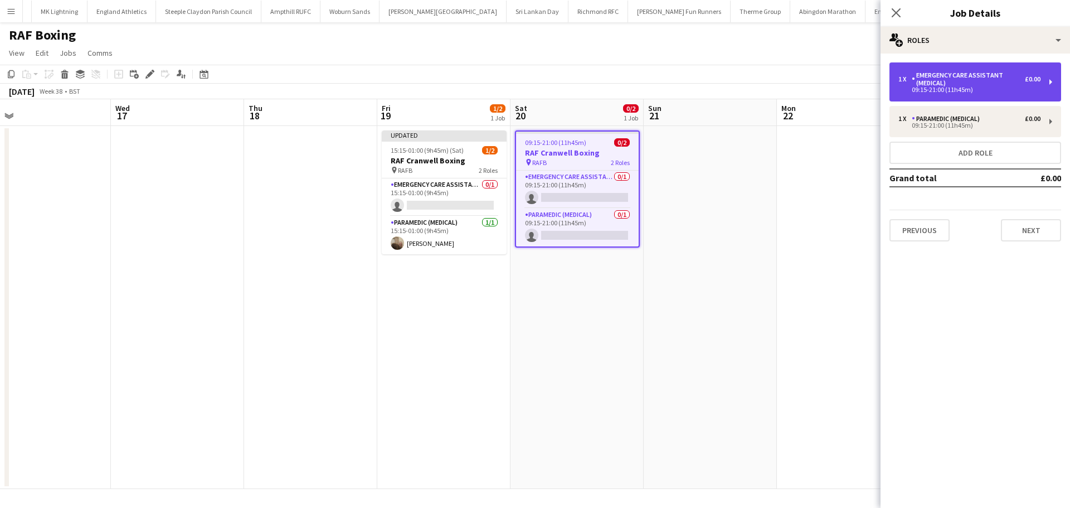
click at [904, 77] on div "1 x" at bounding box center [904, 79] width 13 height 8
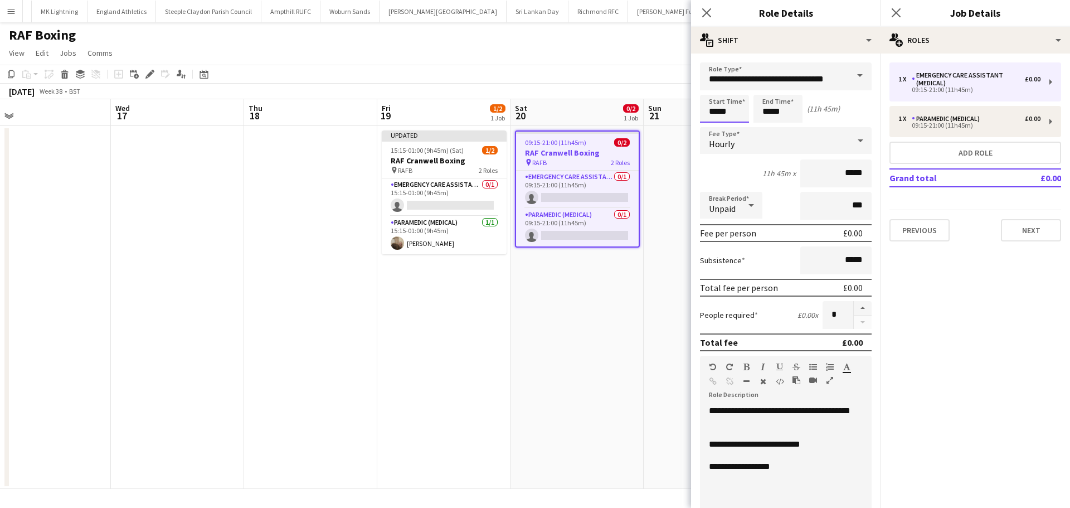
click at [730, 116] on input "*****" at bounding box center [724, 109] width 49 height 28
click at [715, 126] on div at bounding box center [713, 128] width 22 height 11
type input "*****"
click at [715, 126] on div at bounding box center [713, 128] width 22 height 11
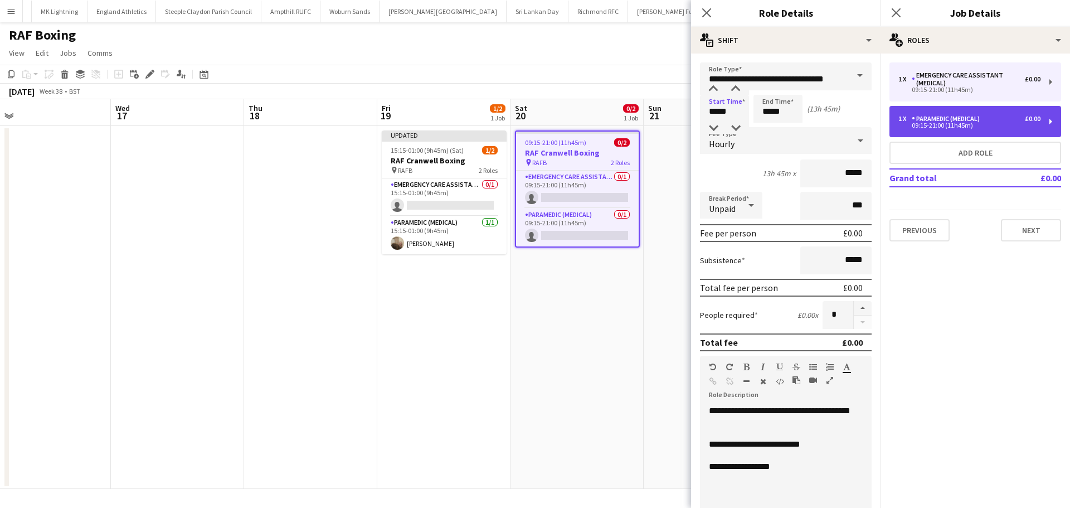
click at [917, 120] on div "Paramedic (Medical)" at bounding box center [948, 119] width 72 height 8
type input "**********"
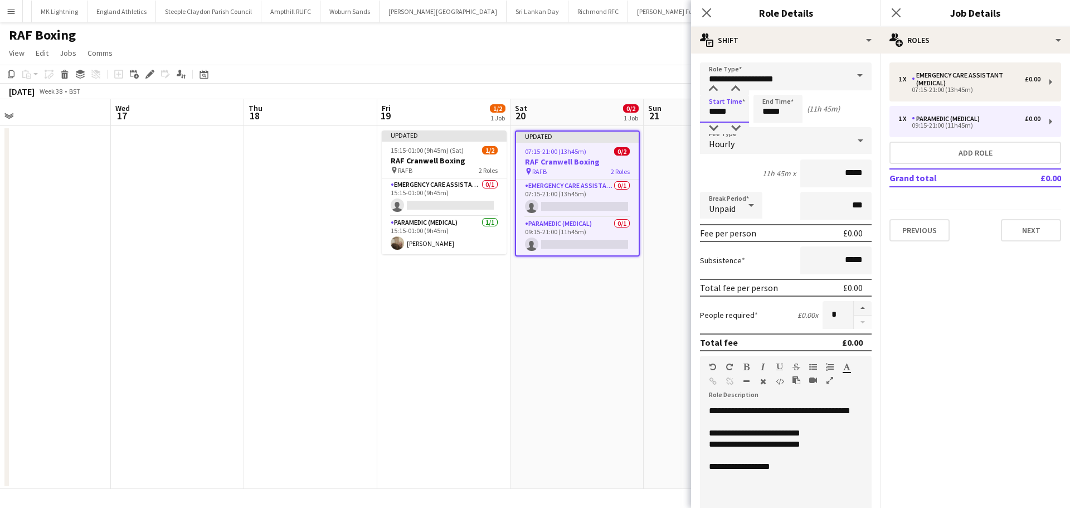
click at [709, 119] on input "*****" at bounding box center [724, 109] width 49 height 28
click at [709, 129] on div at bounding box center [713, 128] width 22 height 11
click at [728, 111] on input "*****" at bounding box center [724, 109] width 49 height 28
click at [715, 87] on div at bounding box center [713, 89] width 22 height 11
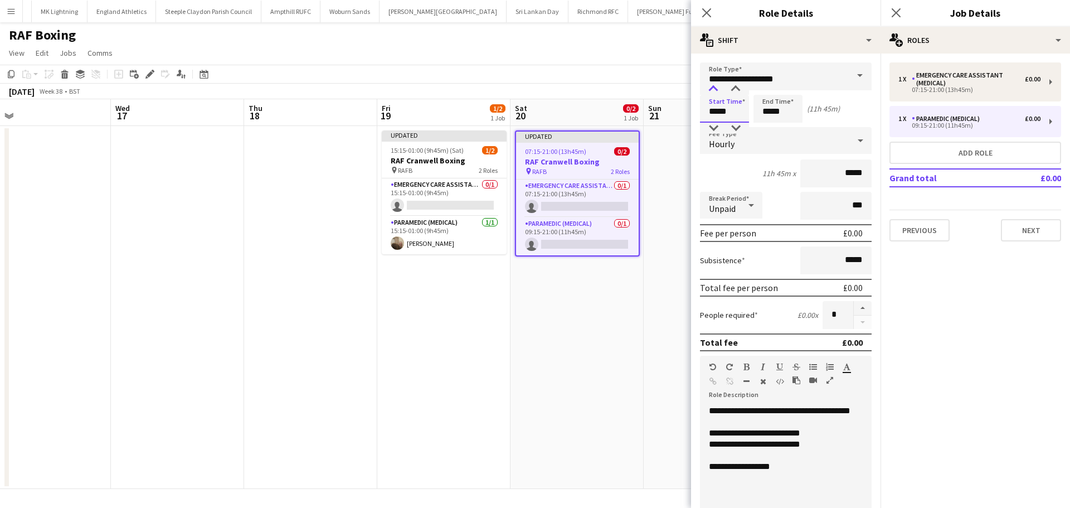
type input "*****"
click at [715, 87] on div at bounding box center [713, 89] width 22 height 11
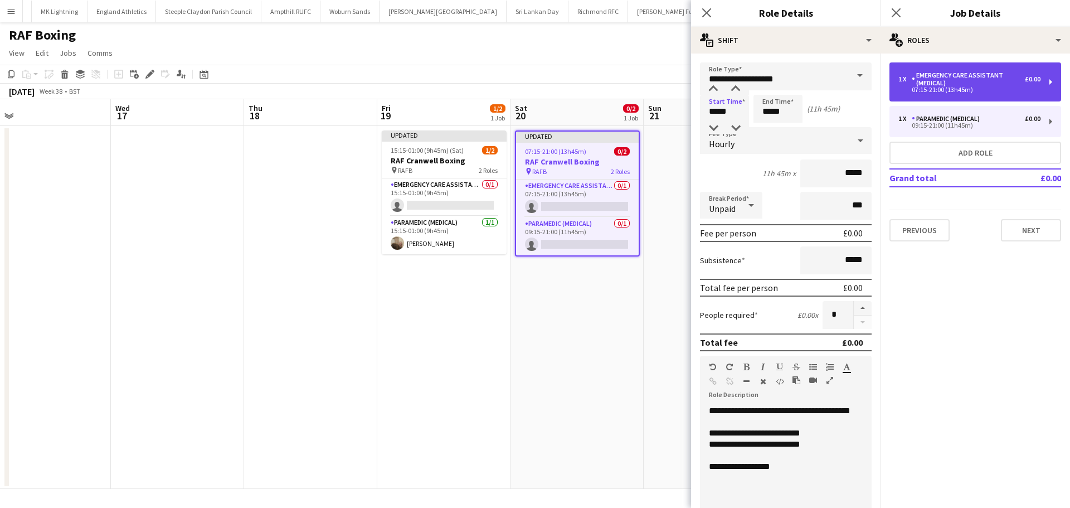
click at [971, 88] on div "07:15-21:00 (13h45m)" at bounding box center [969, 90] width 142 height 6
type input "**********"
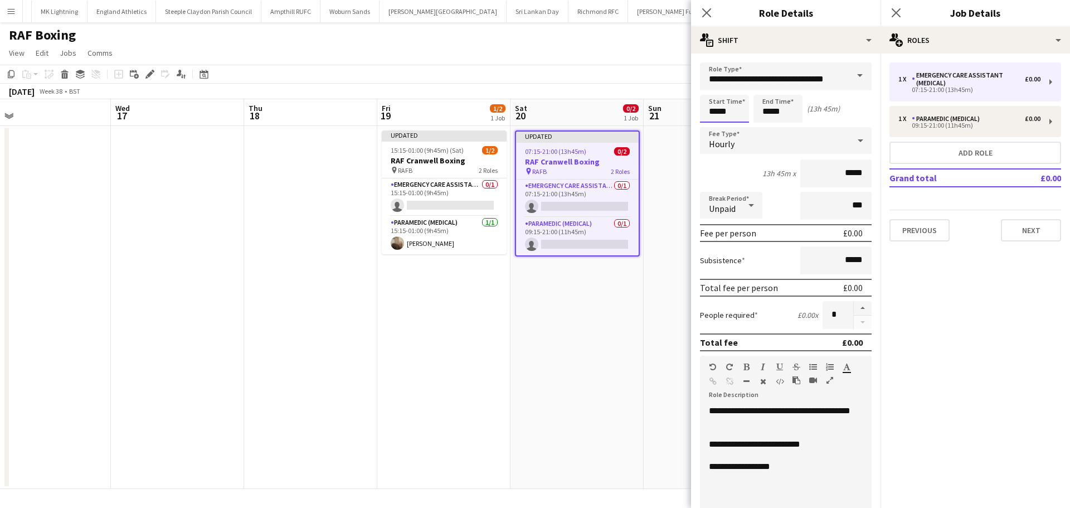
click at [714, 111] on input "*****" at bounding box center [724, 109] width 49 height 28
click at [714, 90] on div at bounding box center [713, 89] width 22 height 11
type input "*****"
click at [714, 90] on div at bounding box center [713, 89] width 22 height 11
click at [898, 13] on icon "Close pop-in" at bounding box center [895, 12] width 11 height 11
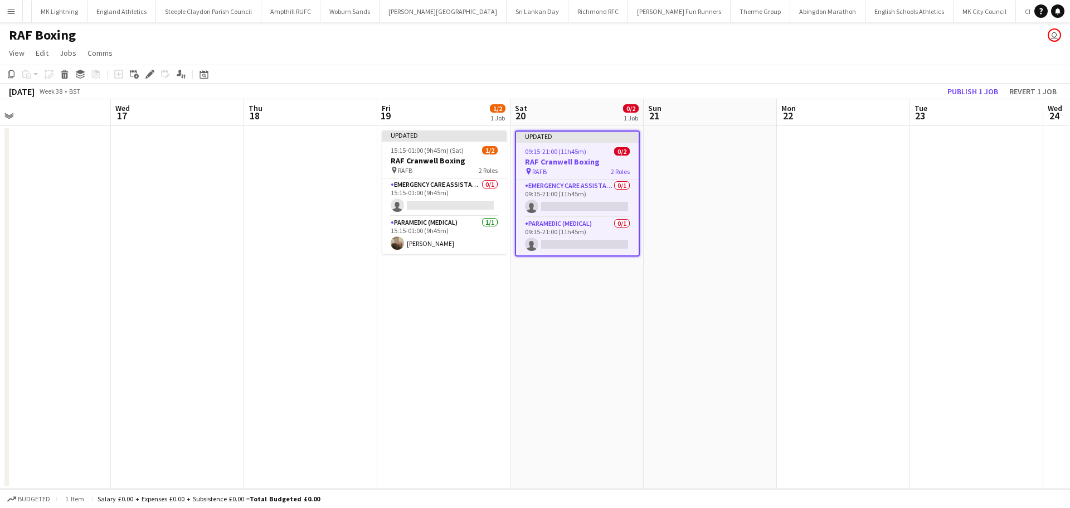
drag, startPoint x: 864, startPoint y: 154, endPoint x: 871, endPoint y: 147, distance: 9.5
click at [864, 153] on app-date-cell at bounding box center [843, 307] width 133 height 363
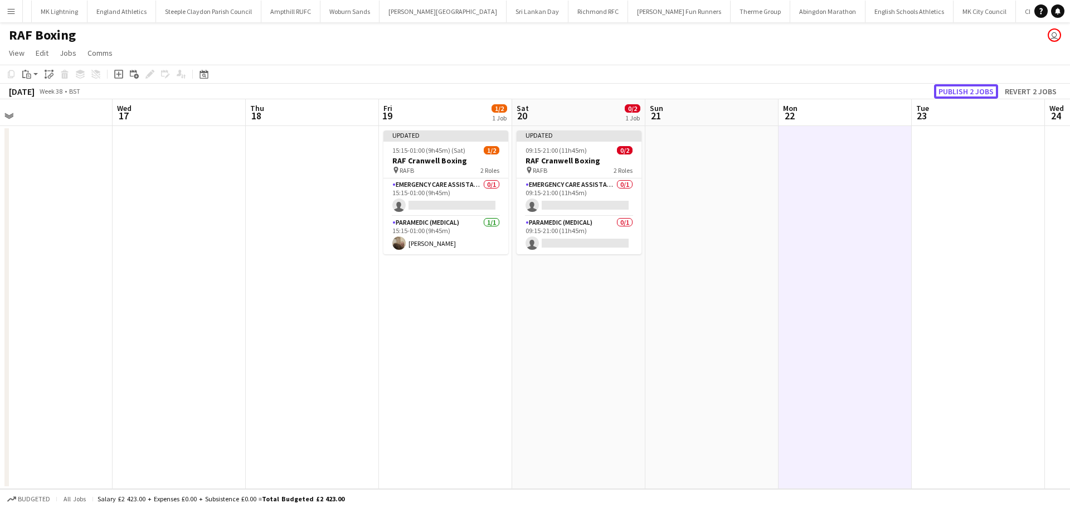
click at [968, 90] on button "Publish 2 jobs" at bounding box center [966, 91] width 64 height 14
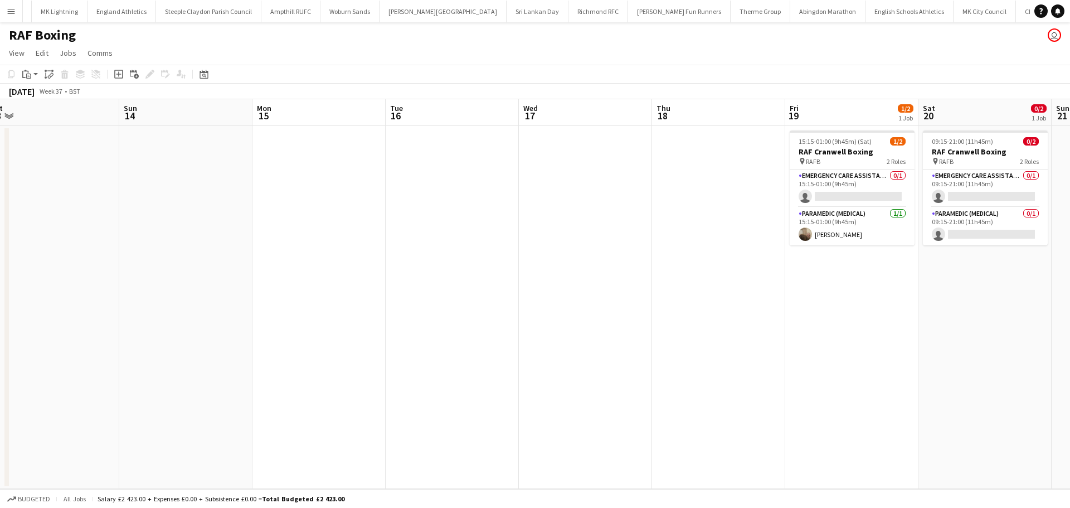
drag, startPoint x: 197, startPoint y: 157, endPoint x: 603, endPoint y: 178, distance: 407.3
click at [603, 178] on app-calendar-viewport "Thu 11 Fri 12 Sat 13 Sun 14 Mon 15 Tue 16 Wed 17 Thu 18 Fri 19 1/2 1 Job Sat 20…" at bounding box center [535, 293] width 1070 height 389
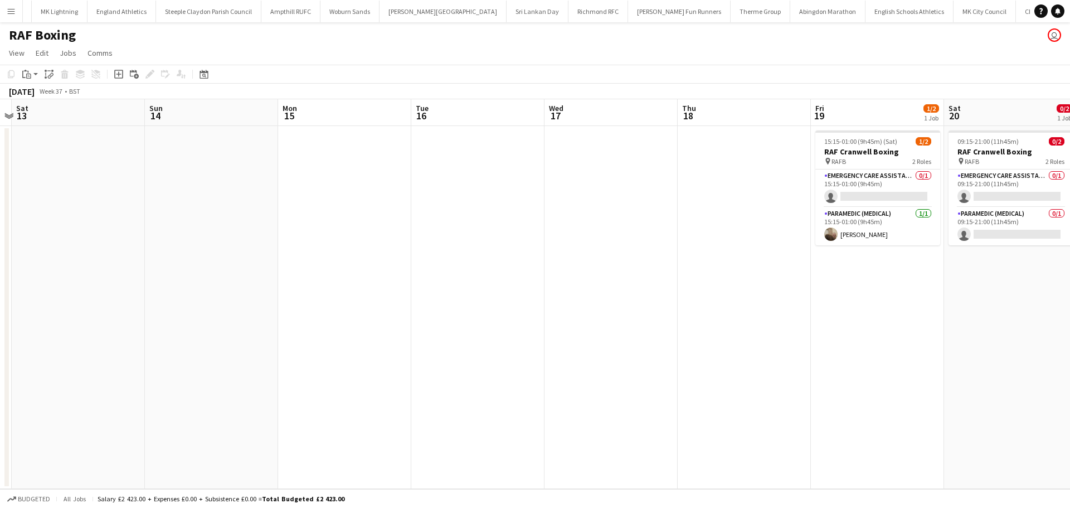
drag, startPoint x: 225, startPoint y: 173, endPoint x: 734, endPoint y: 173, distance: 509.3
click at [734, 173] on app-calendar-viewport "Thu 11 Fri 12 Sat 13 Sun 14 Mon 15 Tue 16 Wed 17 Thu 18 Fri 19 1/2 1 Job Sat 20…" at bounding box center [535, 293] width 1070 height 389
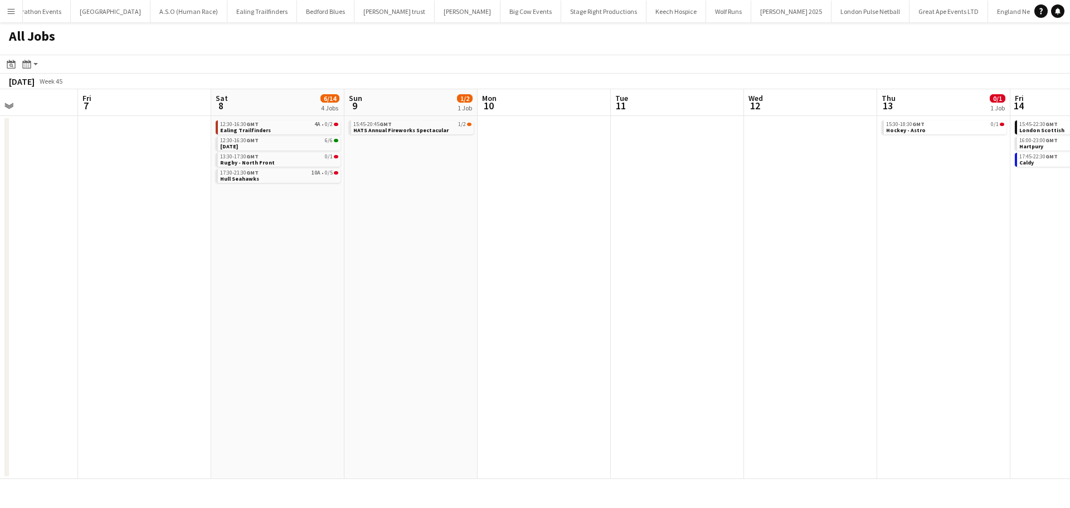
scroll to position [0, 400]
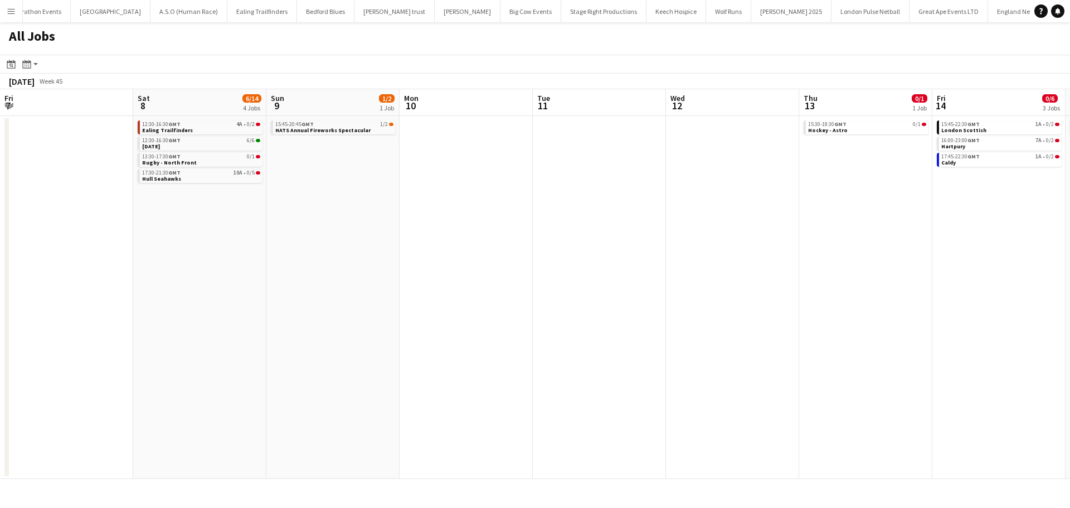
drag, startPoint x: 890, startPoint y: 215, endPoint x: 417, endPoint y: 215, distance: 473.1
click at [417, 215] on app-calendar-viewport "Tue 4 Wed 5 7/7 1 Job Thu 6 Fri 7 Sat 8 6/14 4 Jobs Sun 9 1/2 1 Job Mon 10 Tue …" at bounding box center [535, 283] width 1070 height 389
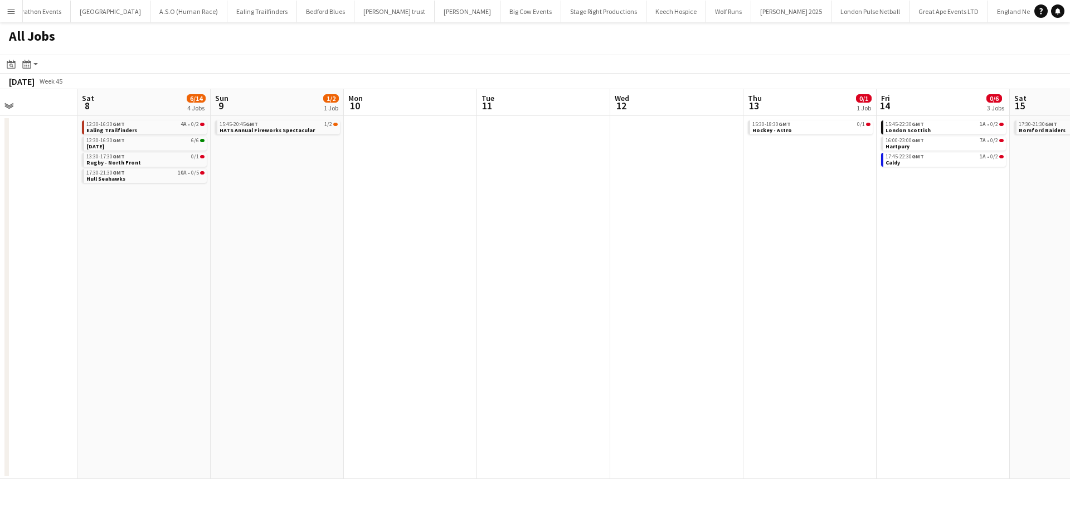
scroll to position [0, 356]
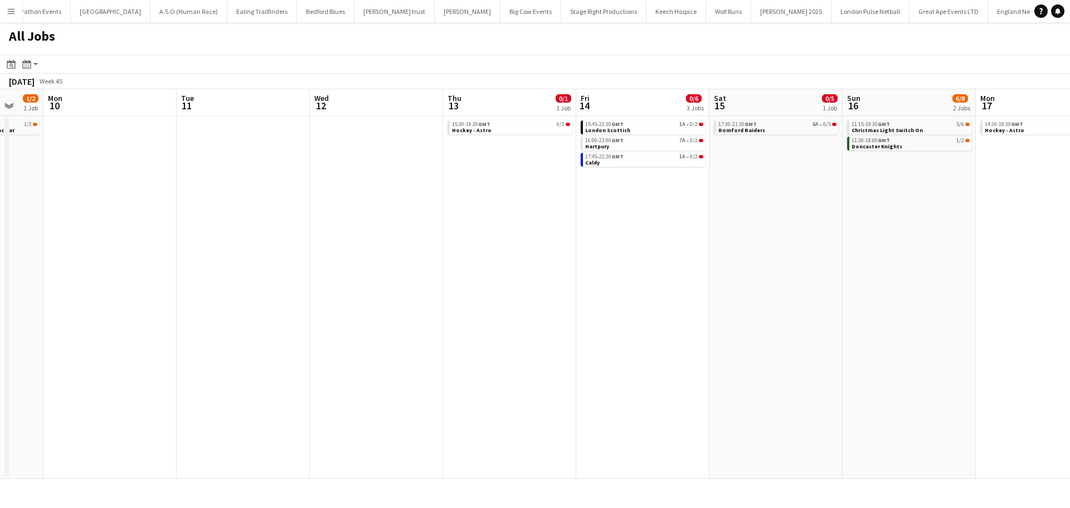
drag, startPoint x: 643, startPoint y: 215, endPoint x: 287, endPoint y: 218, distance: 356.1
click at [287, 218] on app-calendar-viewport "Fri 7 Sat 8 6/14 4 Jobs Sun 9 1/2 1 Job Mon 10 Tue 11 Wed 12 Thu 13 0/1 1 Job F…" at bounding box center [535, 283] width 1070 height 389
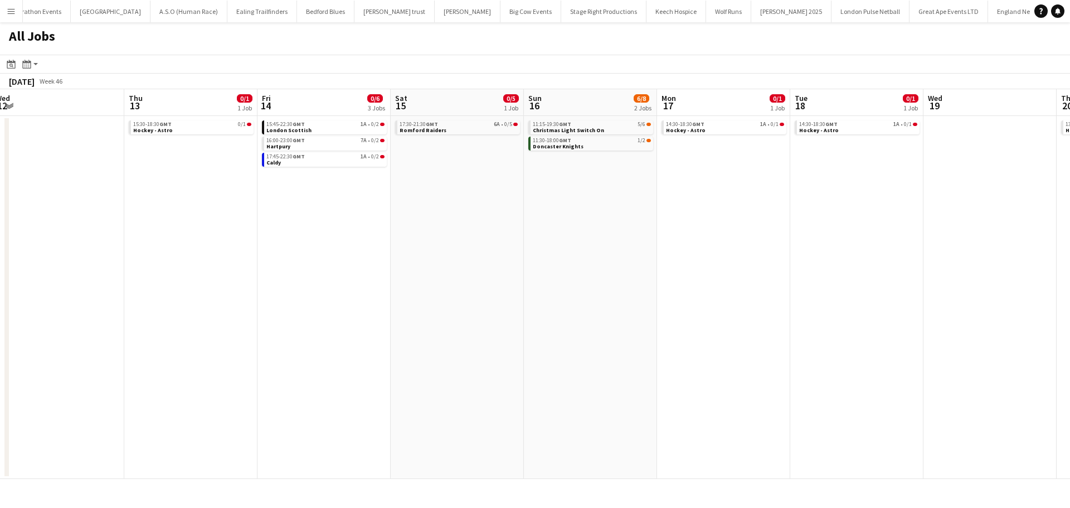
drag, startPoint x: 485, startPoint y: 226, endPoint x: 408, endPoint y: 226, distance: 76.9
click at [408, 226] on app-calendar-viewport "Sun 9 1/2 1 Job Mon 10 Tue 11 Wed 12 Thu 13 0/1 1 Job Fri 14 0/6 3 Jobs Sat 15 …" at bounding box center [535, 283] width 1070 height 389
click at [752, 130] on link "14:30-18:30 GMT 1A • 0/1 Hockey - Astro" at bounding box center [724, 126] width 118 height 13
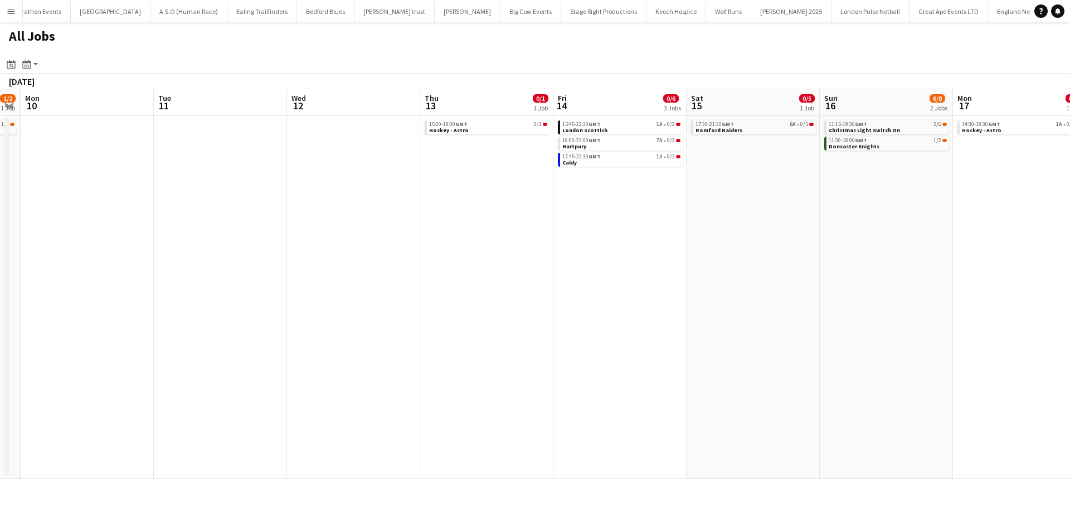
drag, startPoint x: 372, startPoint y: 249, endPoint x: 592, endPoint y: 248, distance: 220.7
click at [735, 247] on app-calendar-viewport "Sat 8 6/14 4 Jobs Sun 9 1/2 1 Job Mon 10 Tue 11 Wed 12 Thu 13 0/1 1 Job Fri 14 …" at bounding box center [535, 283] width 1070 height 389
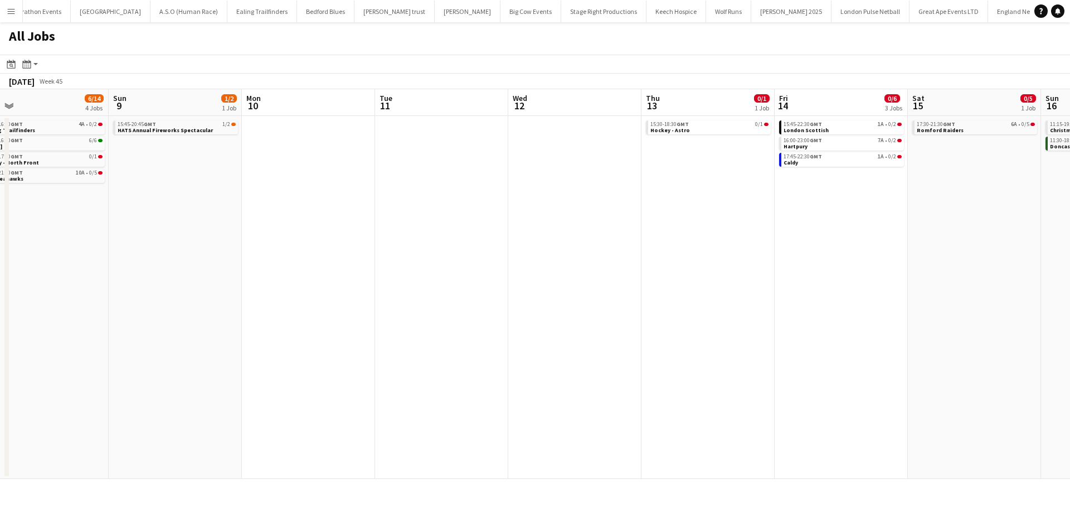
drag, startPoint x: 350, startPoint y: 247, endPoint x: 574, endPoint y: 248, distance: 224.0
click at [576, 247] on app-calendar-viewport "Thu 6 Fri 7 Sat 8 6/14 4 Jobs Sun 9 1/2 1 Job Mon 10 Tue 11 Wed 12 Thu 13 0/1 1…" at bounding box center [535, 283] width 1070 height 389
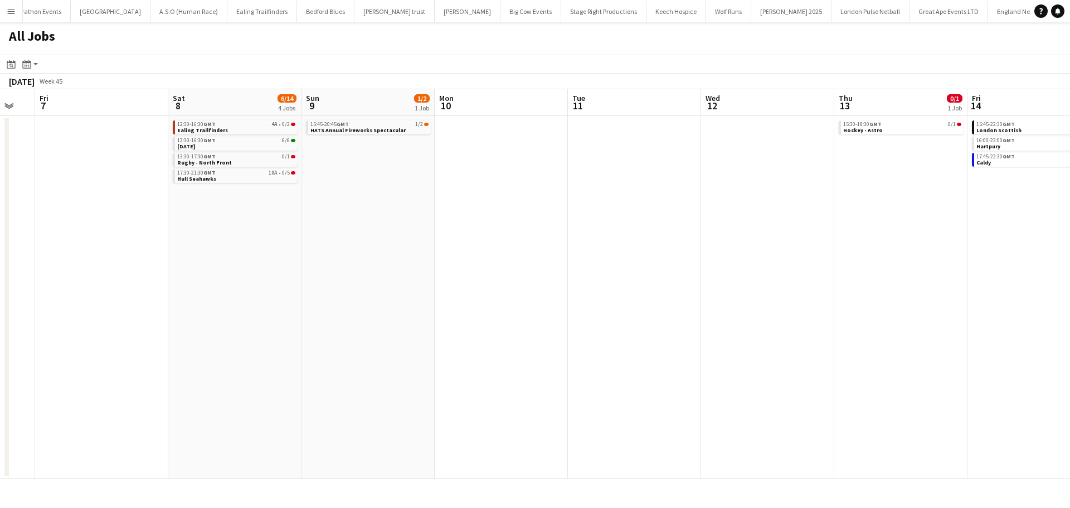
drag, startPoint x: 256, startPoint y: 248, endPoint x: 574, endPoint y: 256, distance: 318.8
click at [565, 255] on app-calendar-viewport "Wed 5 7/7 1 Job Thu 6 Fri 7 Sat 8 6/14 4 Jobs Sun 9 1/2 1 Job Mon 10 Tue 11 Wed…" at bounding box center [535, 283] width 1070 height 389
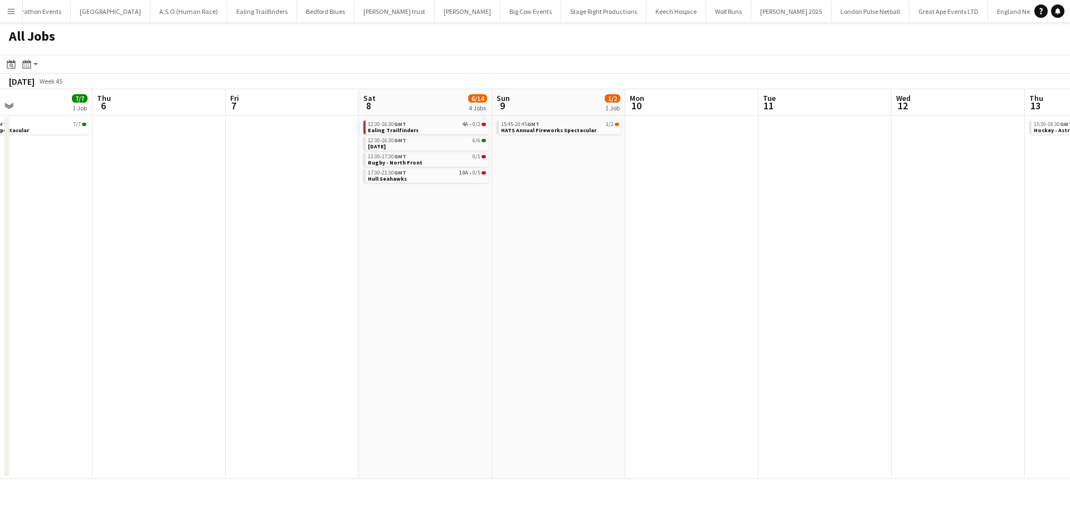
drag, startPoint x: 334, startPoint y: 256, endPoint x: 501, endPoint y: 260, distance: 167.2
click at [508, 260] on app-calendar-viewport "Mon 3 Tue 4 Wed 5 7/7 1 Job Thu 6 Fri 7 Sat 8 6/14 4 Jobs Sun 9 1/2 1 Job Mon 1…" at bounding box center [535, 283] width 1070 height 389
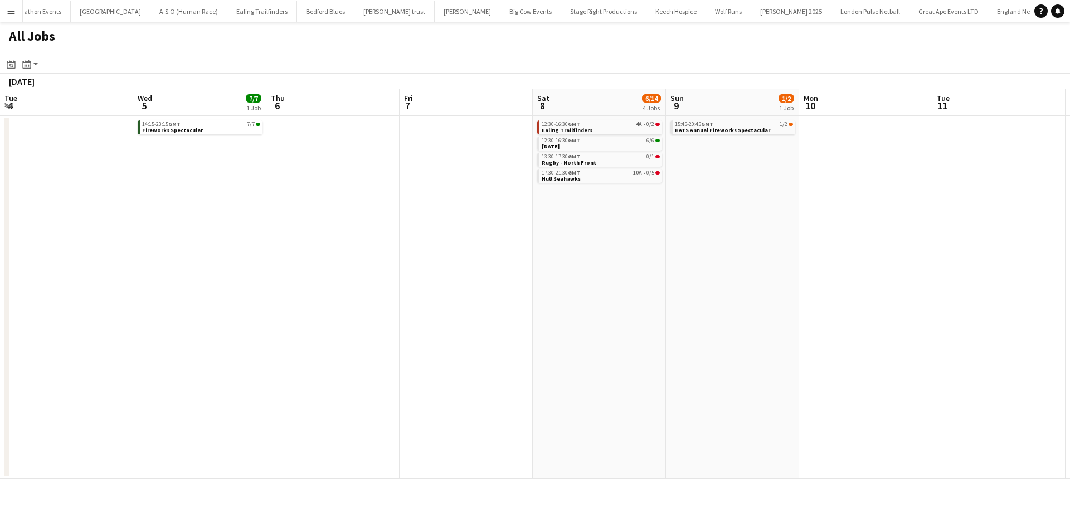
drag, startPoint x: 352, startPoint y: 260, endPoint x: 484, endPoint y: 260, distance: 131.5
click at [529, 260] on app-calendar-viewport "Sun 2 5/6 2 Jobs Mon 3 Tue 4 Wed 5 7/7 1 Job Thu 6 Fri 7 Sat 8 6/14 4 Jobs Sun …" at bounding box center [535, 283] width 1070 height 389
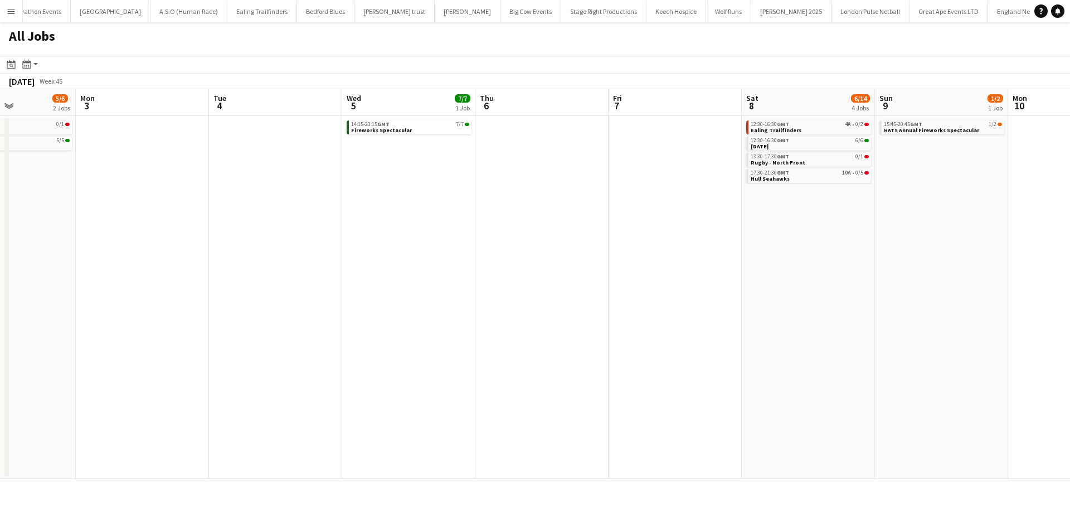
drag, startPoint x: 472, startPoint y: 259, endPoint x: 692, endPoint y: 259, distance: 220.1
click at [685, 259] on app-calendar-viewport "Fri 31 1/2 1 Job Sat 1 21/27 6 Jobs Sun 2 5/6 2 Jobs Mon 3 Tue 4 Wed 5 7/7 1 Jo…" at bounding box center [535, 283] width 1070 height 389
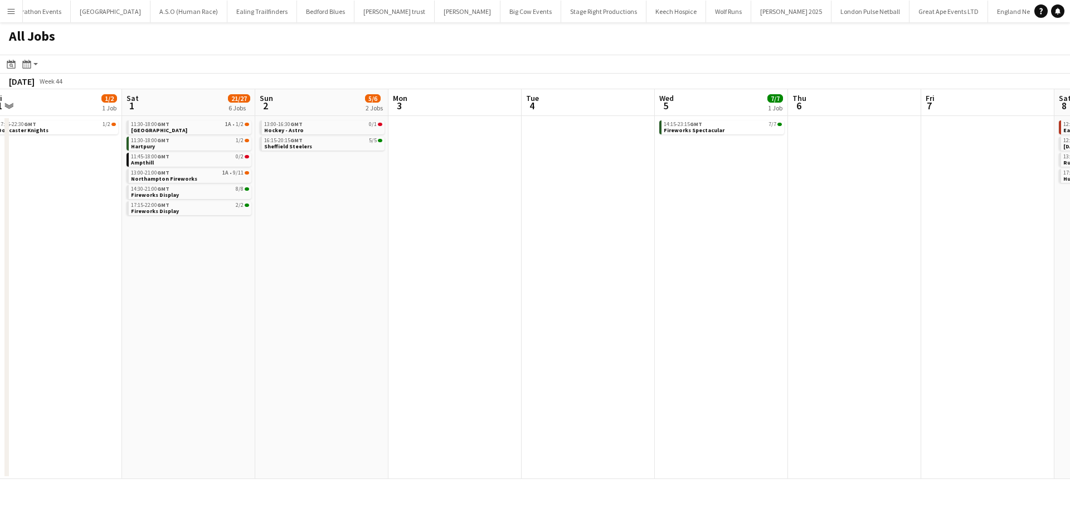
drag, startPoint x: 355, startPoint y: 251, endPoint x: 726, endPoint y: 249, distance: 370.5
click at [713, 249] on app-calendar-viewport "Wed 29 5/5 1 Job Thu 30 1/2 1 Job Fri 31 1/2 1 Job Sat 1 21/27 6 Jobs Sun 2 5/6…" at bounding box center [535, 283] width 1070 height 389
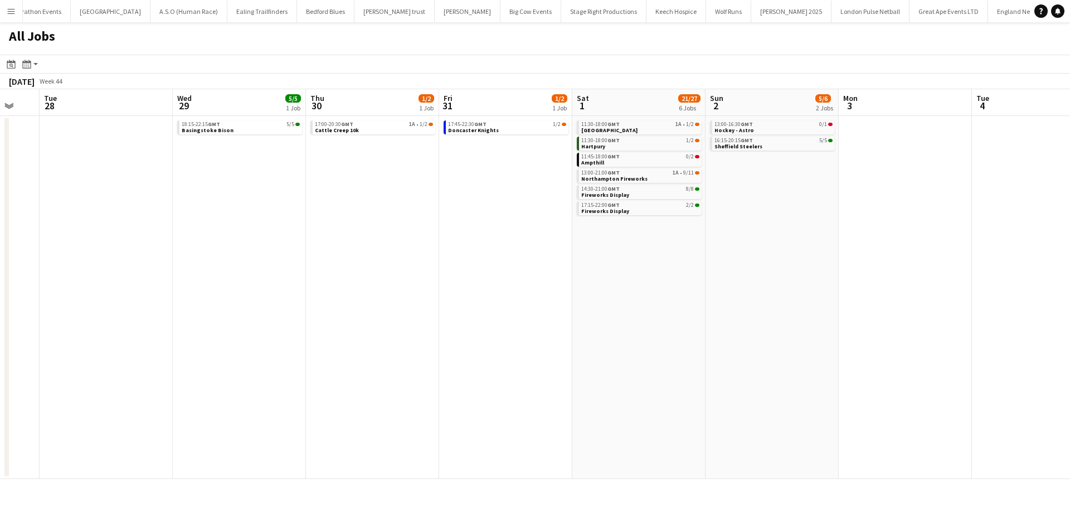
drag, startPoint x: 460, startPoint y: 243, endPoint x: 578, endPoint y: 246, distance: 118.2
click at [609, 245] on app-calendar-viewport "Sun 26 Mon 27 Tue 28 Wed 29 5/5 1 Job Thu 30 1/2 1 Job Fri 31 1/2 1 Job Sat 1 2…" at bounding box center [535, 283] width 1070 height 389
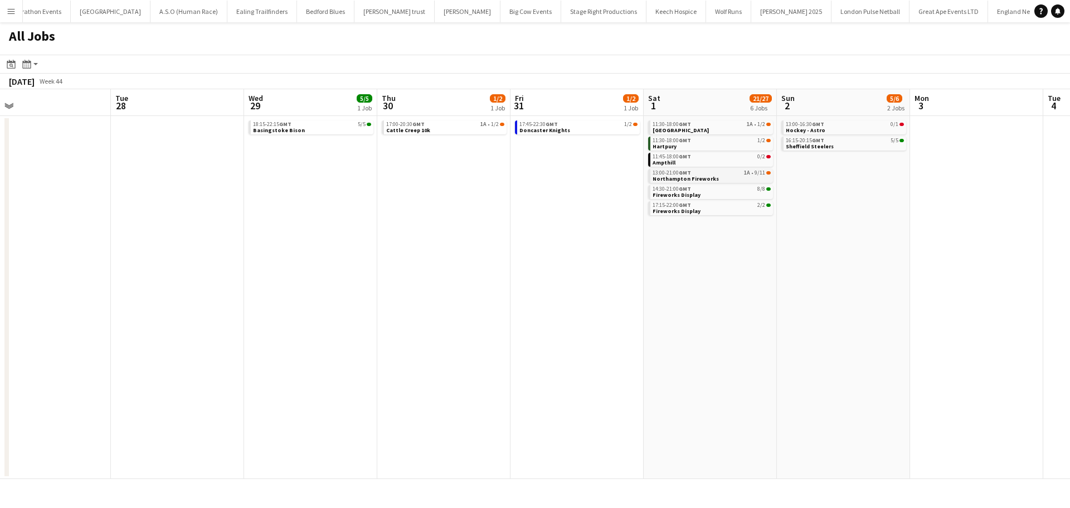
click at [710, 176] on span "Northampton Fireworks" at bounding box center [685, 178] width 66 height 7
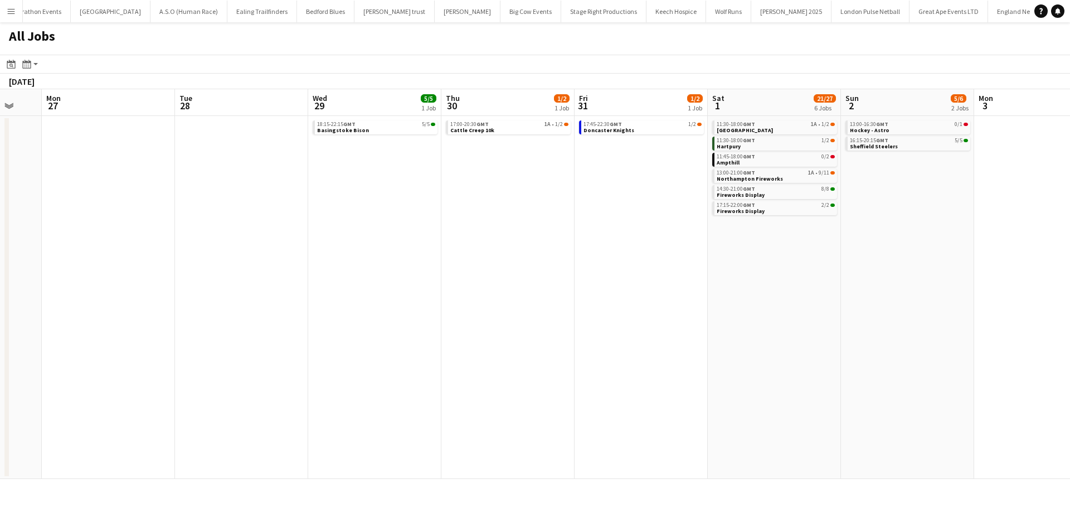
drag, startPoint x: 159, startPoint y: 252, endPoint x: 490, endPoint y: 258, distance: 331.0
click at [489, 258] on app-calendar-viewport "Sat 25 7/9 3 Jobs Sun 26 Mon 27 Tue 28 Wed 29 5/5 1 Job Thu 30 1/2 1 Job Fri 31…" at bounding box center [535, 283] width 1070 height 389
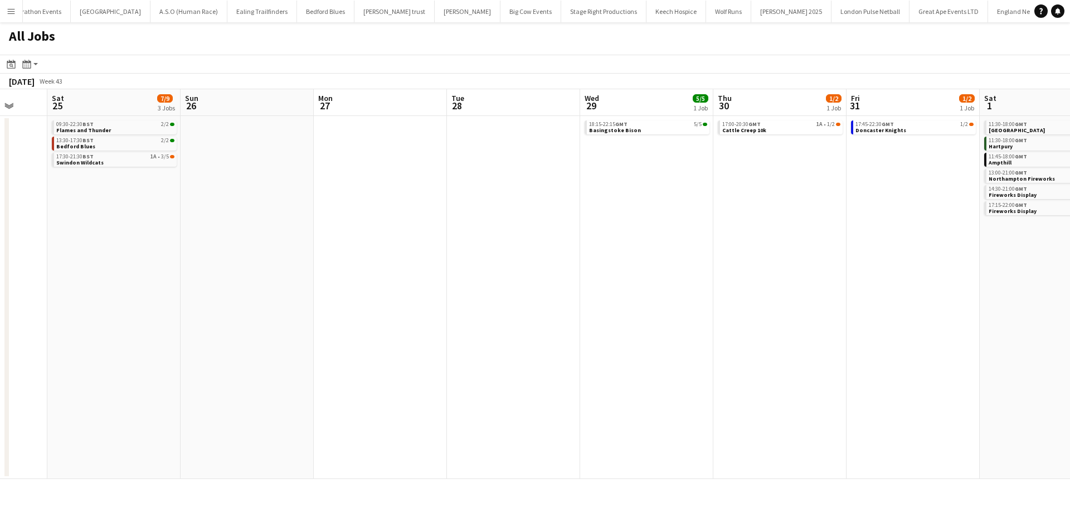
scroll to position [0, 242]
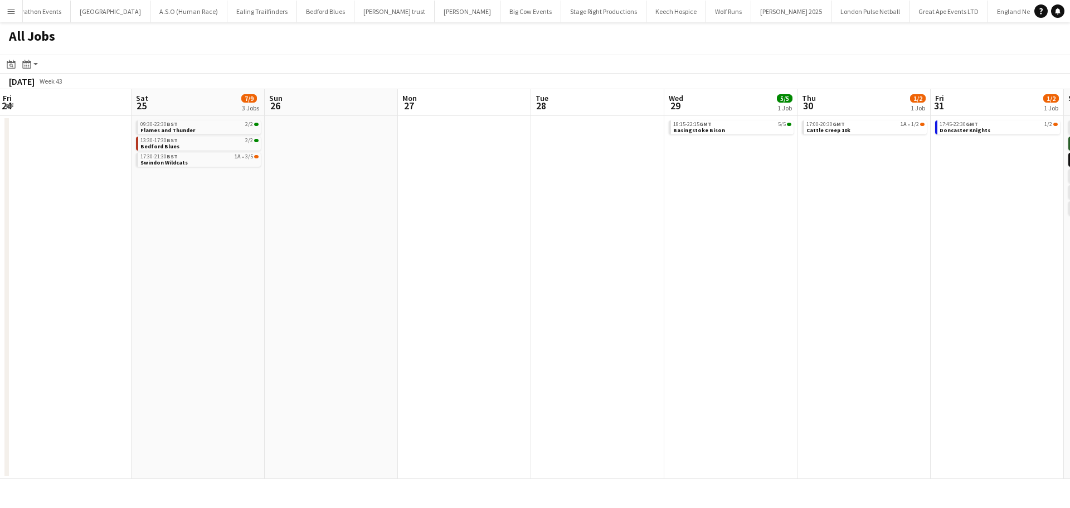
drag, startPoint x: 295, startPoint y: 256, endPoint x: 474, endPoint y: 254, distance: 178.3
click at [539, 256] on app-calendar-viewport "Wed 22 Thu 23 Fri 24 Sat 25 7/9 3 Jobs Sun 26 Mon 27 Tue 28 Wed 29 5/5 1 Job Th…" at bounding box center [535, 283] width 1070 height 389
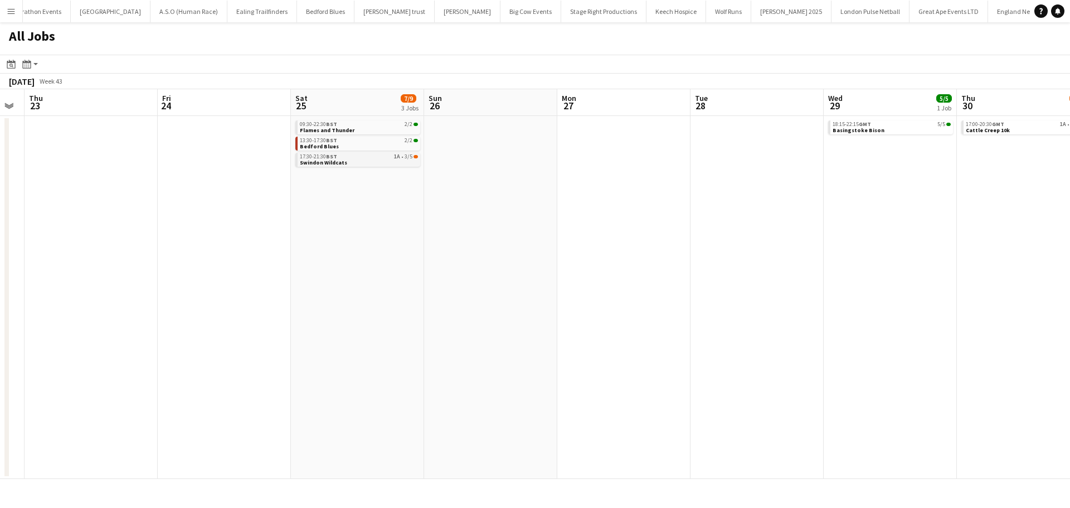
click at [370, 163] on link "17:30-21:30 BST 1A • 3/5 Swindon Wildcats" at bounding box center [359, 159] width 118 height 13
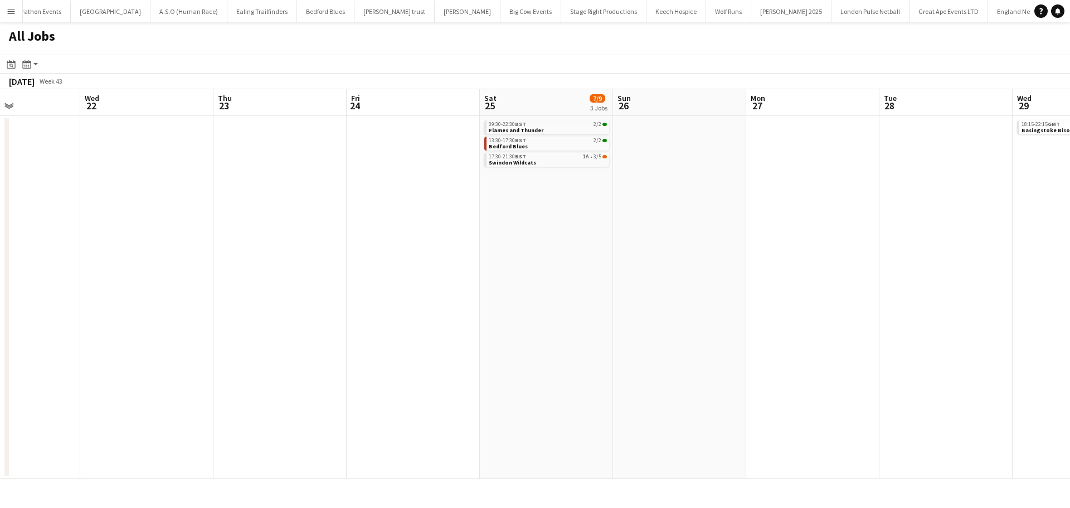
drag, startPoint x: 265, startPoint y: 243, endPoint x: 499, endPoint y: 245, distance: 234.0
click at [592, 245] on app-calendar-viewport "Sun 19 18/19 1 Job Mon 20 Tue 21 Wed 22 Thu 23 Fri 24 Sat 25 7/9 3 Jobs Sun 26 …" at bounding box center [535, 283] width 1070 height 389
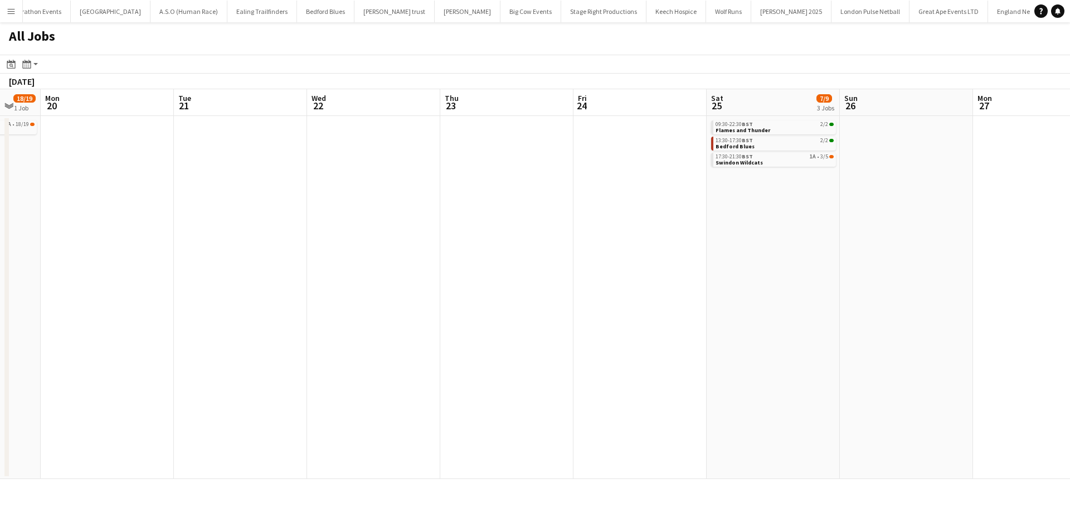
drag, startPoint x: 281, startPoint y: 245, endPoint x: 592, endPoint y: 242, distance: 310.9
click at [593, 243] on app-calendar-viewport "Sat 18 9/9 3 Jobs Sun 19 18/19 1 Job Mon 20 Tue 21 Wed 22 Thu 23 Fri 24 Sat 25 …" at bounding box center [535, 283] width 1070 height 389
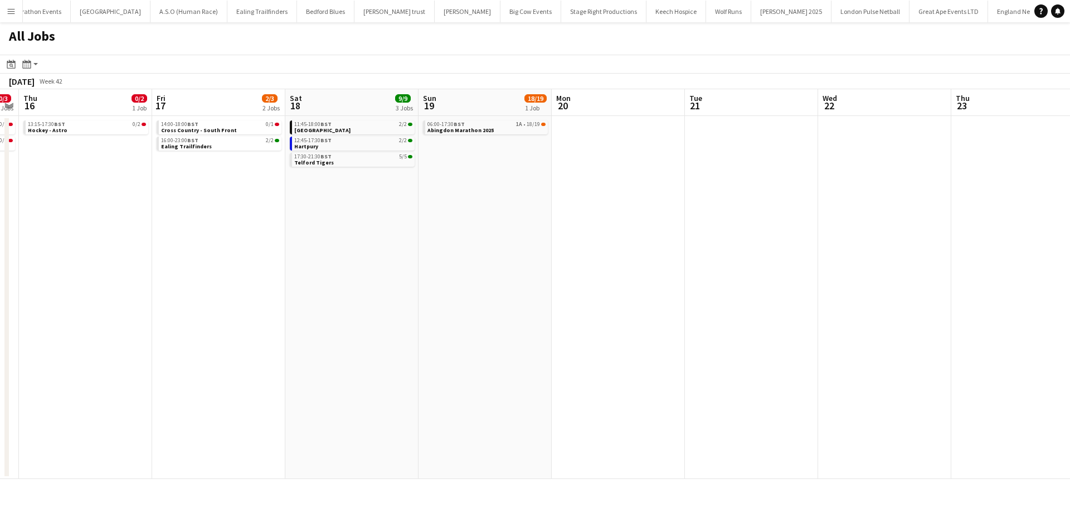
drag, startPoint x: 199, startPoint y: 236, endPoint x: 485, endPoint y: 236, distance: 285.8
click at [485, 236] on app-calendar-viewport "Tue 14 0/3 2 Jobs Wed 15 0/3 2 Jobs Thu 16 0/2 1 Job Fri 17 2/3 2 Jobs Sat 18 9…" at bounding box center [535, 283] width 1070 height 389
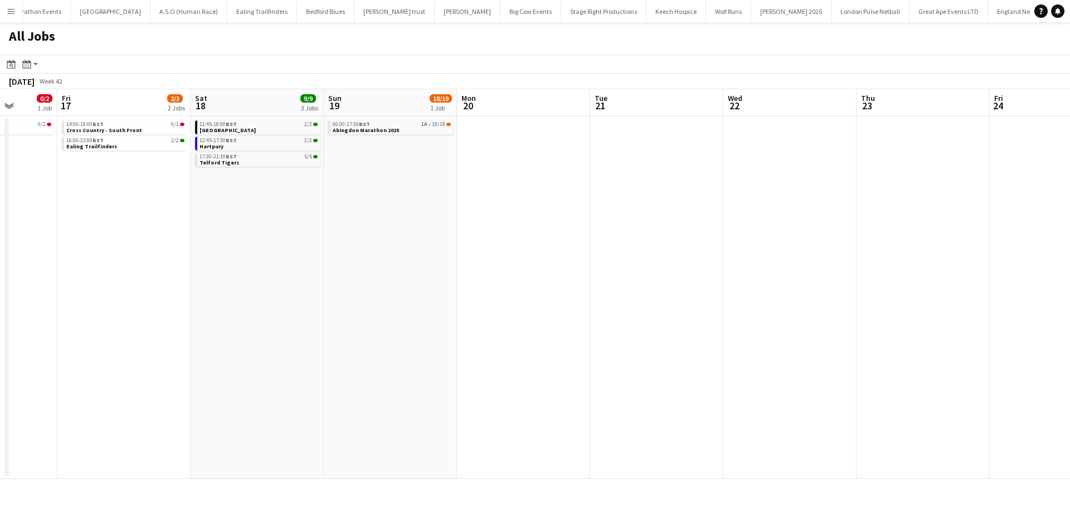
drag, startPoint x: 252, startPoint y: 218, endPoint x: 529, endPoint y: 226, distance: 277.0
click at [522, 226] on app-calendar-viewport "Tue 14 0/3 2 Jobs Wed 15 0/3 2 Jobs Thu 16 0/2 1 Job Fri 17 2/3 2 Jobs Sat 18 9…" at bounding box center [535, 283] width 1070 height 389
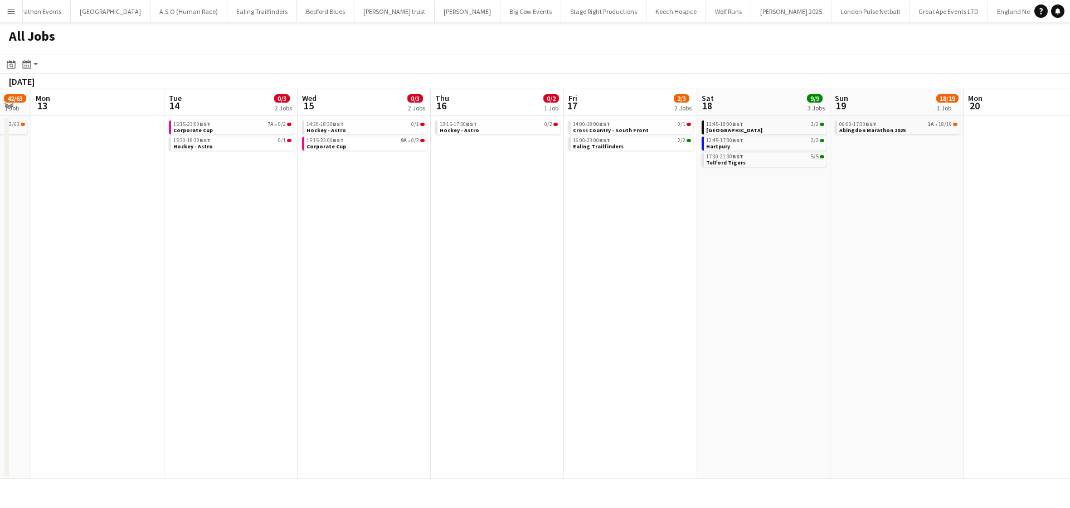
drag, startPoint x: 348, startPoint y: 206, endPoint x: 471, endPoint y: 206, distance: 122.6
click at [471, 206] on app-calendar-viewport "Sat 11 5/10 4 Jobs Sun 12 42/63 1 Job Mon 13 Tue 14 0/3 2 Jobs Wed 15 0/3 2 Job…" at bounding box center [535, 283] width 1070 height 389
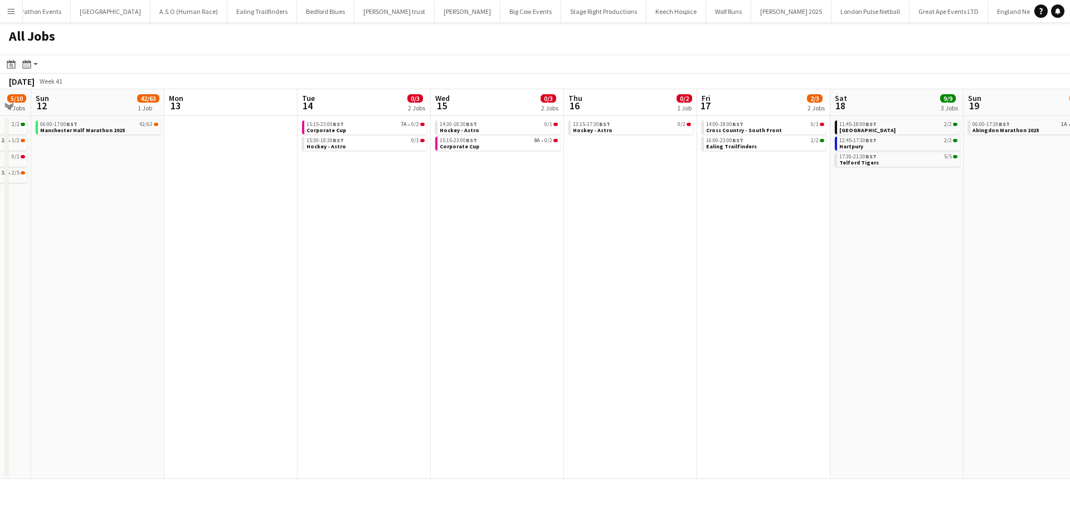
scroll to position [0, 354]
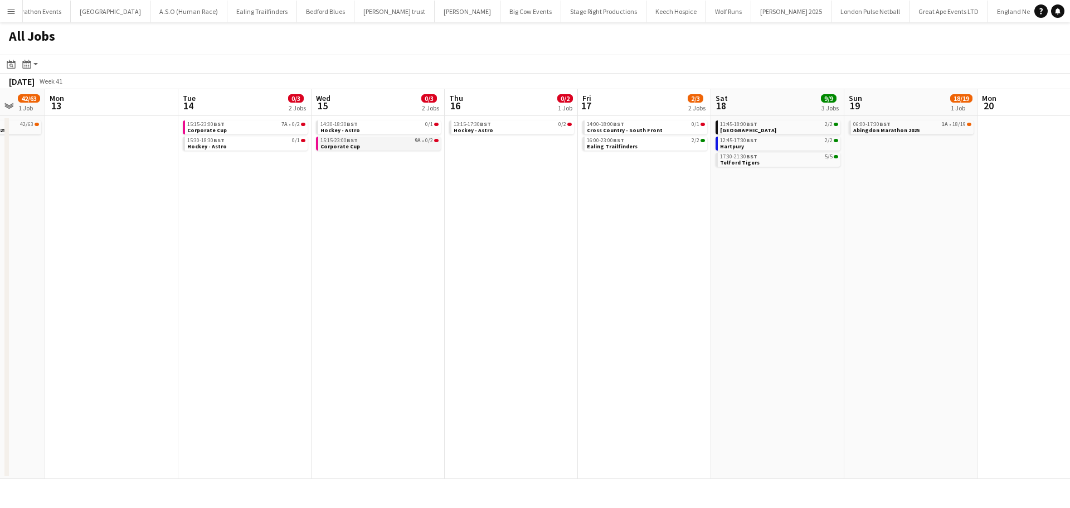
click at [420, 148] on link "15:15-23:00 BST 9A • 0/2 Corporate Cup" at bounding box center [379, 143] width 118 height 13
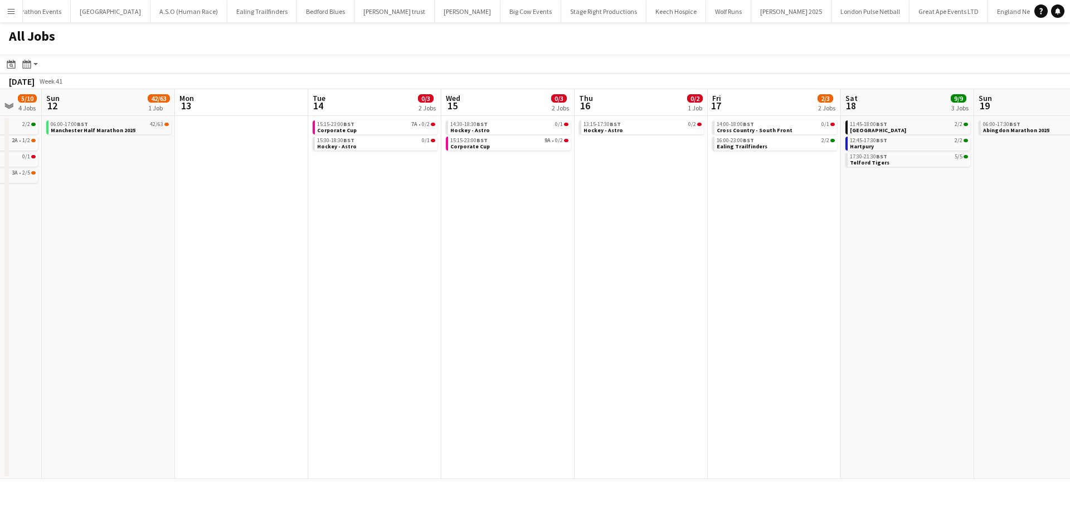
drag, startPoint x: 298, startPoint y: 199, endPoint x: 427, endPoint y: 201, distance: 129.8
click at [427, 201] on app-calendar-viewport "Fri 10 0/1 1 Job Sat 11 5/10 4 Jobs Sun 12 42/63 1 Job Mon 13 Tue 14 0/3 2 Jobs…" at bounding box center [535, 283] width 1070 height 389
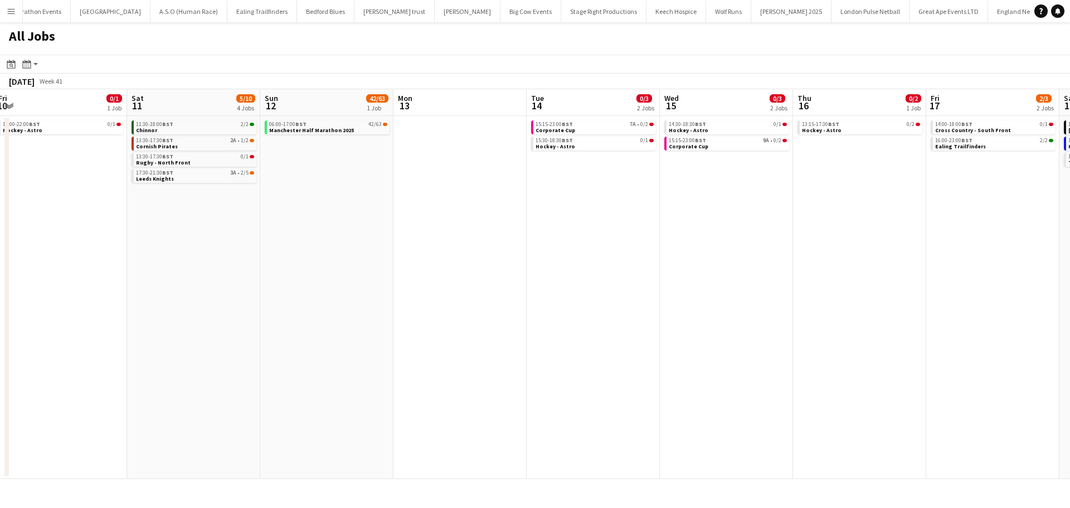
drag, startPoint x: 168, startPoint y: 199, endPoint x: 377, endPoint y: 215, distance: 209.5
click at [378, 217] on app-calendar-viewport "Wed 8 Thu 9 0/1 1 Job Fri 10 0/1 1 Job Sat 11 5/10 4 Jobs Sun 12 42/63 1 Job Mo…" at bounding box center [535, 283] width 1070 height 389
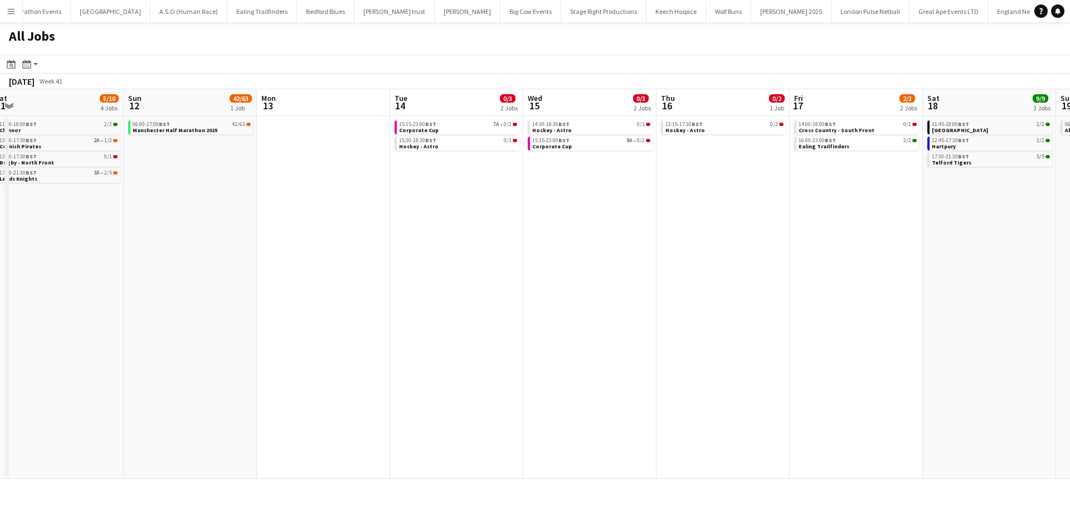
drag, startPoint x: 542, startPoint y: 181, endPoint x: 423, endPoint y: 183, distance: 118.1
click at [427, 183] on app-calendar-viewport "Wed 8 Thu 9 0/1 1 Job Fri 10 0/1 1 Job Sat 11 5/10 4 Jobs Sun 12 42/63 1 Job Mo…" at bounding box center [535, 283] width 1070 height 389
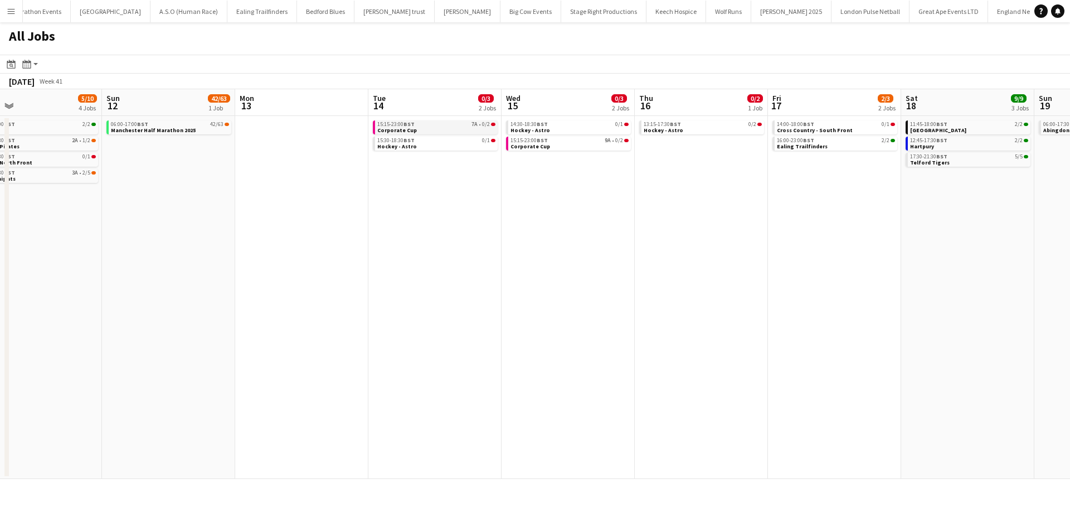
click at [476, 129] on link "15:15-23:00 BST 7A • 0/2 Corporate Cup" at bounding box center [436, 126] width 118 height 13
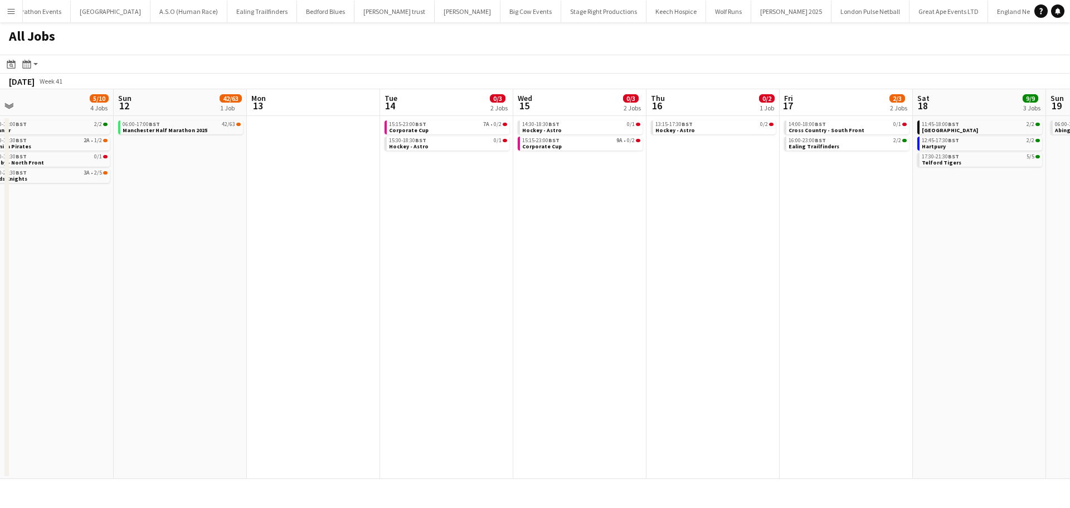
drag, startPoint x: 174, startPoint y: 225, endPoint x: 82, endPoint y: 226, distance: 91.4
click at [82, 226] on app-calendar-viewport "Tue 7 0/1 1 Job Wed 8 Thu 9 0/1 1 Job Fri 10 0/1 1 Job Sat 11 5/10 4 Jobs Sun 1…" at bounding box center [535, 283] width 1070 height 389
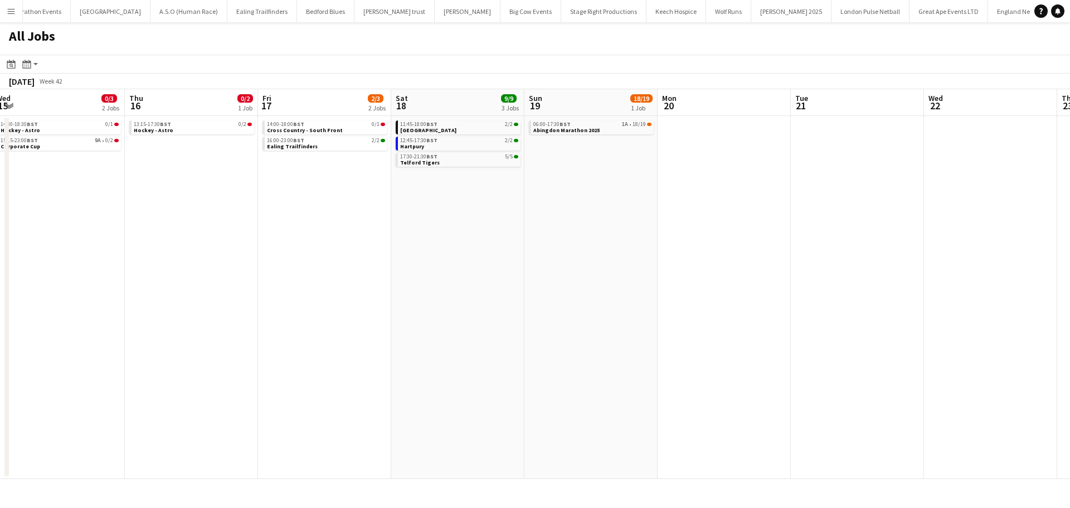
scroll to position [0, 466]
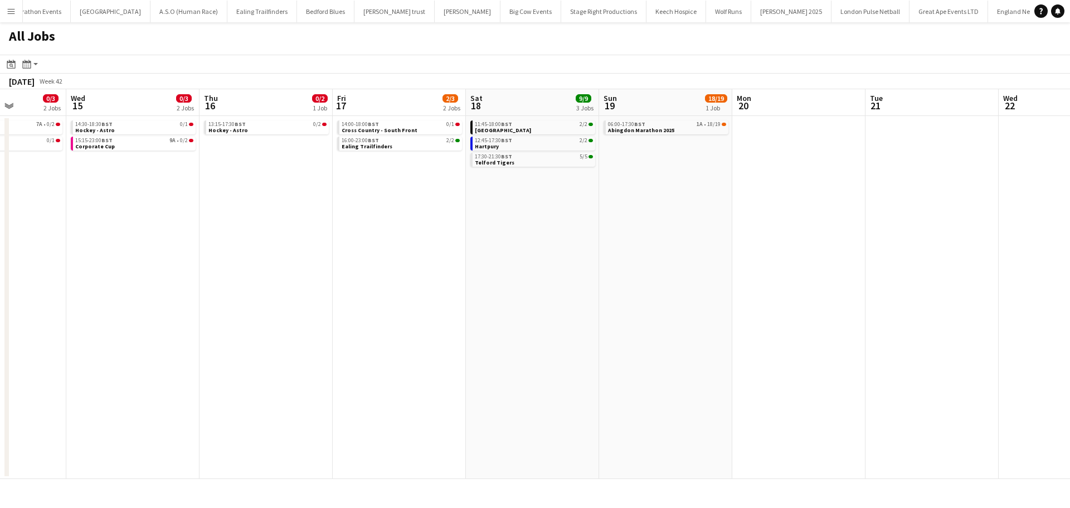
drag, startPoint x: 926, startPoint y: 255, endPoint x: 579, endPoint y: 254, distance: 346.0
click at [579, 254] on app-calendar-viewport "Sat 11 5/10 4 Jobs Sun 12 42/63 1 Job Mon 13 Tue 14 0/3 2 Jobs Wed 15 0/3 2 Job…" at bounding box center [535, 283] width 1070 height 389
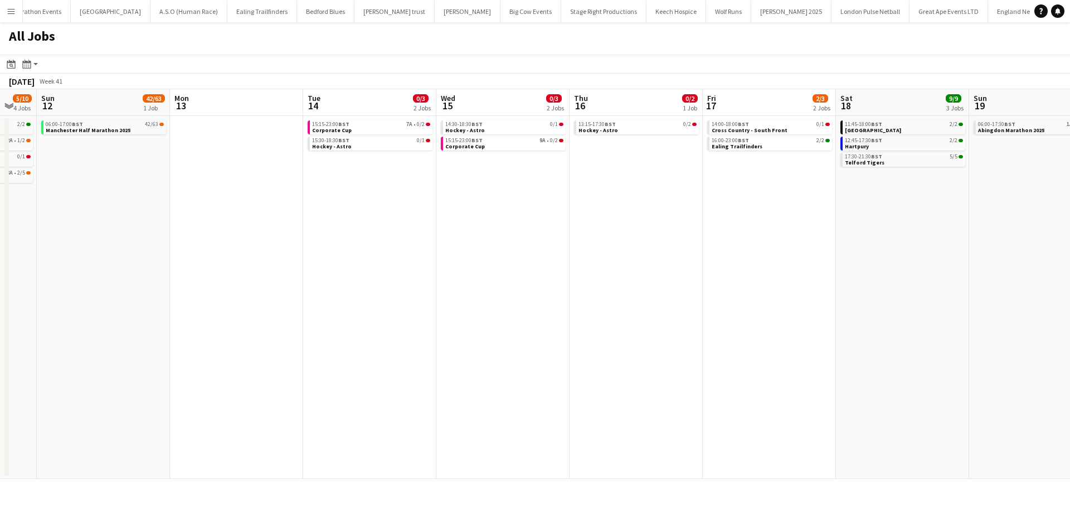
drag, startPoint x: 464, startPoint y: 257, endPoint x: 834, endPoint y: 262, distance: 370.0
click at [834, 262] on app-calendar-viewport "Fri 10 0/1 1 Job Sat 11 5/10 4 Jobs Sun 12 42/63 1 Job Mon 13 Tue 14 0/3 2 Jobs…" at bounding box center [535, 283] width 1070 height 389
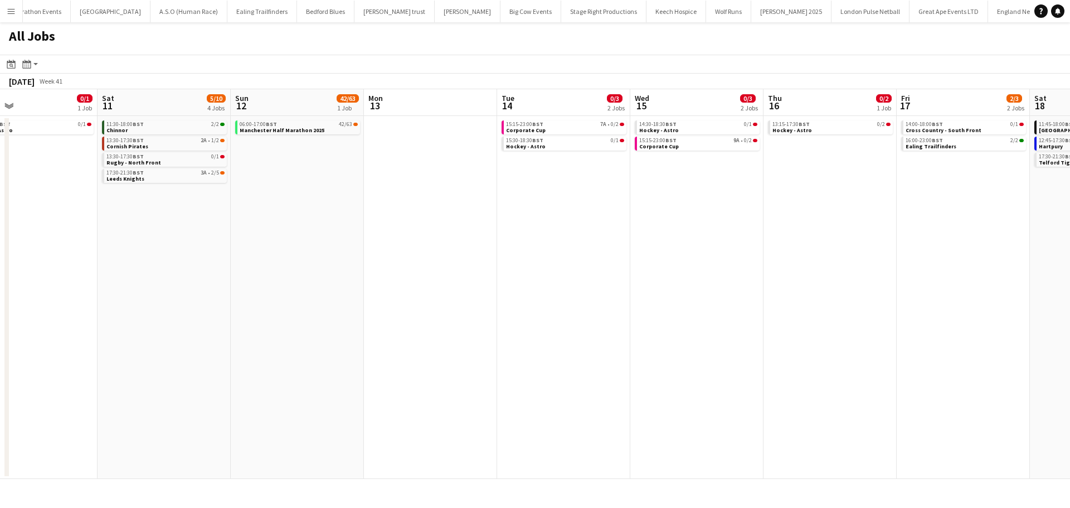
scroll to position [0, 269]
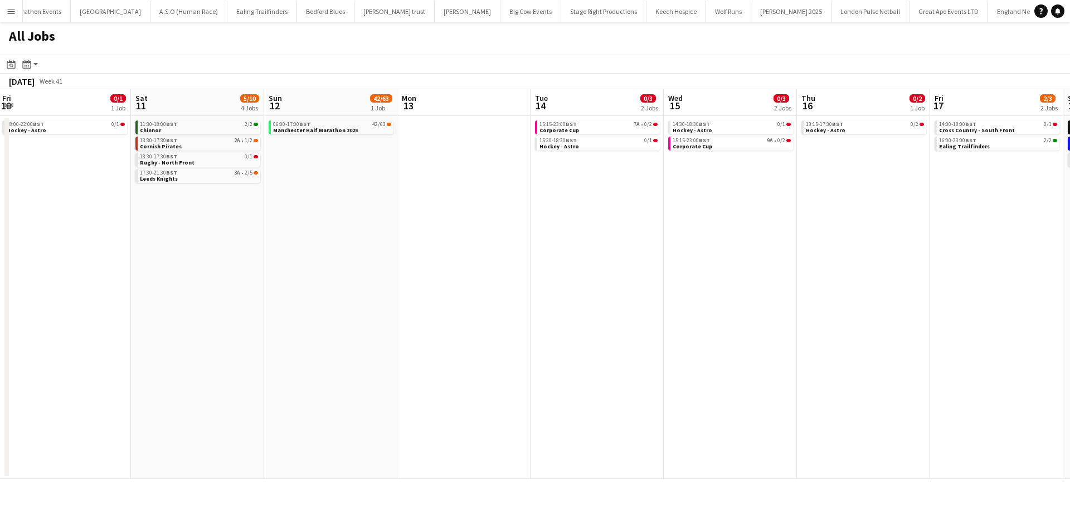
drag, startPoint x: 532, startPoint y: 264, endPoint x: 759, endPoint y: 264, distance: 227.3
click at [759, 264] on app-calendar-viewport "Wed 8 Thu 9 0/1 1 Job Fri 10 0/1 1 Job Sat 11 5/10 4 Jobs Sun 12 42/63 1 Job Mo…" at bounding box center [535, 283] width 1070 height 389
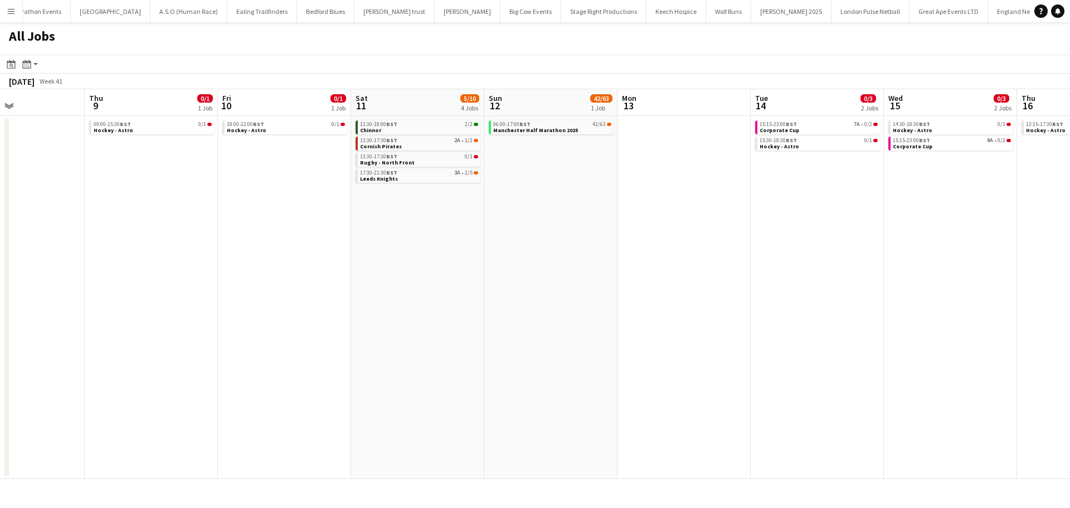
drag, startPoint x: 437, startPoint y: 260, endPoint x: 625, endPoint y: 270, distance: 187.5
click at [837, 259] on app-calendar-viewport "Mon 6 Tue 7 0/1 1 Job Wed 8 Thu 9 0/1 1 Job Fri 10 0/1 1 Job Sat 11 5/10 4 Jobs…" at bounding box center [535, 283] width 1070 height 389
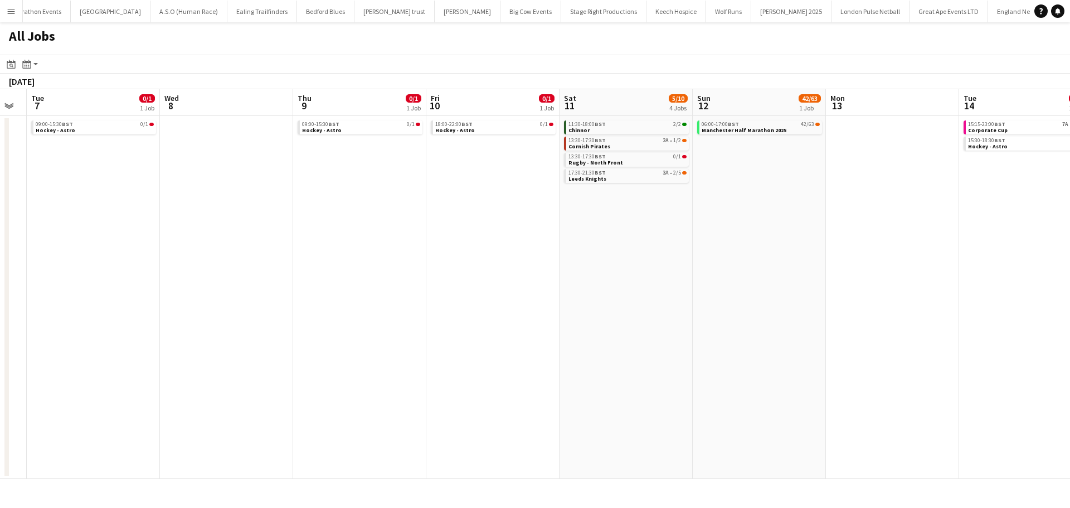
drag, startPoint x: 393, startPoint y: 270, endPoint x: 718, endPoint y: 269, distance: 324.9
click at [717, 269] on app-calendar-viewport "Sun 5 Mon 6 Tue 7 0/1 1 Job Wed 8 Thu 9 0/1 1 Job Fri 10 0/1 1 Job Sat 11 5/10 …" at bounding box center [535, 283] width 1070 height 389
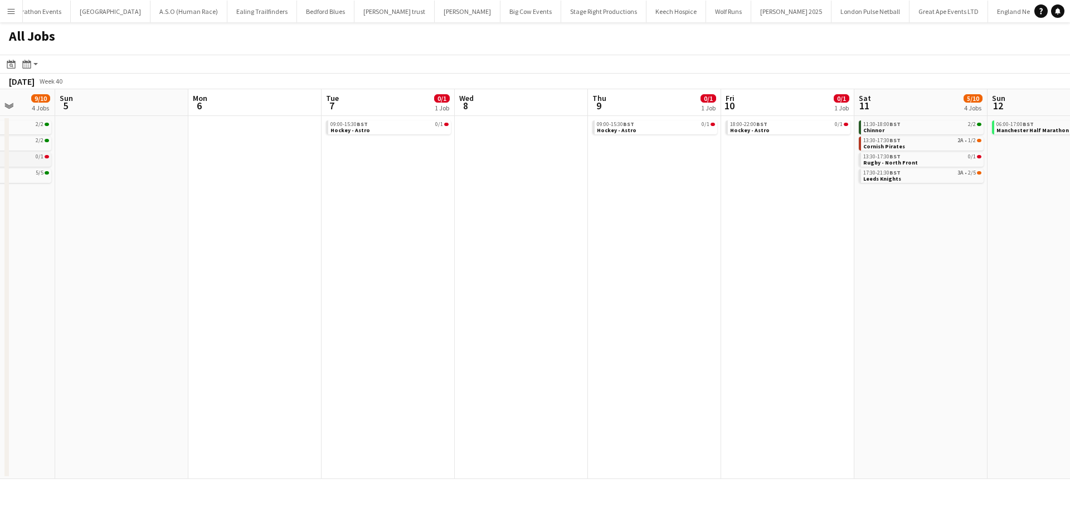
scroll to position [0, 246]
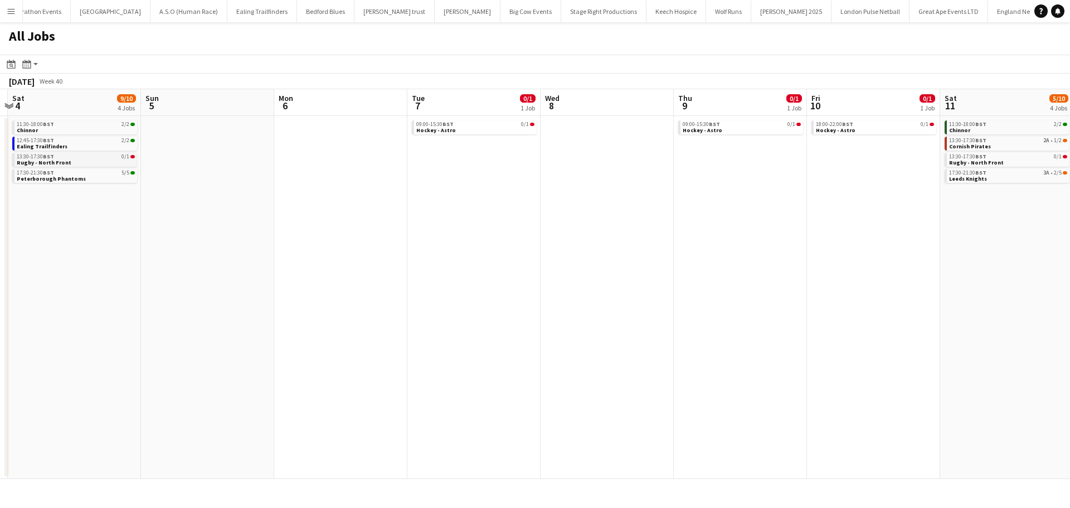
drag, startPoint x: 279, startPoint y: 204, endPoint x: 379, endPoint y: 160, distance: 108.8
click at [628, 225] on app-calendar-viewport "Thu 2 Fri 3 Sat 4 9/10 4 Jobs Sun 5 Mon 6 Tue 7 0/1 1 Job Wed 8 Thu 9 0/1 1 Job…" at bounding box center [535, 283] width 1070 height 389
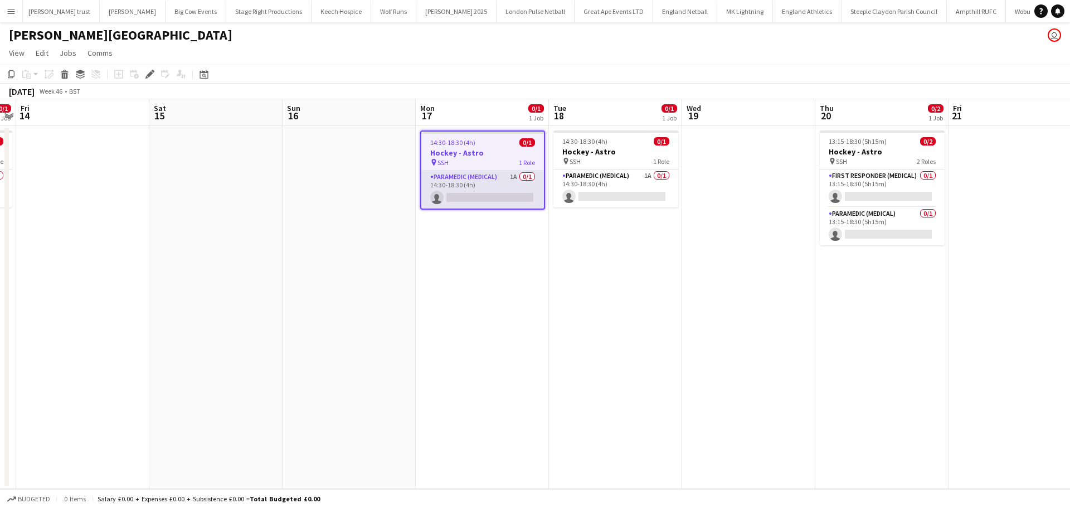
scroll to position [0, 439]
click at [488, 175] on app-card-role "Paramedic (Medical) 1A 0/1 14:30-18:30 (4h) single-neutral-actions" at bounding box center [482, 190] width 123 height 38
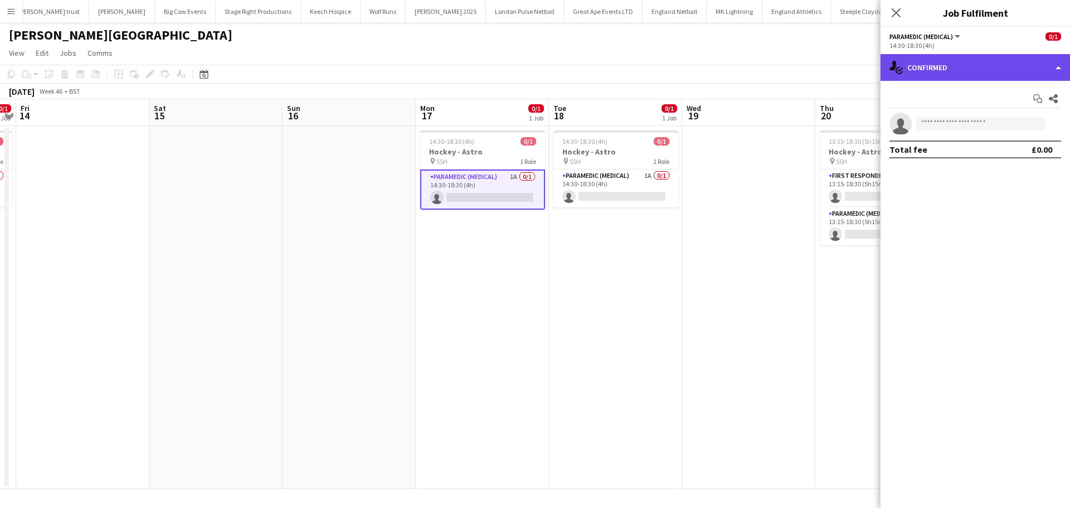
click at [947, 76] on div "single-neutral-actions-check-2 Confirmed" at bounding box center [974, 67] width 189 height 27
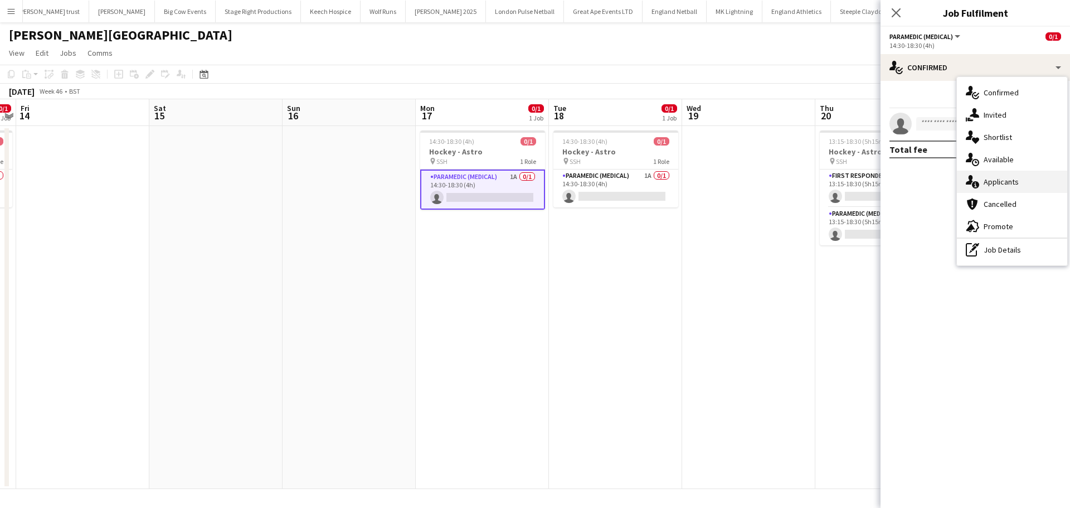
click at [1015, 176] on div "single-neutral-actions-information Applicants" at bounding box center [1012, 182] width 110 height 22
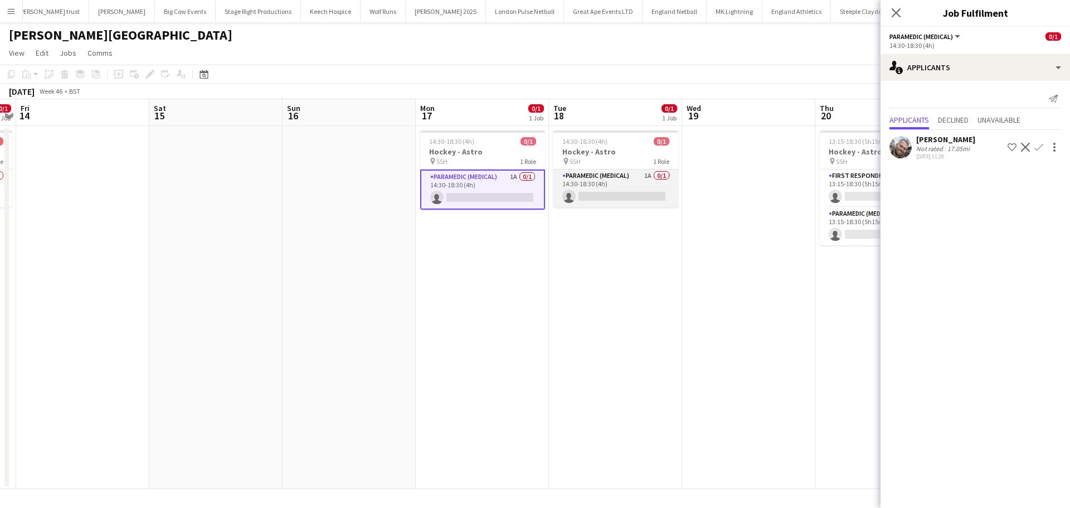
click at [597, 178] on app-card-role "Paramedic (Medical) 1A 0/1 14:30-18:30 (4h) single-neutral-actions" at bounding box center [615, 188] width 125 height 38
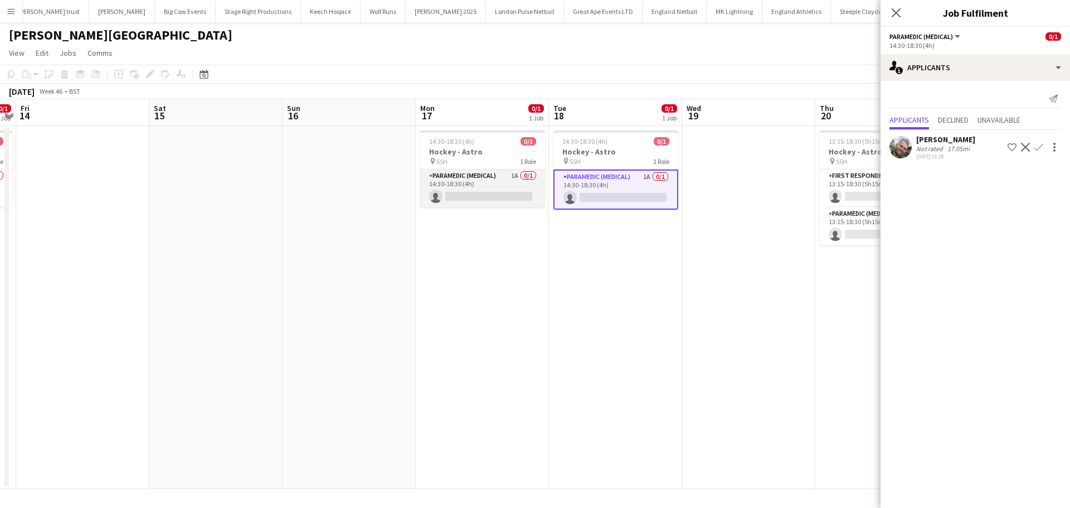
click at [482, 178] on app-card-role "Paramedic (Medical) 1A 0/1 14:30-18:30 (4h) single-neutral-actions" at bounding box center [482, 188] width 125 height 38
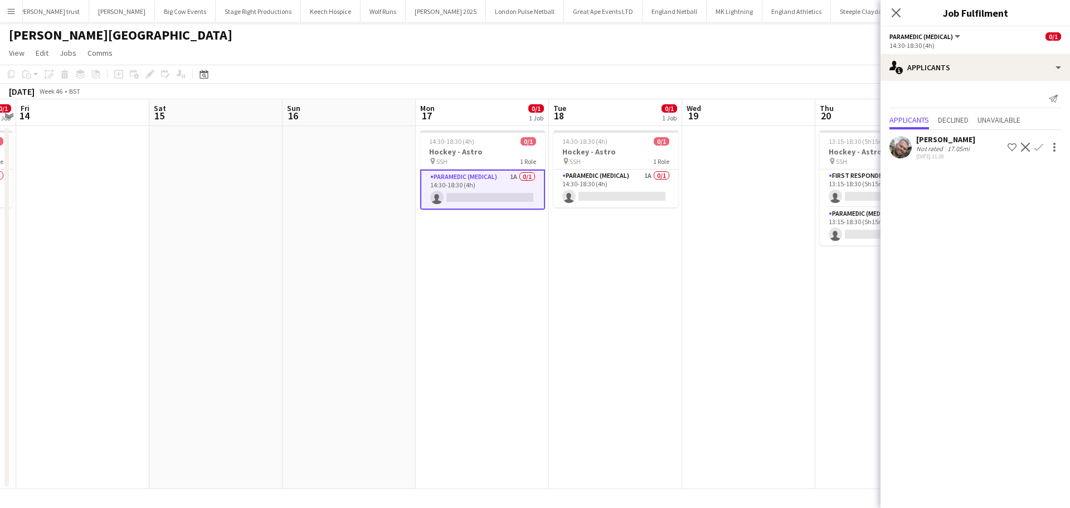
click at [1036, 150] on app-icon "Confirm" at bounding box center [1038, 147] width 9 height 9
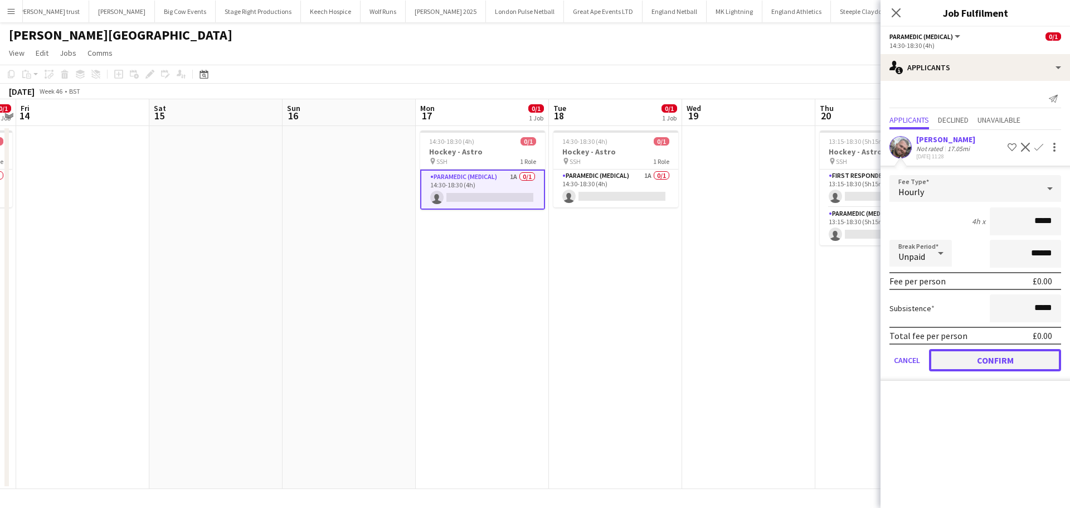
click at [958, 352] on button "Confirm" at bounding box center [995, 360] width 132 height 22
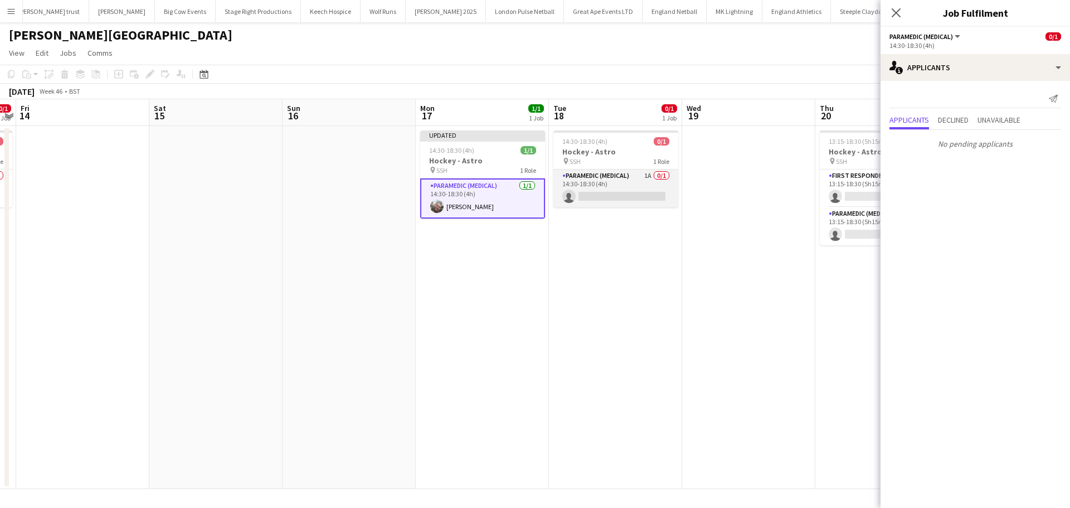
drag, startPoint x: 609, startPoint y: 176, endPoint x: 616, endPoint y: 174, distance: 6.8
click at [610, 176] on app-card-role "Paramedic (Medical) 1A 0/1 14:30-18:30 (4h) single-neutral-actions" at bounding box center [615, 188] width 125 height 38
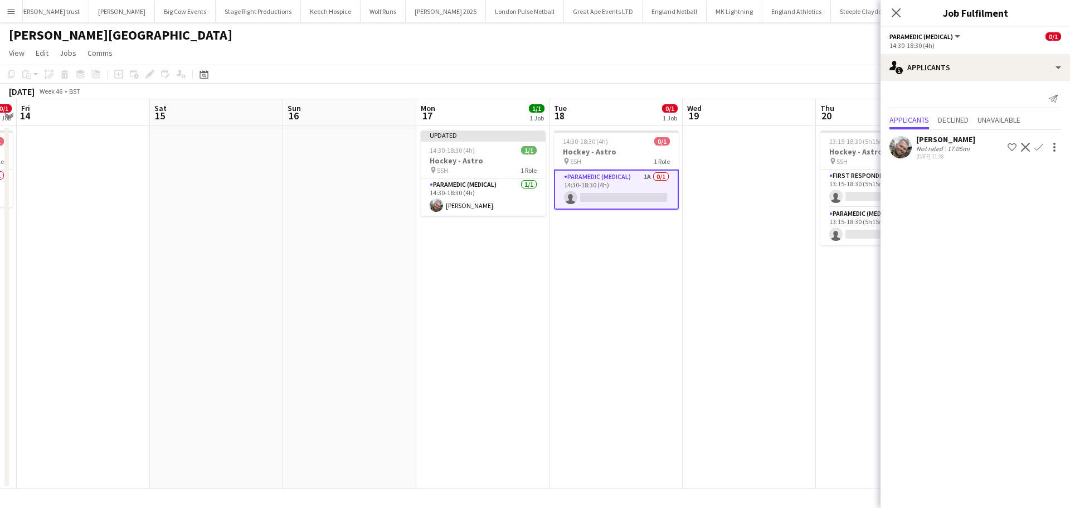
click at [1038, 147] on app-icon "Confirm" at bounding box center [1038, 147] width 9 height 9
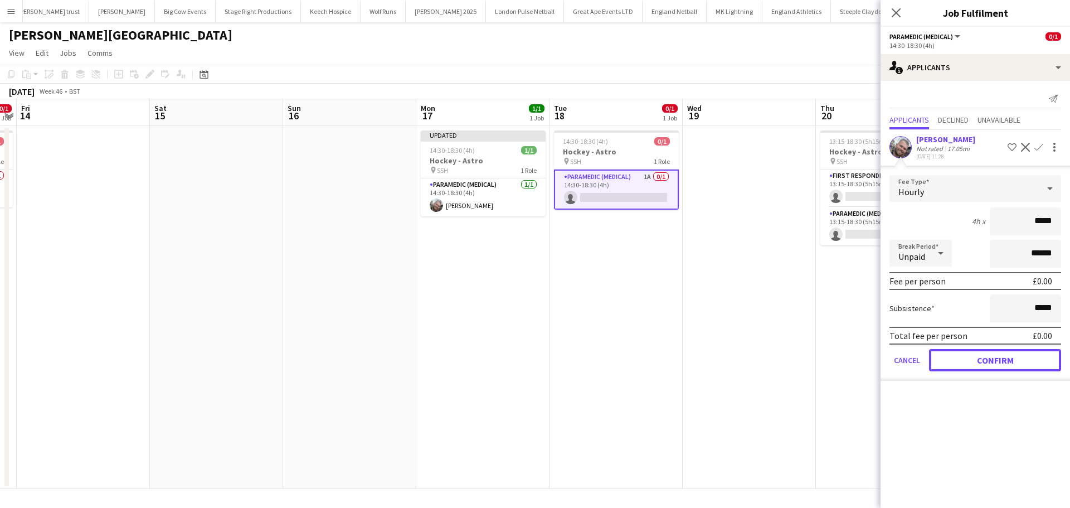
drag, startPoint x: 1000, startPoint y: 360, endPoint x: 985, endPoint y: 343, distance: 23.3
click at [1000, 361] on button "Confirm" at bounding box center [995, 360] width 132 height 22
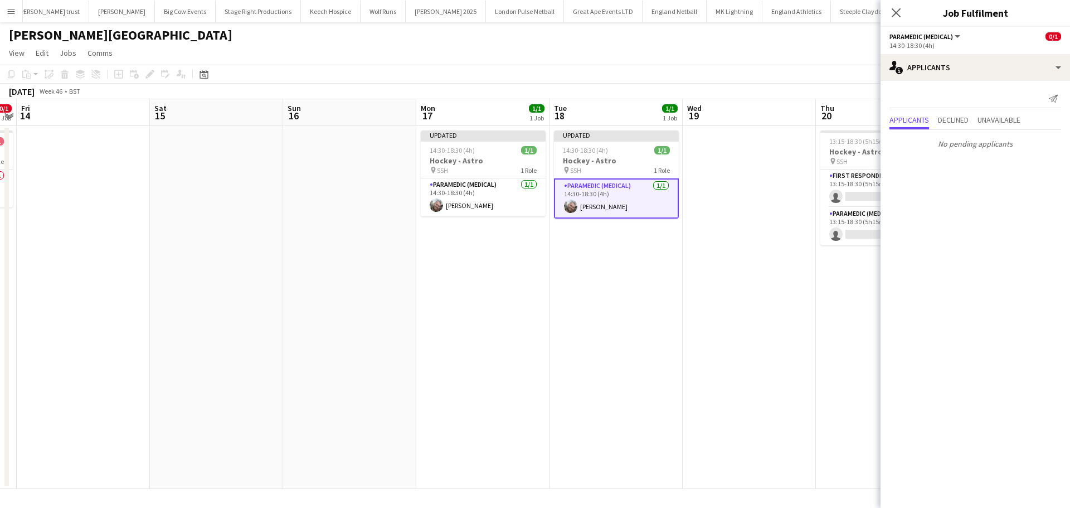
click at [893, 6] on app-icon "Close pop-in" at bounding box center [895, 12] width 13 height 13
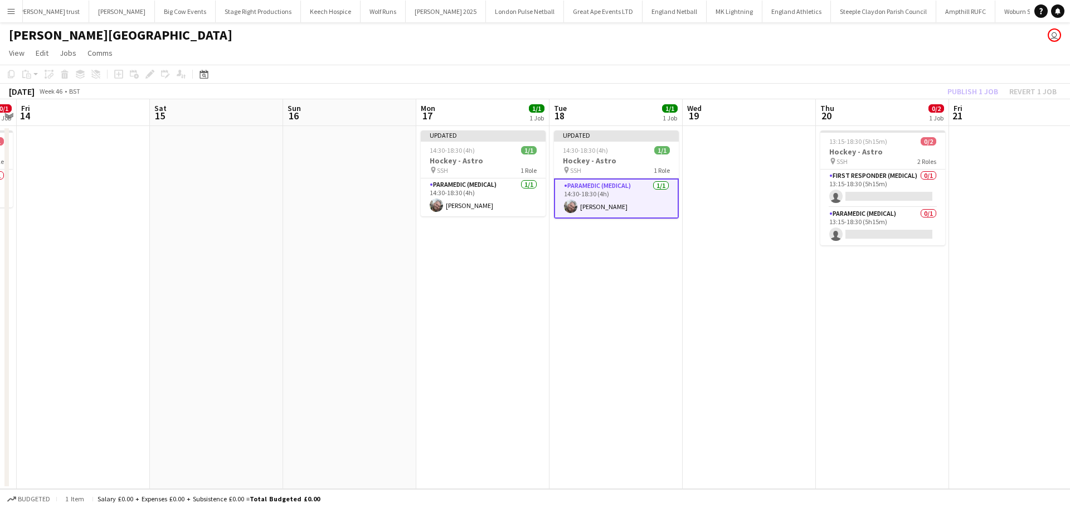
click at [966, 90] on div "Publish 1 job Revert 1 job" at bounding box center [1002, 91] width 136 height 14
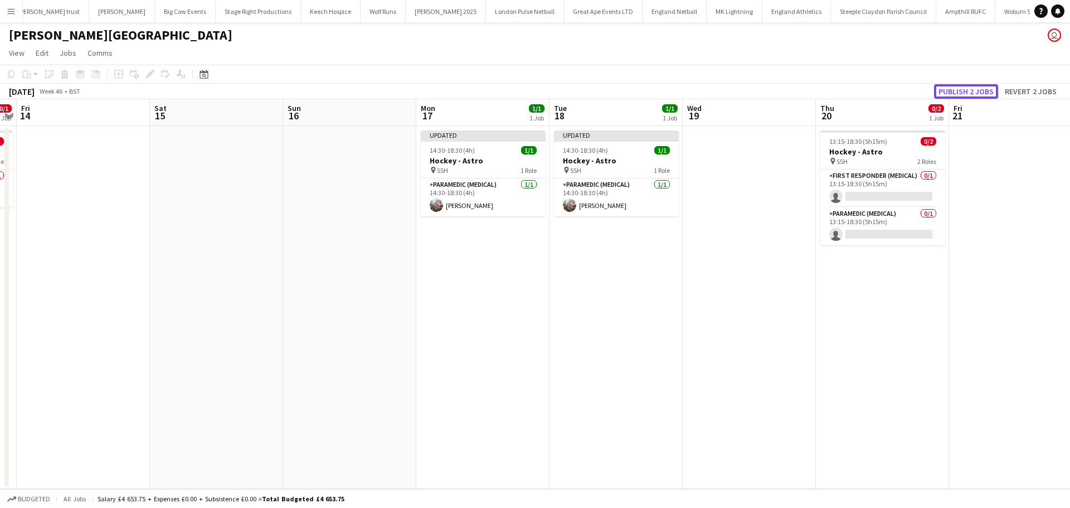
click at [966, 90] on button "Publish 2 jobs" at bounding box center [966, 91] width 64 height 14
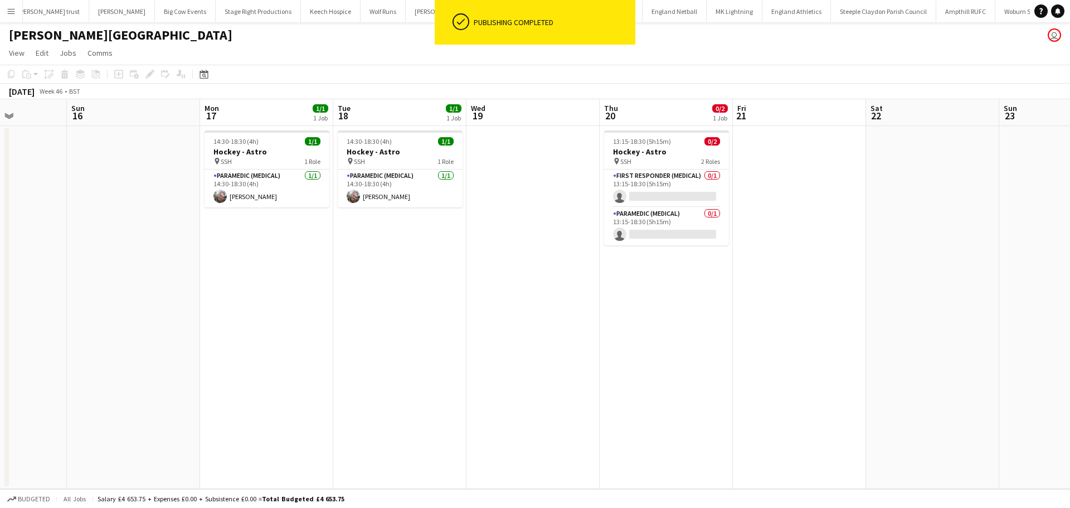
drag, startPoint x: 401, startPoint y: 269, endPoint x: 238, endPoint y: 265, distance: 162.7
click at [235, 269] on app-calendar-viewport "Thu 13 0/1 1 Job Fri 14 Sat 15 Sun 16 Mon 17 1/1 1 Job Tue 18 1/1 1 Job Wed 19 …" at bounding box center [535, 293] width 1070 height 389
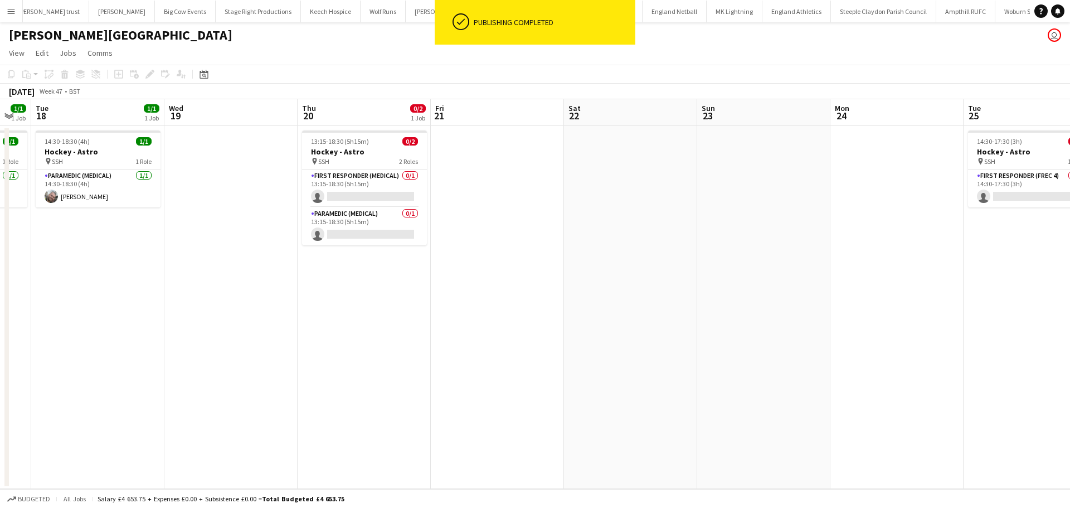
drag, startPoint x: 412, startPoint y: 266, endPoint x: 164, endPoint y: 259, distance: 247.5
click at [113, 266] on app-calendar-viewport "Sat 15 Sun 16 Mon 17 1/1 1 Job Tue 18 1/1 1 Job Wed 19 Thu 20 0/2 1 Job Fri 21 …" at bounding box center [535, 293] width 1070 height 389
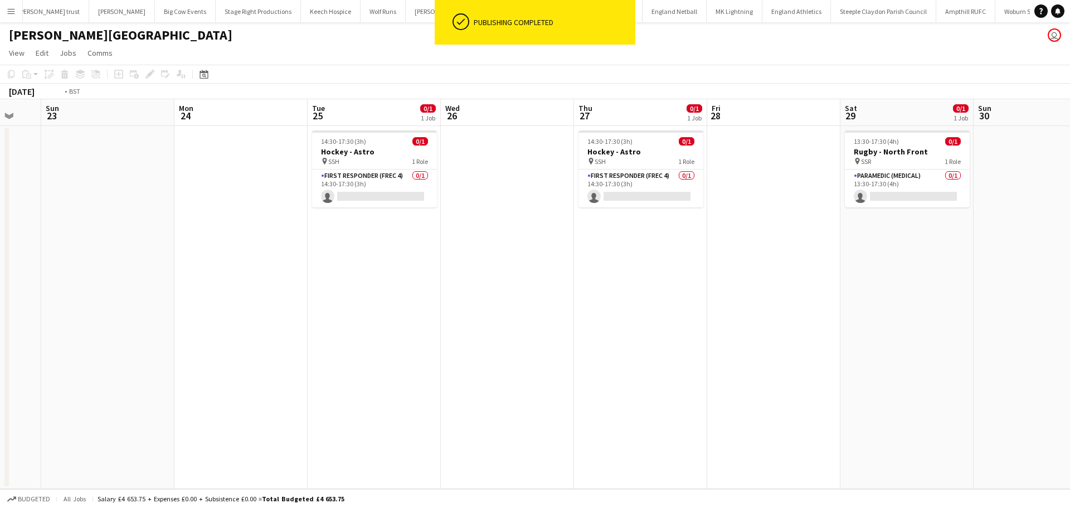
drag, startPoint x: 831, startPoint y: 258, endPoint x: 319, endPoint y: 269, distance: 512.7
click at [322, 269] on app-calendar-viewport "Thu 20 0/2 1 Job Fri 21 Sat 22 Sun 23 Mon 24 Tue 25 0/1 1 Job Wed 26 Thu 27 0/1…" at bounding box center [535, 293] width 1070 height 389
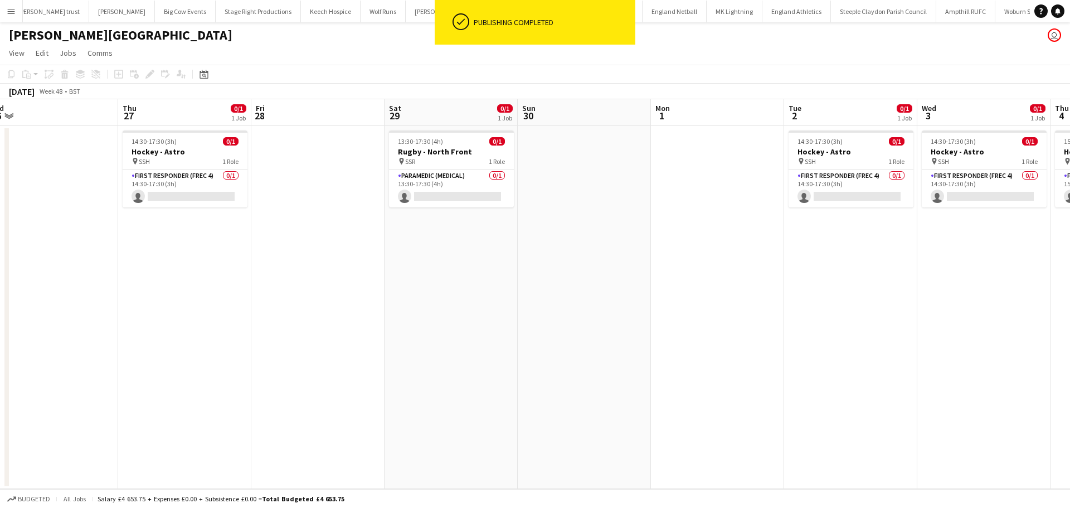
drag, startPoint x: 767, startPoint y: 266, endPoint x: 546, endPoint y: 261, distance: 221.3
click at [393, 268] on app-calendar-viewport "Sat 22 Sun 23 Mon 24 Tue 25 0/1 1 Job Wed 26 Thu 27 0/1 1 Job Fri 28 Sat 29 0/1…" at bounding box center [535, 293] width 1070 height 389
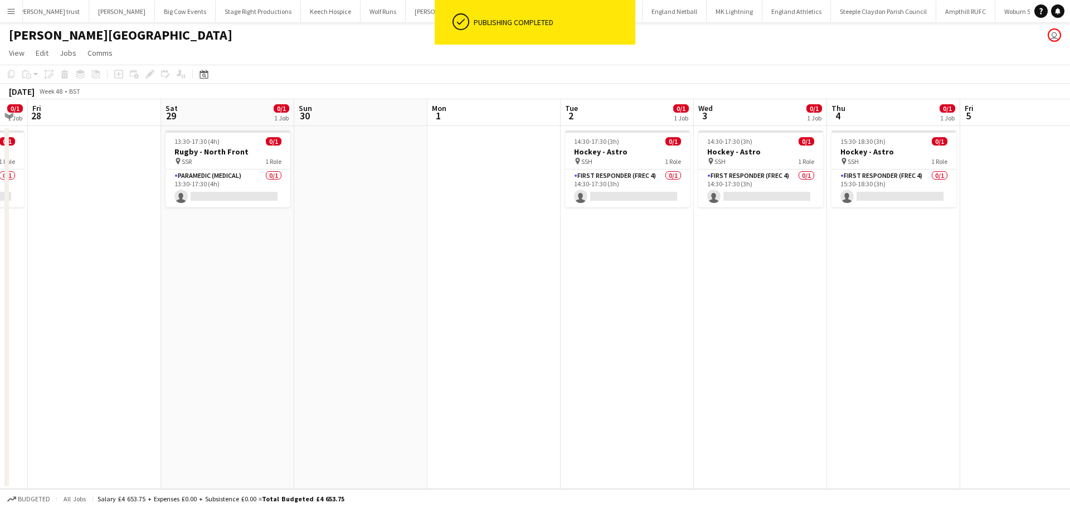
drag, startPoint x: 698, startPoint y: 262, endPoint x: 664, endPoint y: 262, distance: 34.0
click at [519, 262] on app-calendar-viewport "Mon 24 Tue 25 0/1 1 Job Wed 26 Thu 27 0/1 1 Job Fri 28 Sat 29 0/1 1 Job Sun 30 …" at bounding box center [535, 293] width 1070 height 389
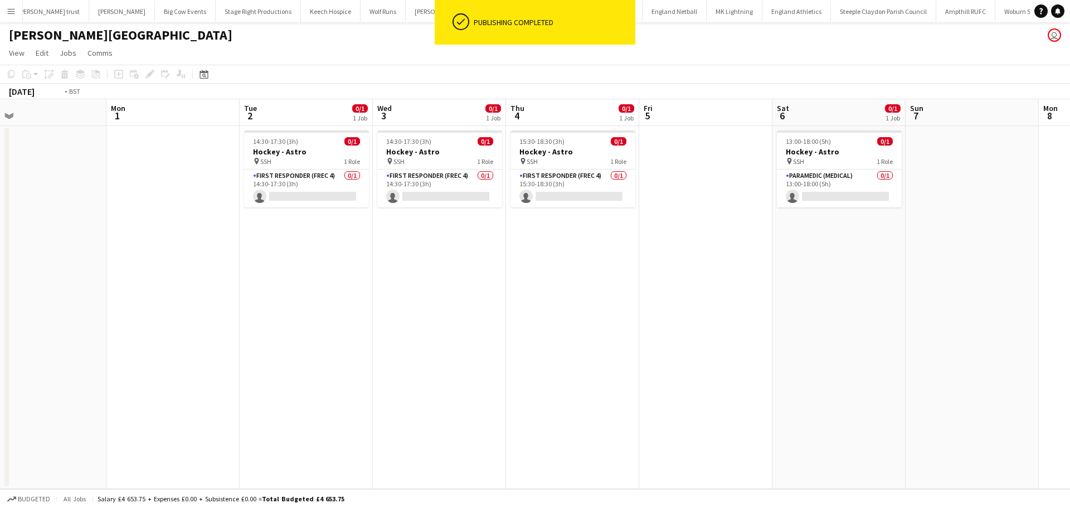
drag, startPoint x: 789, startPoint y: 265, endPoint x: 339, endPoint y: 265, distance: 449.7
click at [339, 265] on app-calendar-viewport "Wed 26 Thu 27 0/1 1 Job Fri 28 Sat 29 0/1 1 Job Sun 30 Mon 1 Tue 2 0/1 1 Job We…" at bounding box center [535, 293] width 1070 height 389
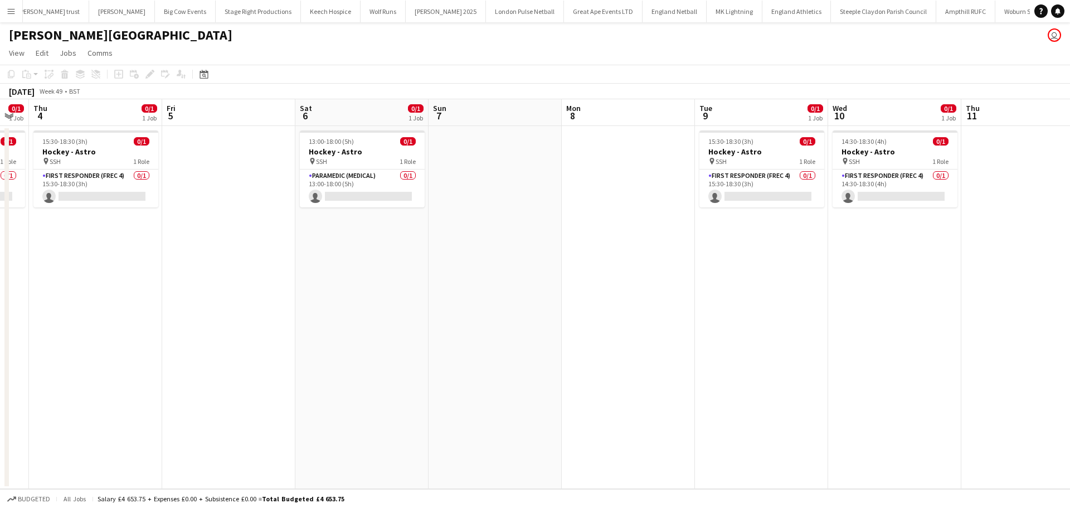
drag, startPoint x: 660, startPoint y: 267, endPoint x: 386, endPoint y: 265, distance: 274.2
click at [305, 267] on app-calendar-viewport "Sun 30 Mon 1 Tue 2 0/1 1 Job Wed 3 0/1 1 Job Thu 4 0/1 1 Job Fri 5 Sat 6 0/1 1 …" at bounding box center [535, 293] width 1070 height 389
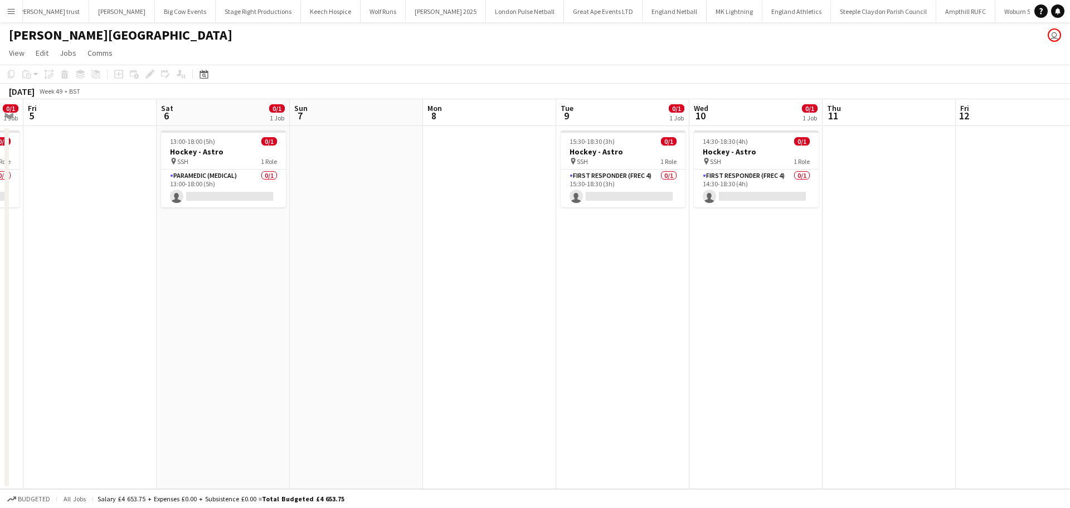
drag, startPoint x: 678, startPoint y: 264, endPoint x: 315, endPoint y: 269, distance: 362.2
click at [348, 269] on app-calendar-viewport "Tue 2 0/1 1 Job Wed 3 0/1 1 Job Thu 4 0/1 1 Job Fri 5 Sat 6 0/1 1 Job Sun 7 Mon…" at bounding box center [535, 293] width 1070 height 389
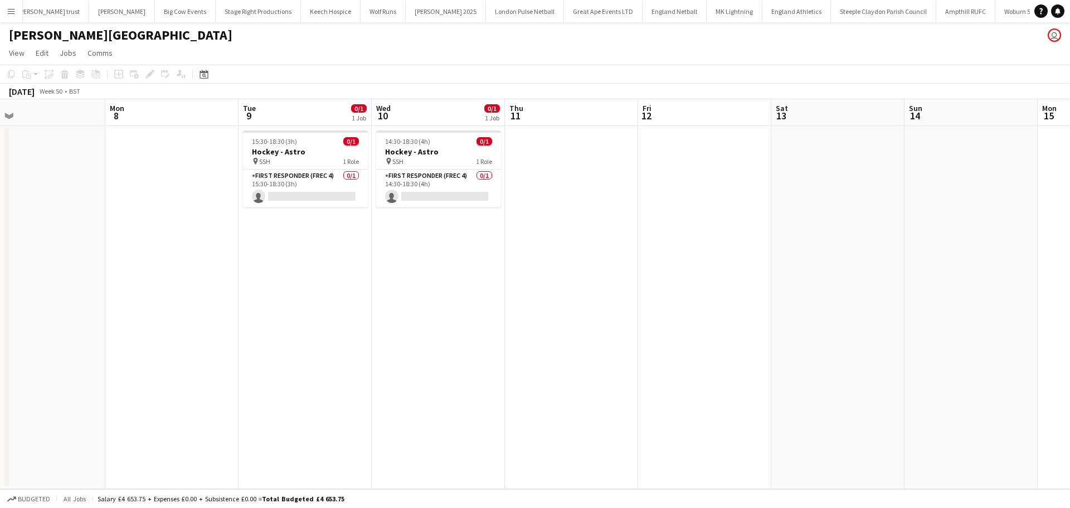
drag, startPoint x: 631, startPoint y: 261, endPoint x: 687, endPoint y: 257, distance: 55.9
click at [466, 261] on app-calendar-viewport "Thu 4 0/1 1 Job Fri 5 Sat 6 0/1 1 Job Sun 7 Mon 8 Tue 9 0/1 1 Job Wed 10 0/1 1 …" at bounding box center [535, 293] width 1070 height 389
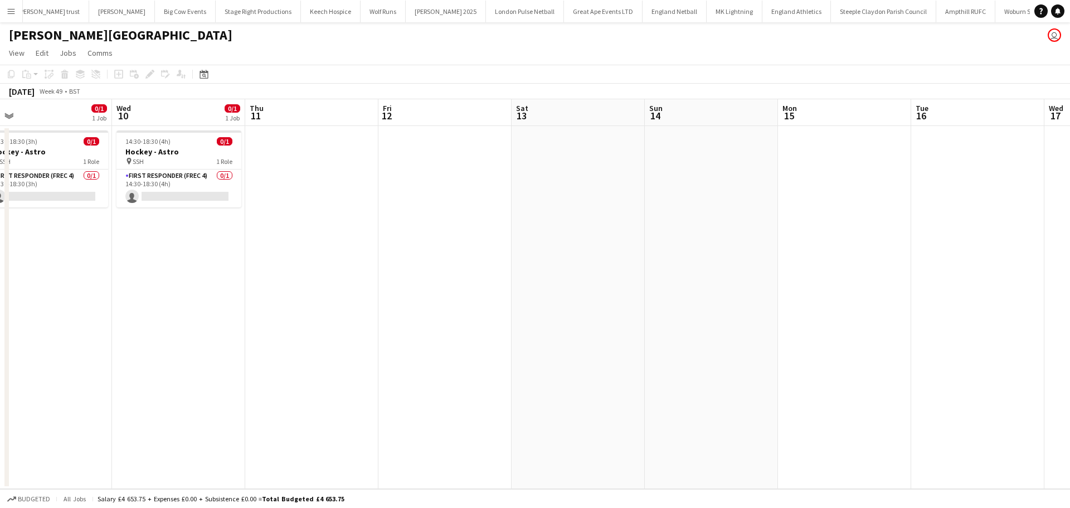
drag, startPoint x: 542, startPoint y: 257, endPoint x: 369, endPoint y: 254, distance: 172.2
click at [339, 257] on app-calendar-viewport "Sat 6 0/1 1 Job Sun 7 Mon 8 Tue 9 0/1 1 Job Wed 10 0/1 1 Job Thu 11 Fri 12 Sat …" at bounding box center [535, 293] width 1070 height 389
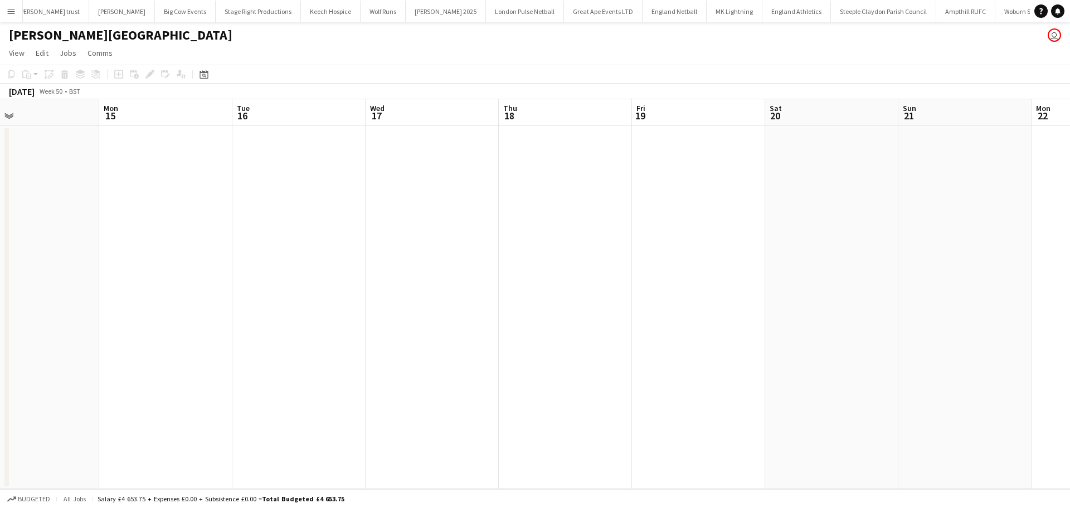
drag, startPoint x: 583, startPoint y: 254, endPoint x: 311, endPoint y: 254, distance: 271.9
click at [311, 254] on app-calendar-viewport "Wed 10 0/1 1 Job Thu 11 Fri 12 Sat 13 Sun 14 Mon 15 Tue 16 Wed 17 Thu 18 Fri 19…" at bounding box center [535, 293] width 1070 height 389
drag, startPoint x: 576, startPoint y: 243, endPoint x: 419, endPoint y: 239, distance: 157.2
click at [384, 243] on app-calendar-viewport "Fri 12 Sat 13 Sun 14 Mon 15 Tue 16 Wed 17 Thu 18 Fri 19 Sat 20 Sun 21 Mon 22 Tu…" at bounding box center [535, 293] width 1070 height 389
drag, startPoint x: 606, startPoint y: 238, endPoint x: 332, endPoint y: 238, distance: 274.7
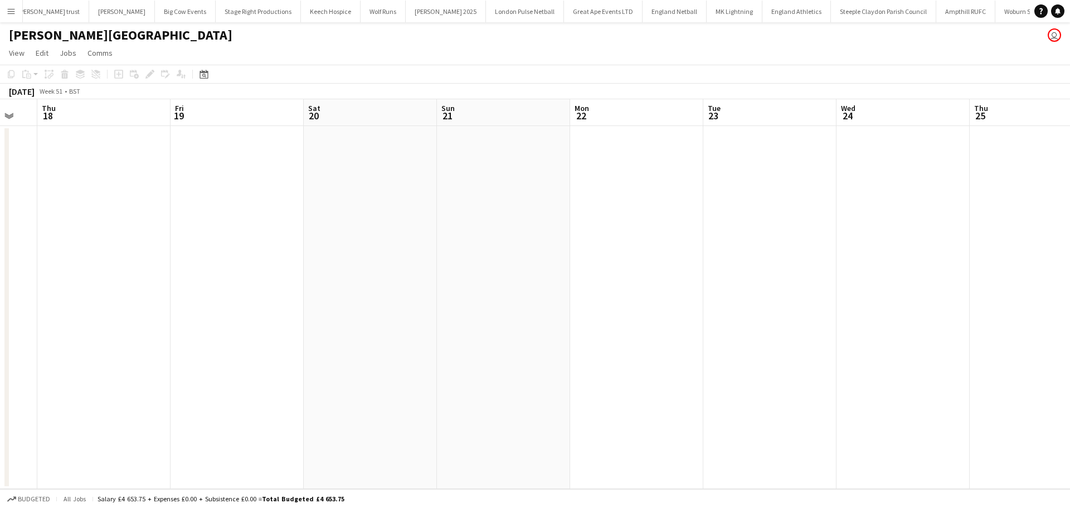
click at [327, 239] on app-calendar-viewport "Sun 14 Mon 15 Tue 16 Wed 17 Thu 18 Fri 19 Sat 20 Sun 21 Mon 22 Tue 23 Wed 24 Th…" at bounding box center [535, 293] width 1070 height 389
drag, startPoint x: 610, startPoint y: 235, endPoint x: 225, endPoint y: 238, distance: 385.0
click at [239, 241] on app-calendar-viewport "Thu 18 Fri 19 Sat 20 Sun 21 Mon 22 Tue 23 Wed 24 Thu 25 Fri 26 Sat 27 Sun 28 Mo…" at bounding box center [535, 293] width 1070 height 389
drag, startPoint x: 553, startPoint y: 231, endPoint x: 504, endPoint y: 245, distance: 51.0
click at [322, 252] on app-calendar-viewport "Thu 18 Fri 19 Sat 20 Sun 21 Mon 22 Tue 23 Wed 24 Thu 25 Fri 26 Sat 27 Sun 28 Mo…" at bounding box center [535, 293] width 1070 height 389
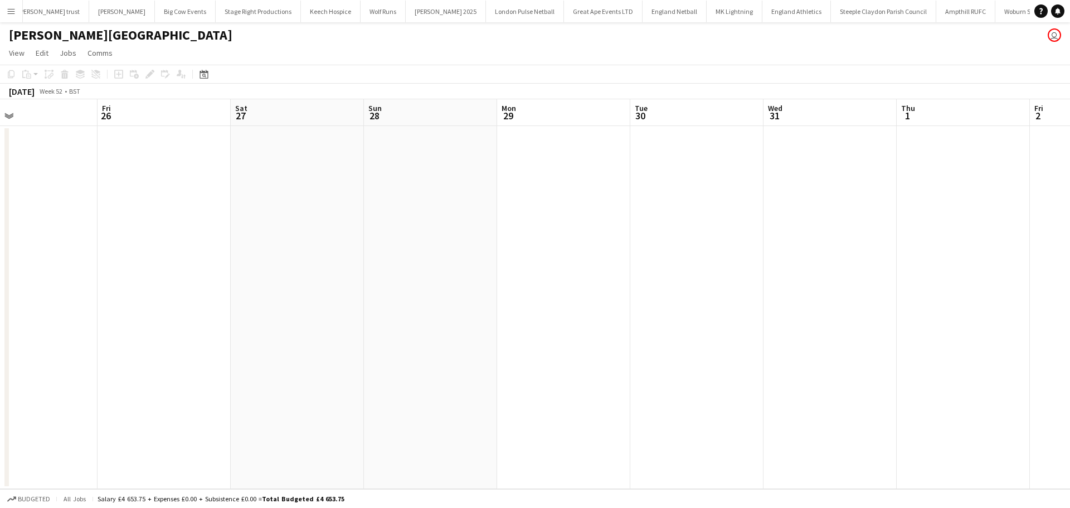
drag, startPoint x: 551, startPoint y: 252, endPoint x: 339, endPoint y: 249, distance: 211.8
click at [322, 252] on app-calendar-viewport "Tue 23 Wed 24 Thu 25 Fri 26 Sat 27 Sun 28 Mon 29 Tue 30 Wed 31 Thu 1 Fri 2 Sat …" at bounding box center [535, 293] width 1070 height 389
drag, startPoint x: 356, startPoint y: 241, endPoint x: 606, endPoint y: 239, distance: 249.6
click at [606, 239] on app-calendar-viewport "Tue 23 Wed 24 Thu 25 Fri 26 Sat 27 Sun 28 Mon 29 Tue 30 Wed 31 Thu 1 Fri 2 Sat …" at bounding box center [535, 293] width 1070 height 389
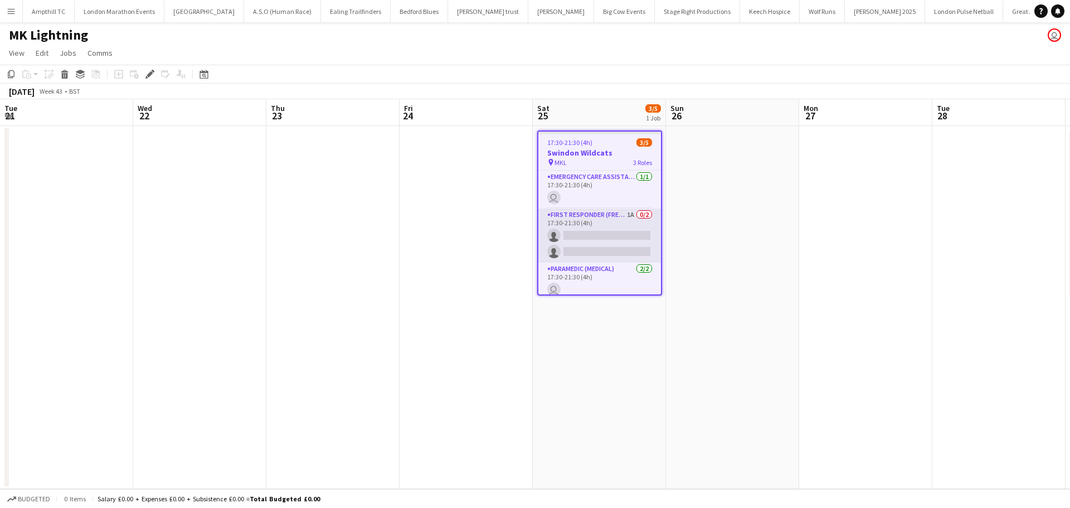
scroll to position [0, 383]
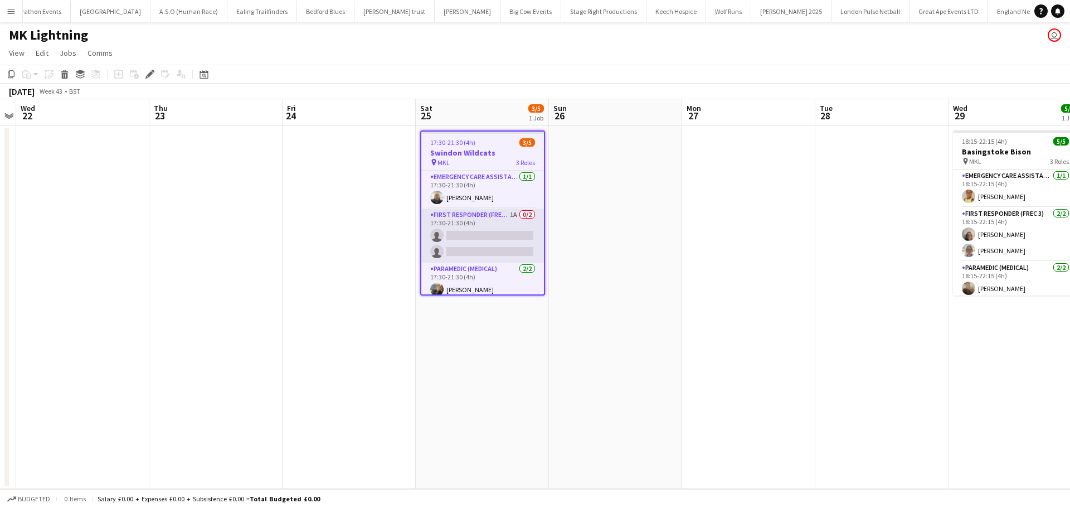
click at [498, 220] on app-card-role "First Responder (FREC 3) 1A 0/2 17:30-21:30 (4h) single-neutral-actions single-…" at bounding box center [482, 235] width 123 height 54
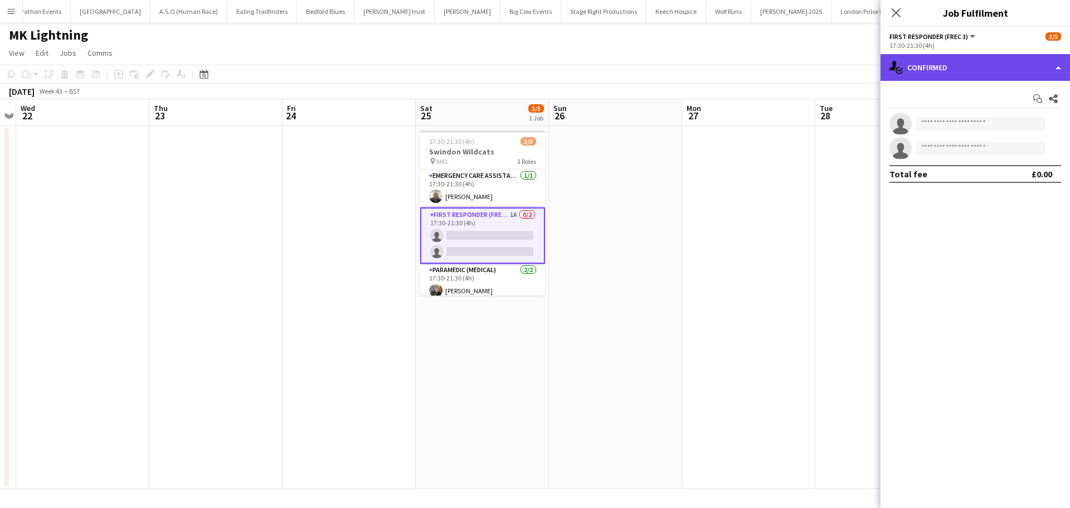
drag, startPoint x: 968, startPoint y: 64, endPoint x: 973, endPoint y: 71, distance: 9.3
click at [968, 63] on div "single-neutral-actions-check-2 Confirmed" at bounding box center [974, 67] width 189 height 27
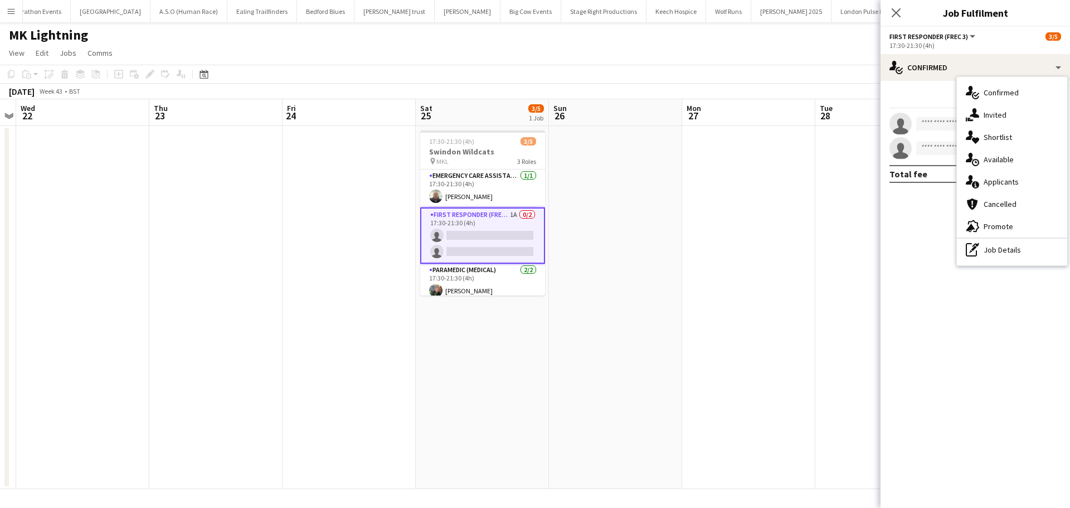
click at [1004, 183] on div "single-neutral-actions-information Applicants" at bounding box center [1012, 182] width 110 height 22
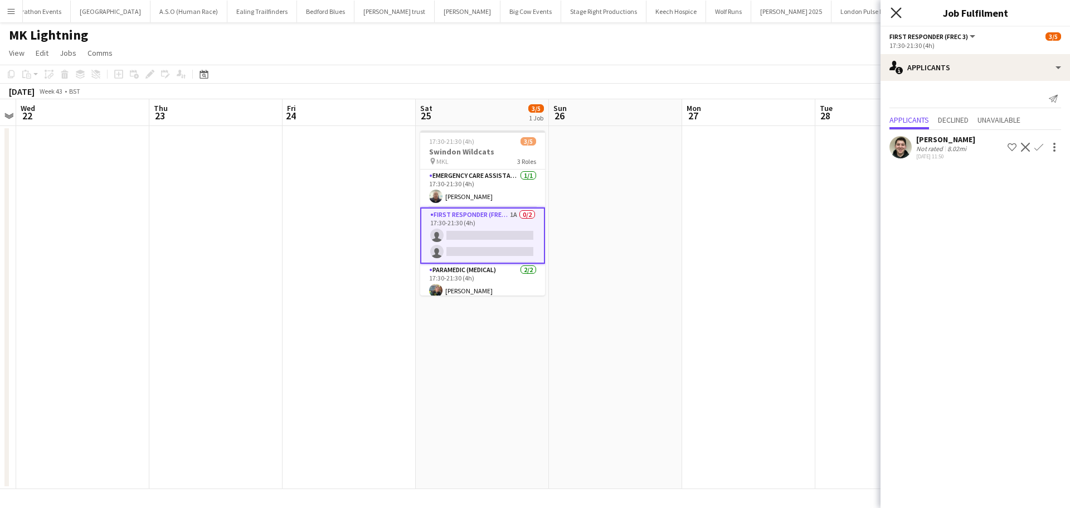
click at [897, 9] on icon "Close pop-in" at bounding box center [895, 12] width 11 height 11
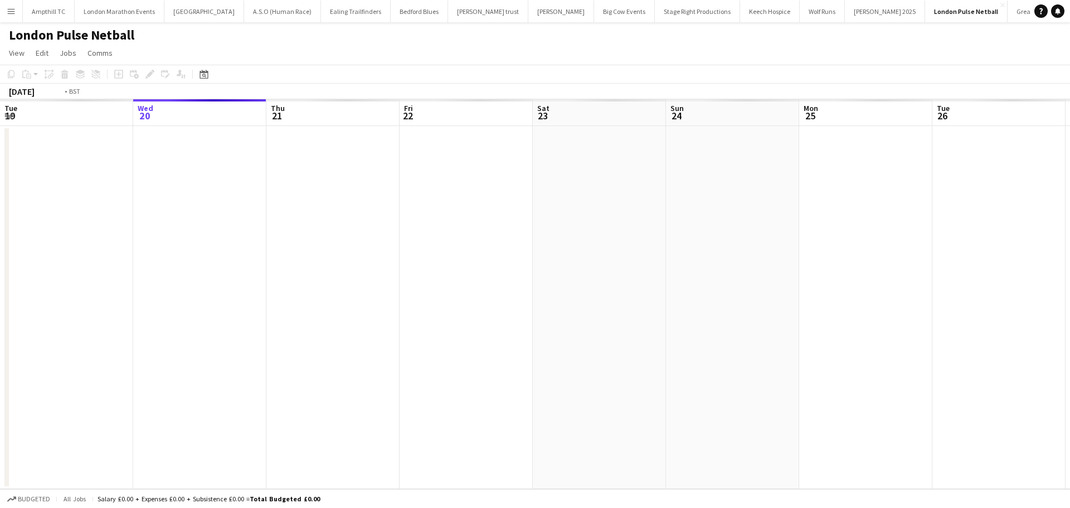
scroll to position [0, 383]
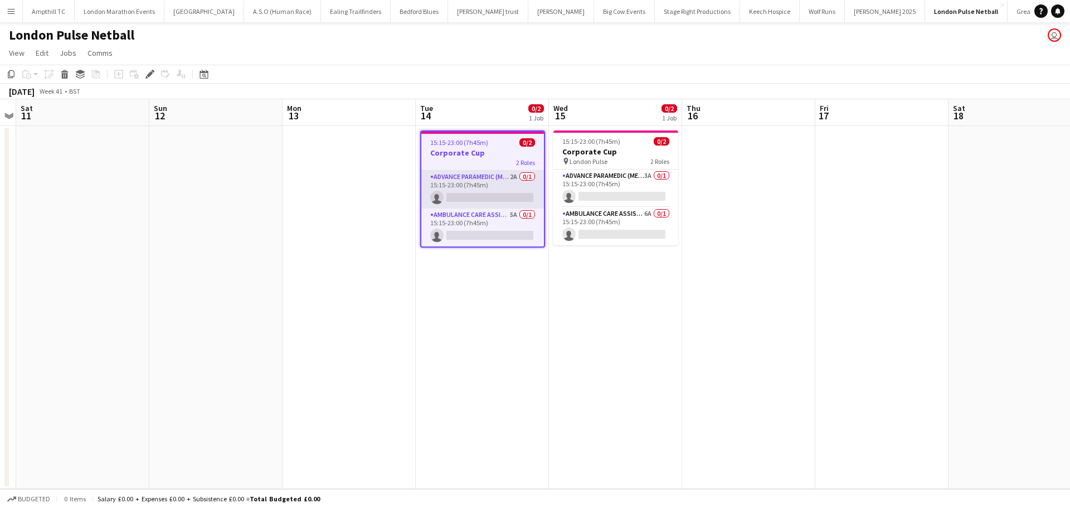
click at [494, 181] on app-card-role "Advance Paramedic (Medical) 2A 0/1 15:15-23:00 (7h45m) single-neutral-actions" at bounding box center [482, 190] width 123 height 38
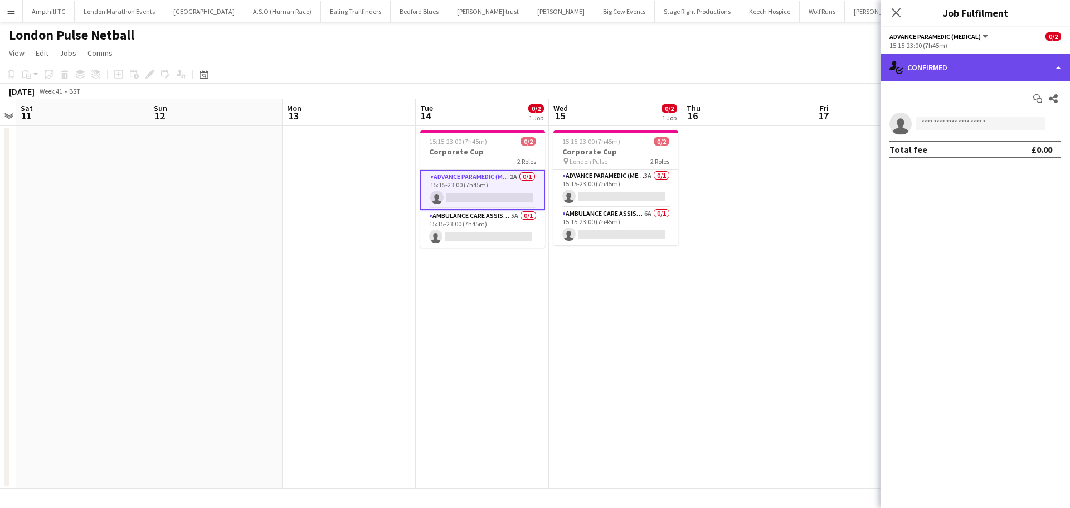
click at [918, 75] on div "single-neutral-actions-check-2 Confirmed" at bounding box center [974, 67] width 189 height 27
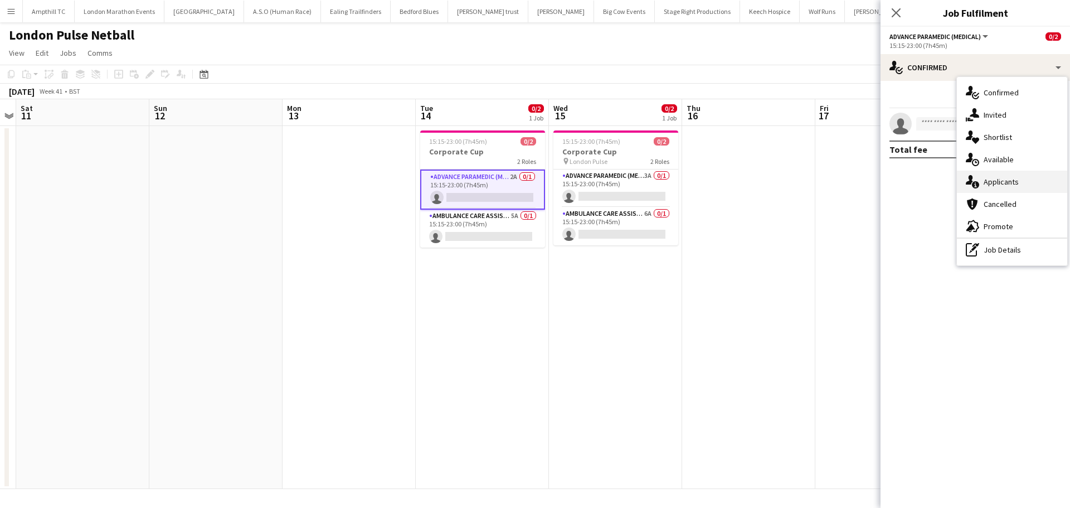
click at [985, 182] on div "single-neutral-actions-information Applicants" at bounding box center [1012, 182] width 110 height 22
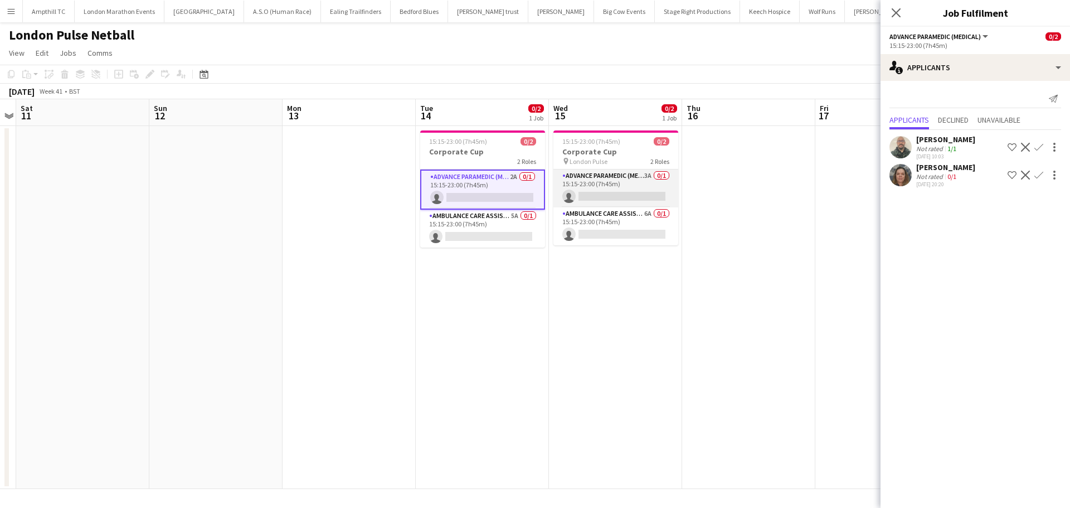
click at [629, 173] on app-card-role "Advance Paramedic (Medical) 3A 0/1 15:15-23:00 (7h45m) single-neutral-actions" at bounding box center [615, 188] width 125 height 38
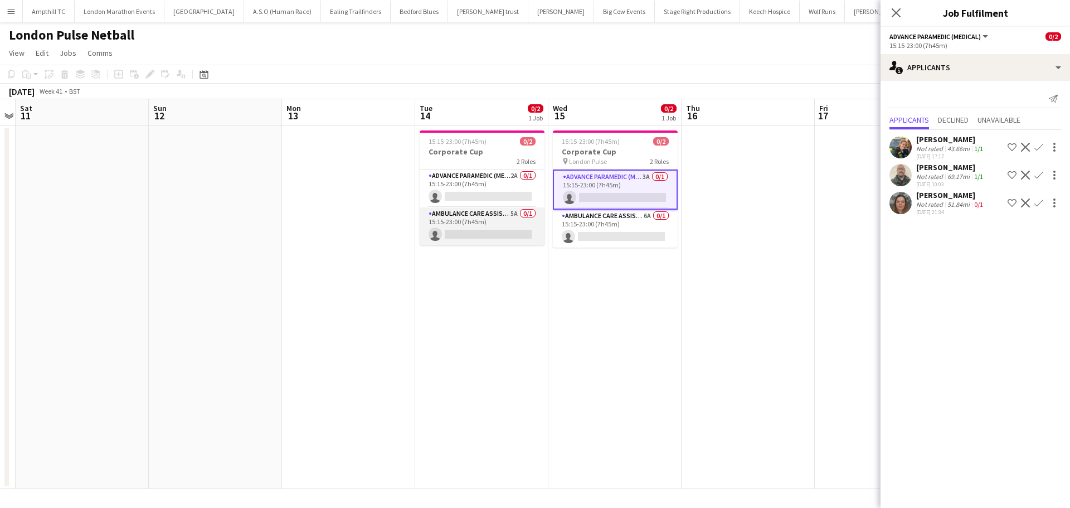
click at [509, 211] on app-card-role "Ambulance Care Assistant (Medical) 5A 0/1 15:15-23:00 (7h45m) single-neutral-ac…" at bounding box center [482, 226] width 125 height 38
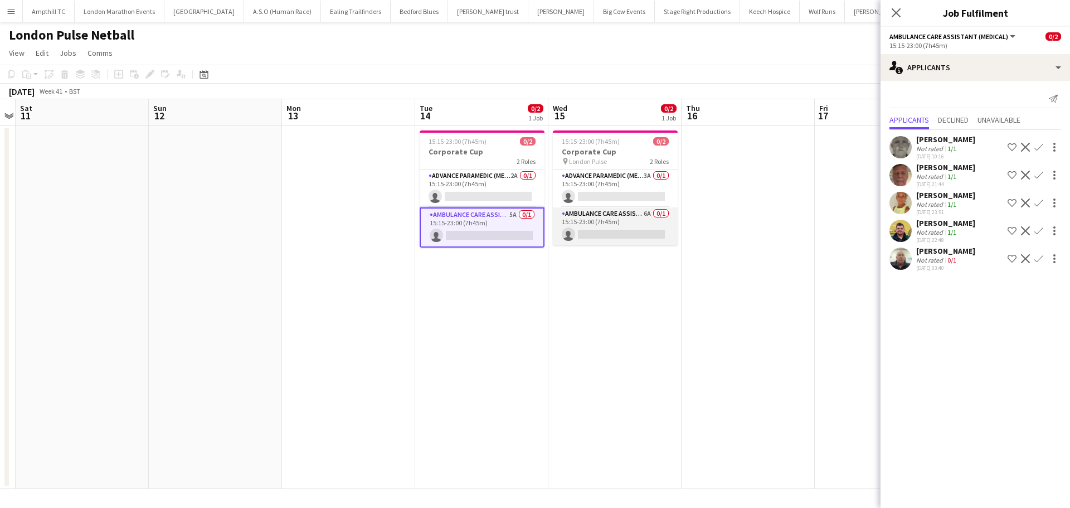
click at [588, 217] on app-card-role "Ambulance Care Assistant (Medical) 6A 0/1 15:15-23:00 (7h45m) single-neutral-ac…" at bounding box center [615, 226] width 125 height 38
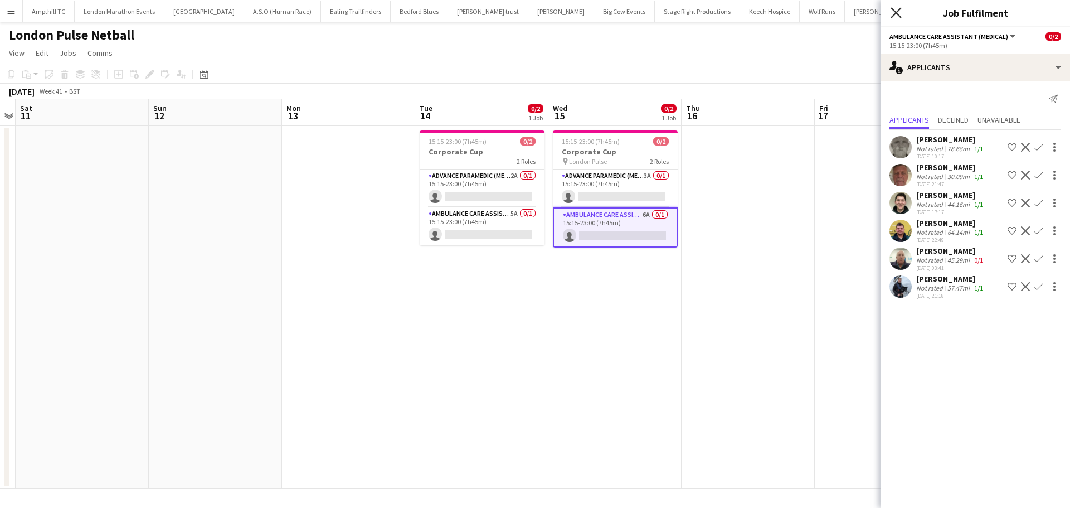
click at [897, 12] on icon at bounding box center [895, 12] width 11 height 11
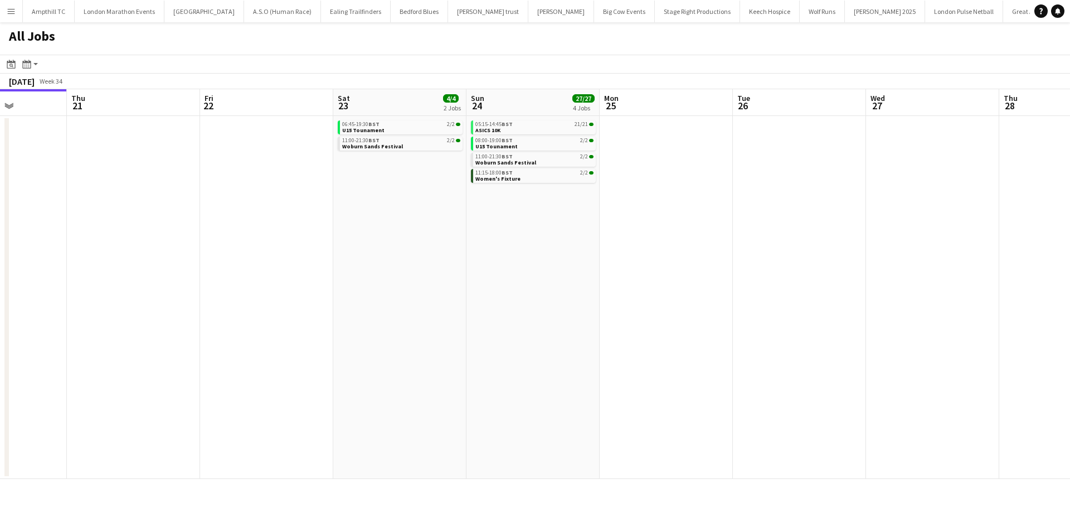
drag, startPoint x: 677, startPoint y: 297, endPoint x: 150, endPoint y: 290, distance: 527.2
click at [176, 290] on app-calendar-viewport "Sun 17 5/5 3 Jobs Mon 18 Tue 19 Wed 20 Thu 21 Fri 22 Sat 23 4/4 2 Jobs Sun 24 2…" at bounding box center [535, 283] width 1070 height 389
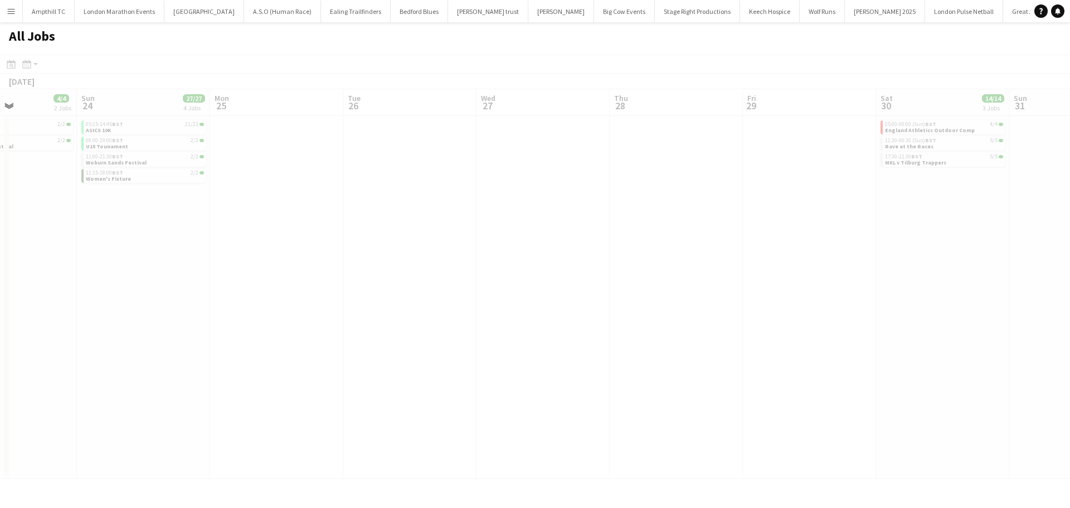
drag, startPoint x: 639, startPoint y: 303, endPoint x: 615, endPoint y: 305, distance: 24.1
click at [347, 304] on app-calendar-viewport "Thu 21 Fri 22 Sat 23 4/4 2 Jobs Sun 24 27/27 4 Jobs Mon 25 Tue 26 Wed 27 Thu 28…" at bounding box center [535, 283] width 1070 height 389
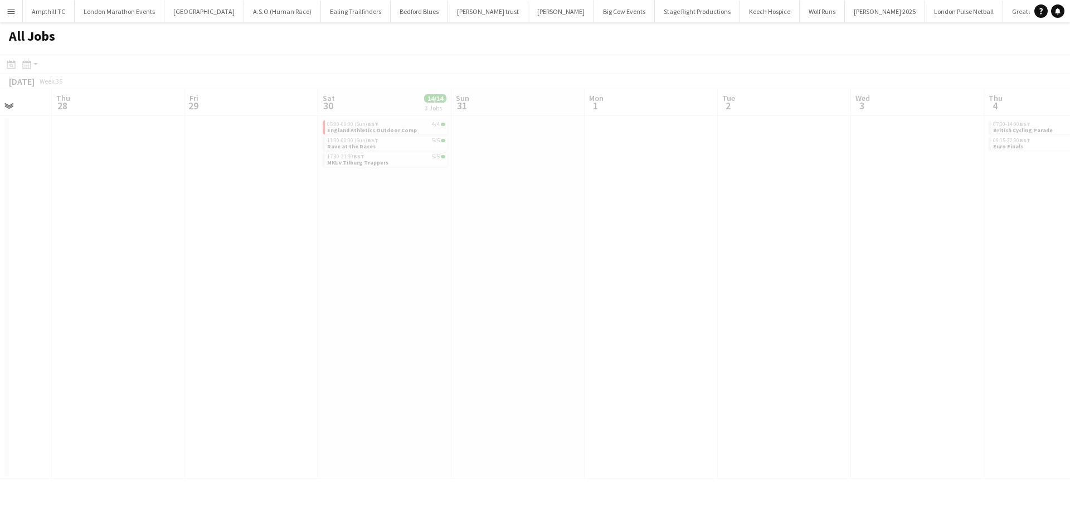
drag, startPoint x: 494, startPoint y: 294, endPoint x: 274, endPoint y: 275, distance: 220.9
click at [298, 277] on app-all-jobs "All Jobs Date picker [DATE] [DATE] [DATE] M [DATE] T [DATE] W [DATE] T [DATE] F…" at bounding box center [535, 250] width 1070 height 456
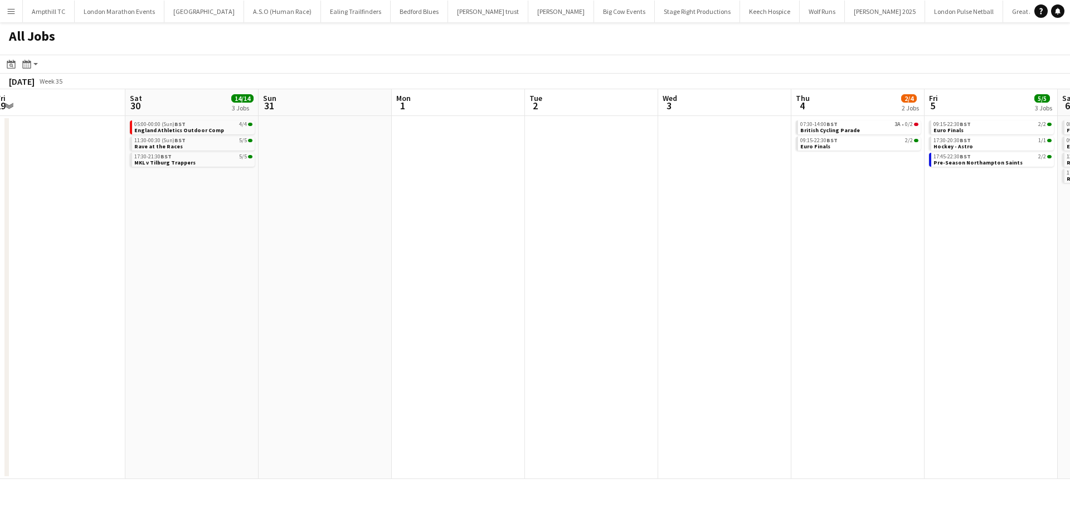
drag, startPoint x: 928, startPoint y: 277, endPoint x: 638, endPoint y: 286, distance: 290.4
click at [644, 286] on app-calendar-viewport "Mon 25 Tue 26 Wed 27 Thu 28 Fri 29 Sat 30 14/14 3 Jobs Sun 31 Mon 1 Tue 2 Wed 3…" at bounding box center [535, 283] width 1070 height 389
